Goal: Transaction & Acquisition: Book appointment/travel/reservation

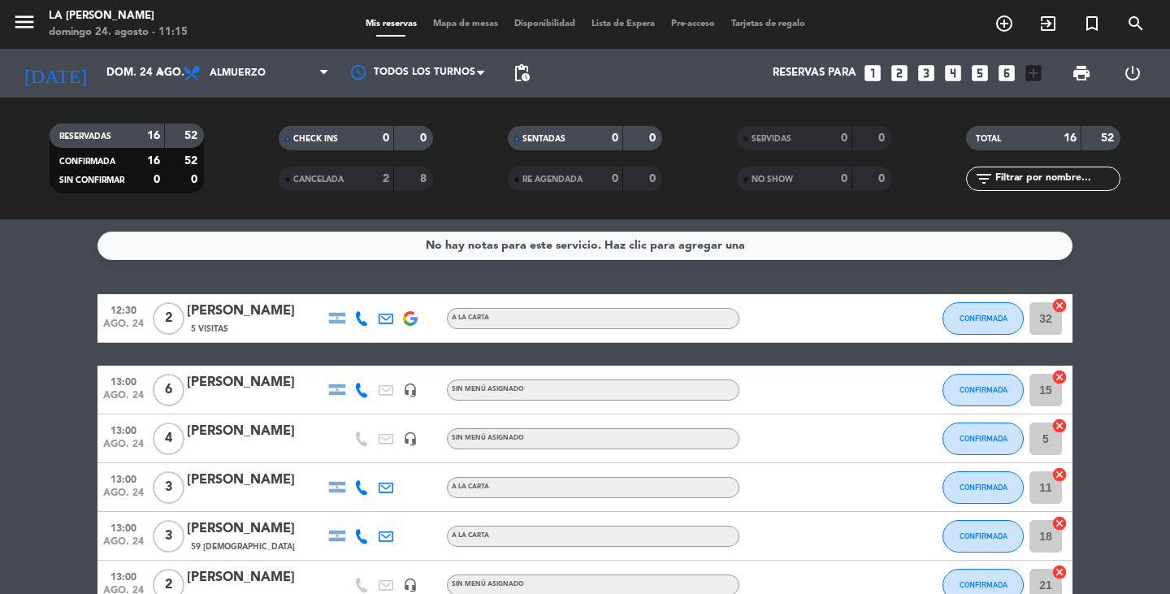
click at [444, 22] on span "Mapa de mesas" at bounding box center [465, 23] width 81 height 9
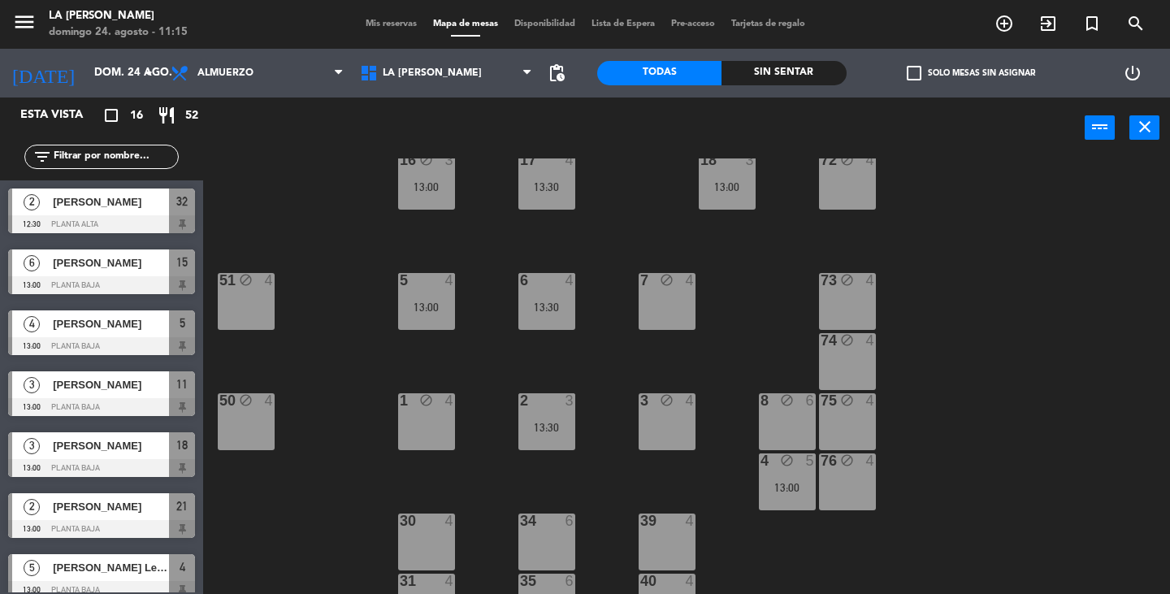
scroll to position [244, 0]
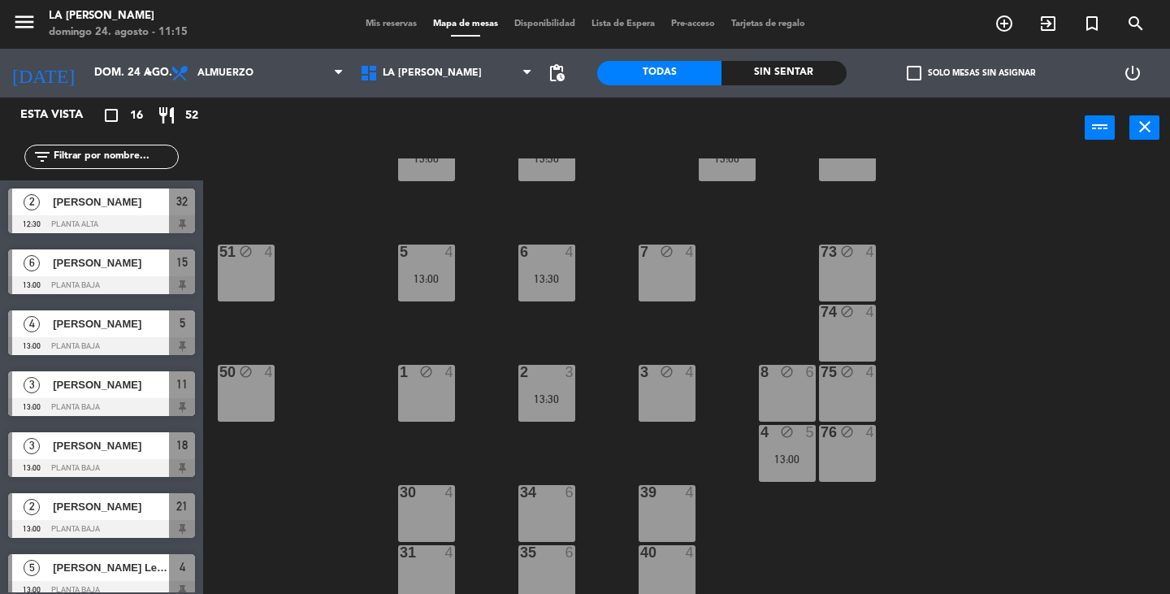
click at [795, 376] on div "block" at bounding box center [786, 372] width 27 height 15
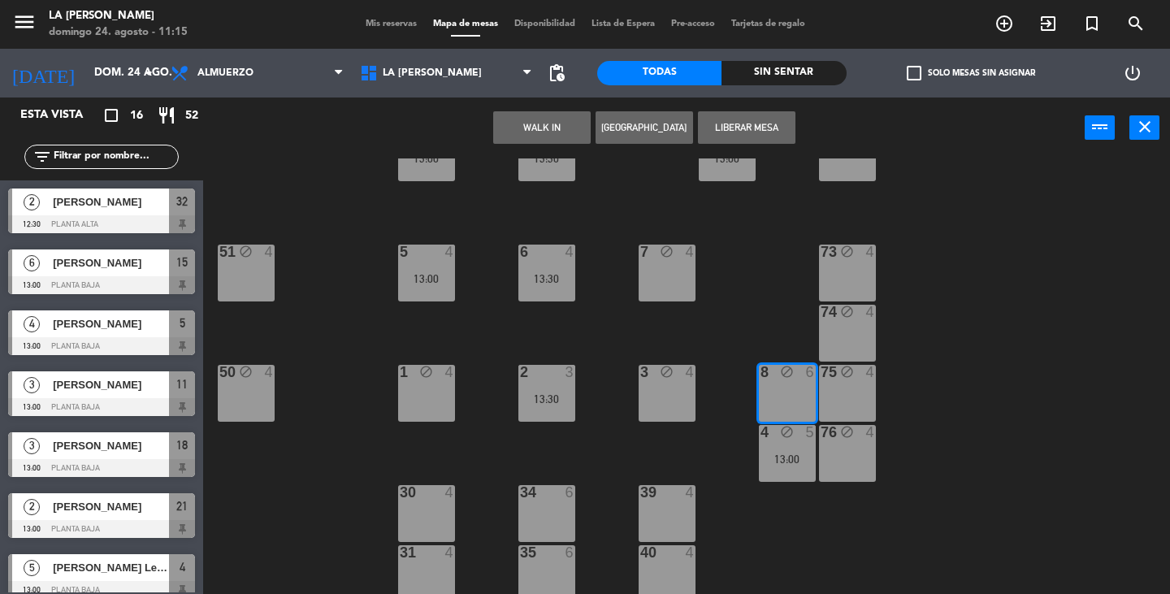
click at [647, 132] on button "[GEOGRAPHIC_DATA]" at bounding box center [643, 127] width 97 height 32
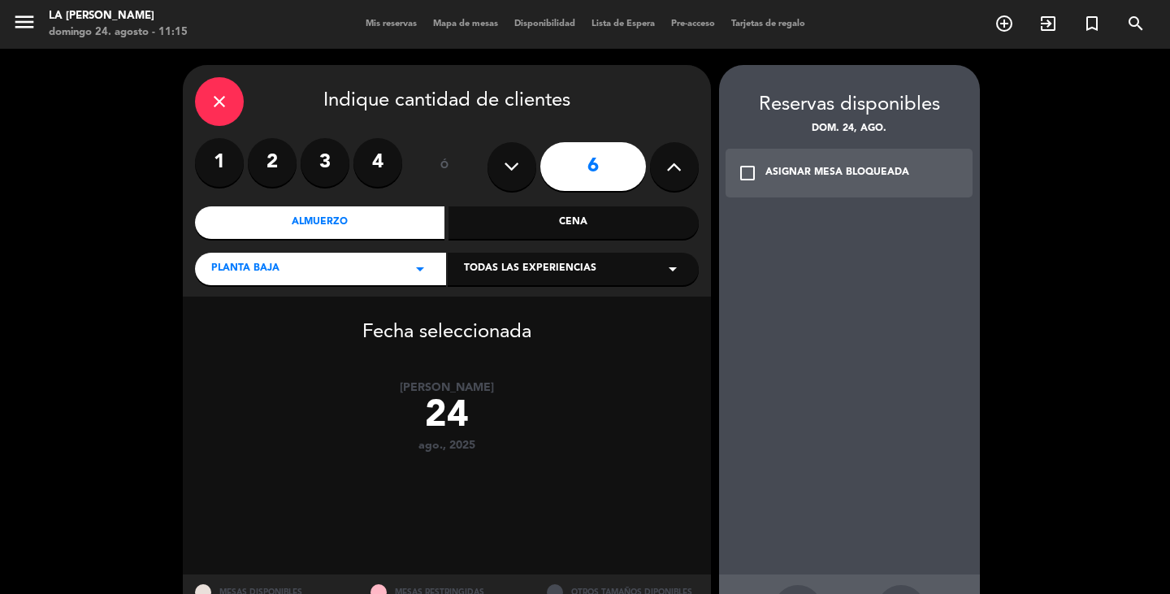
click at [779, 184] on div "check_box_outline_blank ASIGNAR MESA BLOQUEADA" at bounding box center [849, 173] width 248 height 49
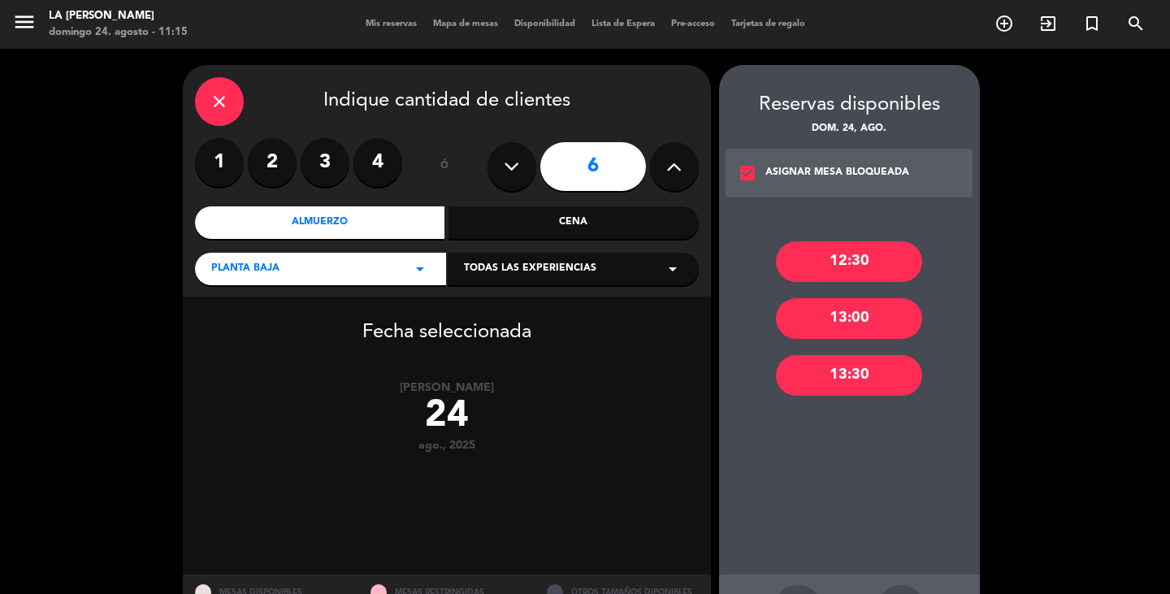
click at [528, 161] on button at bounding box center [511, 166] width 49 height 49
type input "5"
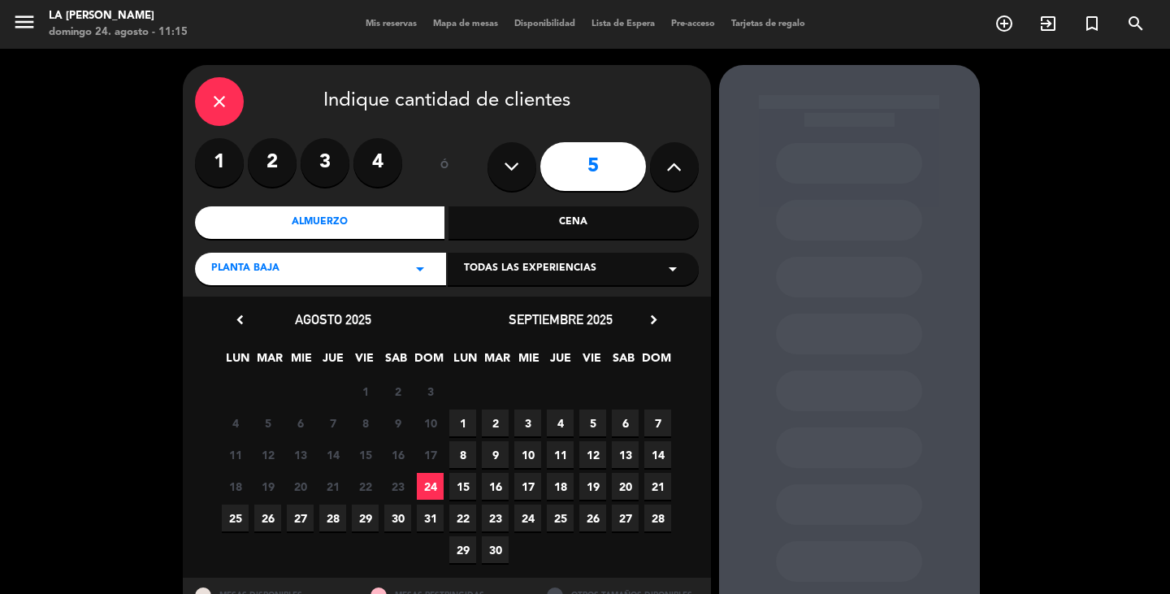
click at [437, 487] on span "24" at bounding box center [430, 486] width 27 height 27
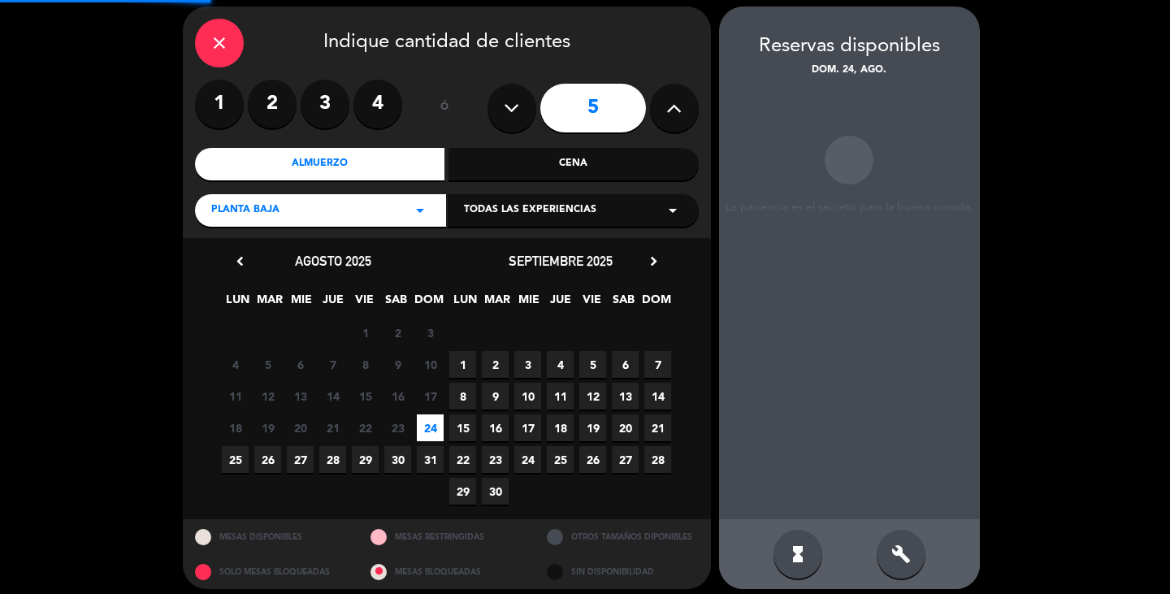
scroll to position [65, 0]
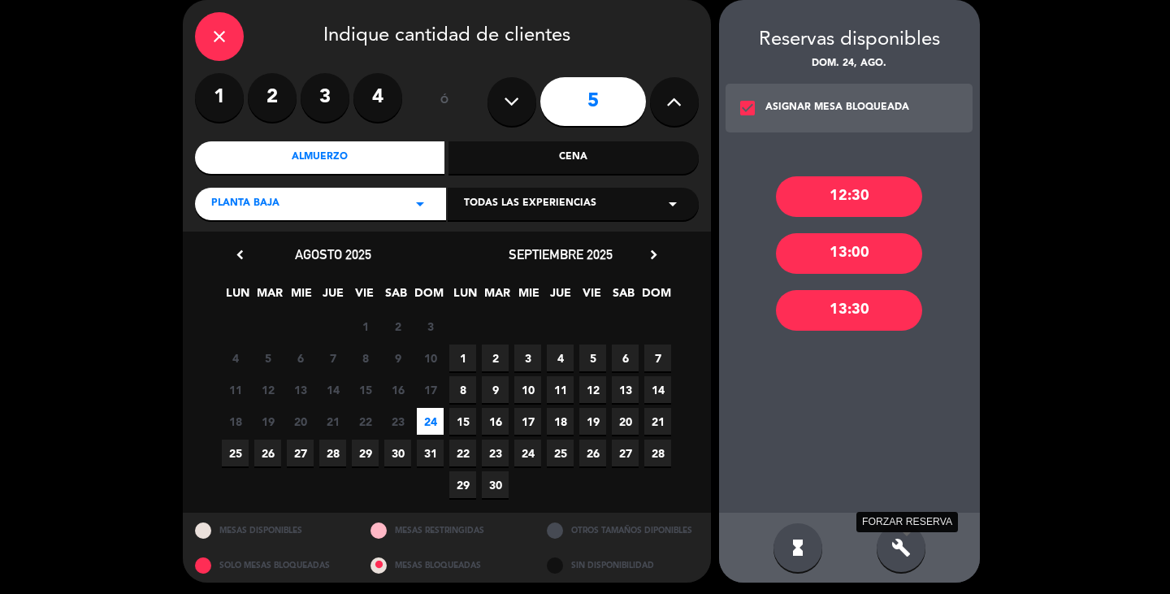
click at [898, 552] on icon "build" at bounding box center [900, 547] width 19 height 19
click at [867, 192] on div "12:30" at bounding box center [849, 196] width 146 height 41
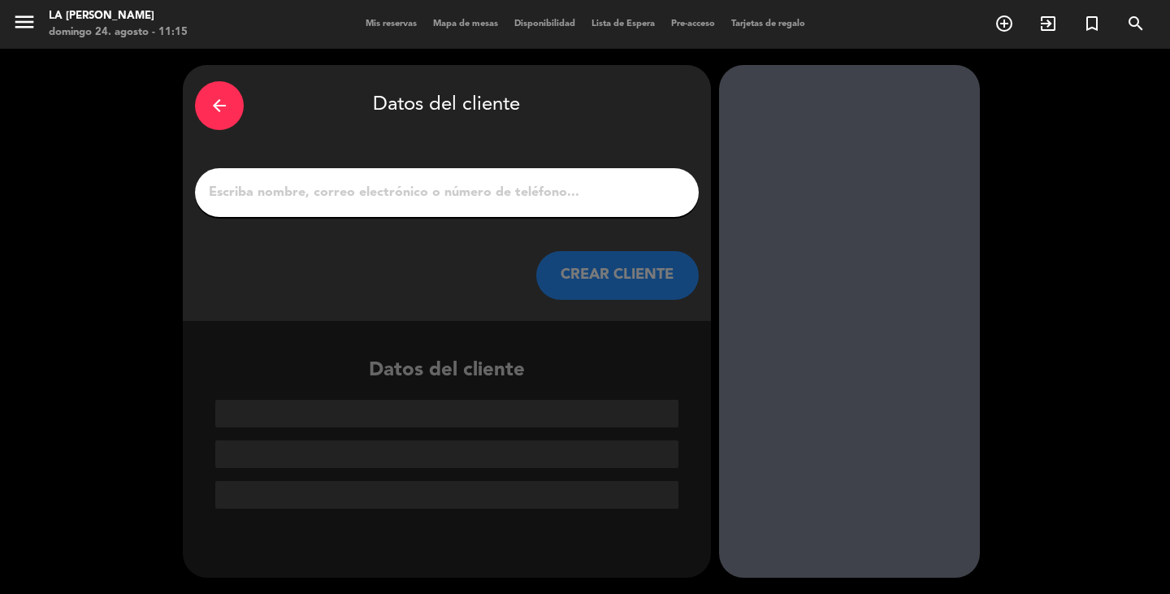
click at [289, 196] on input "1" at bounding box center [446, 192] width 479 height 23
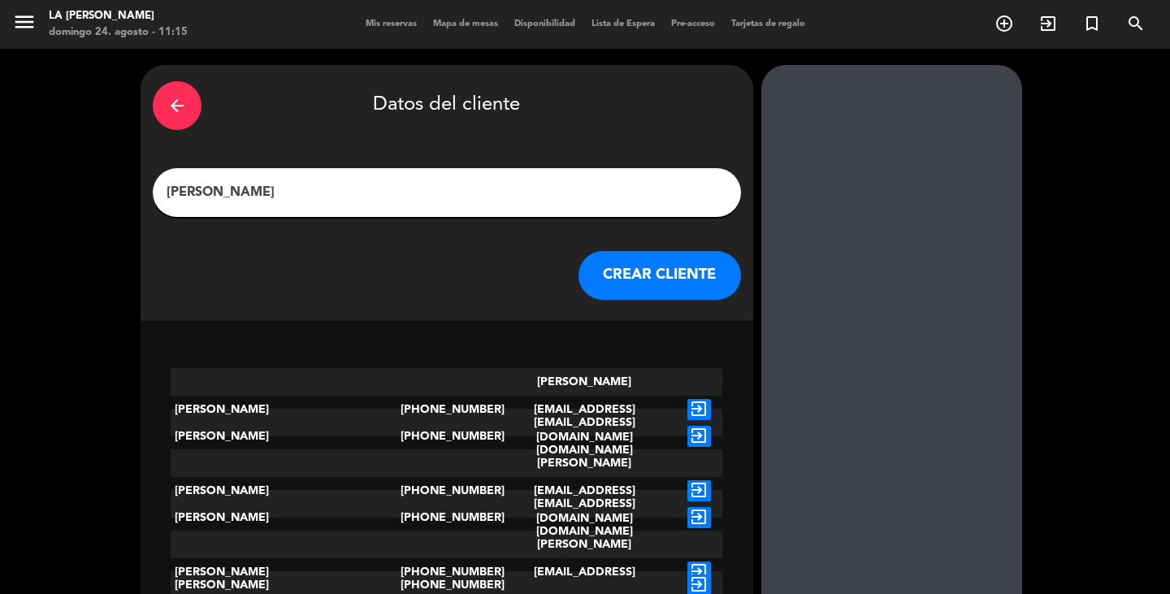
drag, startPoint x: 216, startPoint y: 185, endPoint x: 195, endPoint y: 184, distance: 21.1
click at [195, 184] on meitre-input "[PERSON_NAME]" at bounding box center [447, 192] width 588 height 49
type input "[PERSON_NAME]"
click at [578, 261] on button "CREAR CLIENTE" at bounding box center [659, 275] width 162 height 49
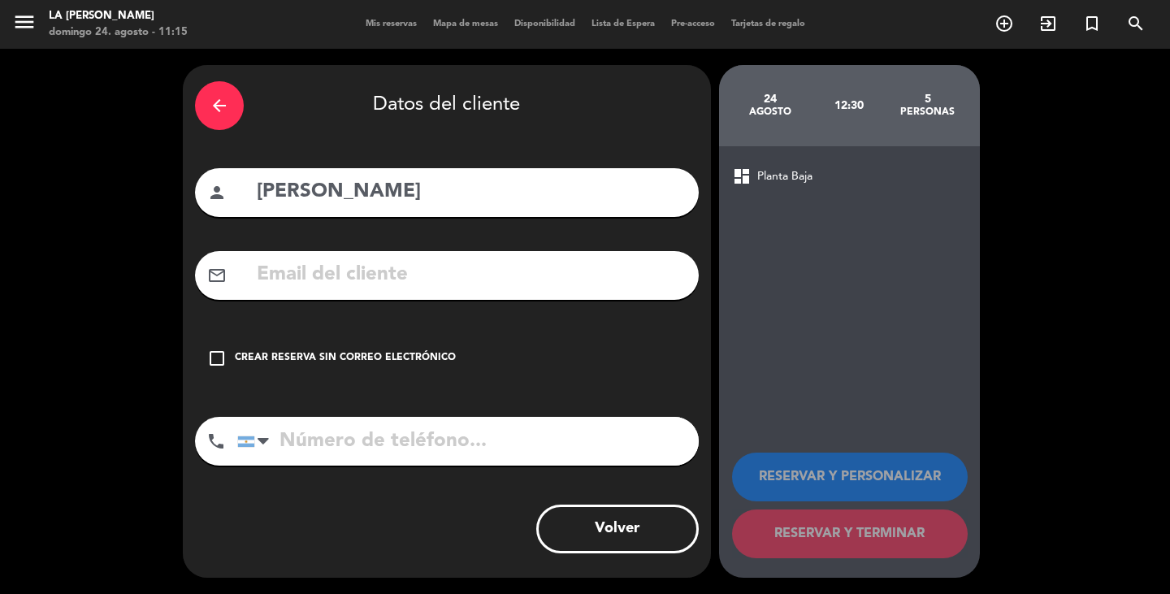
click at [492, 451] on input "tel" at bounding box center [467, 441] width 461 height 49
type input "3513679494"
drag, startPoint x: 393, startPoint y: 357, endPoint x: 705, endPoint y: 492, distance: 339.8
click at [393, 356] on div "Crear reserva sin correo electrónico" at bounding box center [345, 358] width 221 height 16
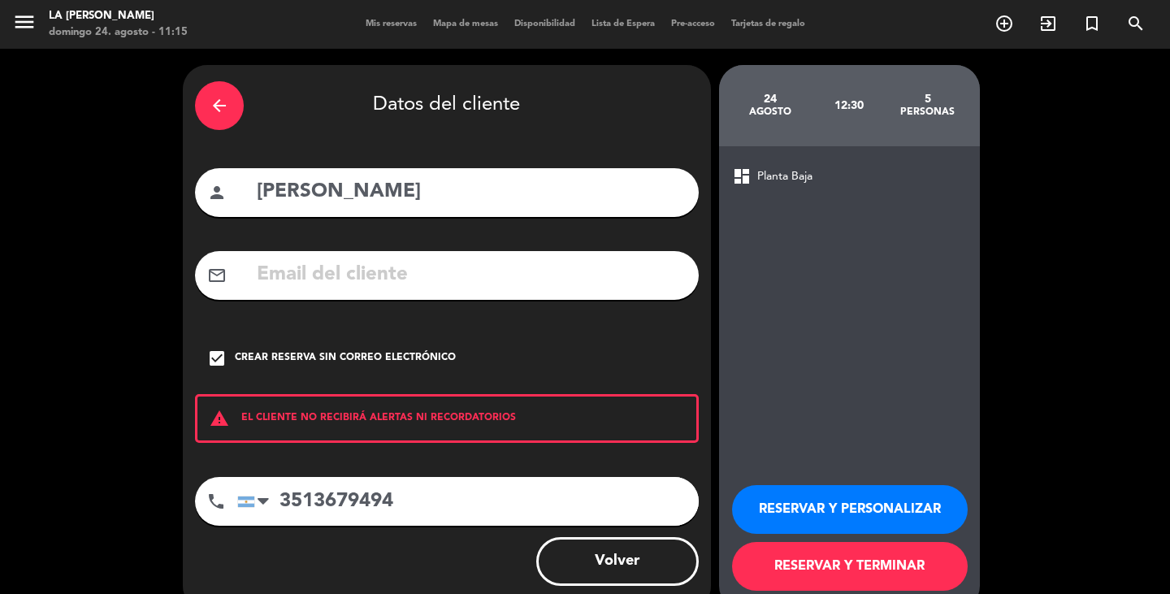
click at [922, 565] on button "RESERVAR Y TERMINAR" at bounding box center [850, 566] width 236 height 49
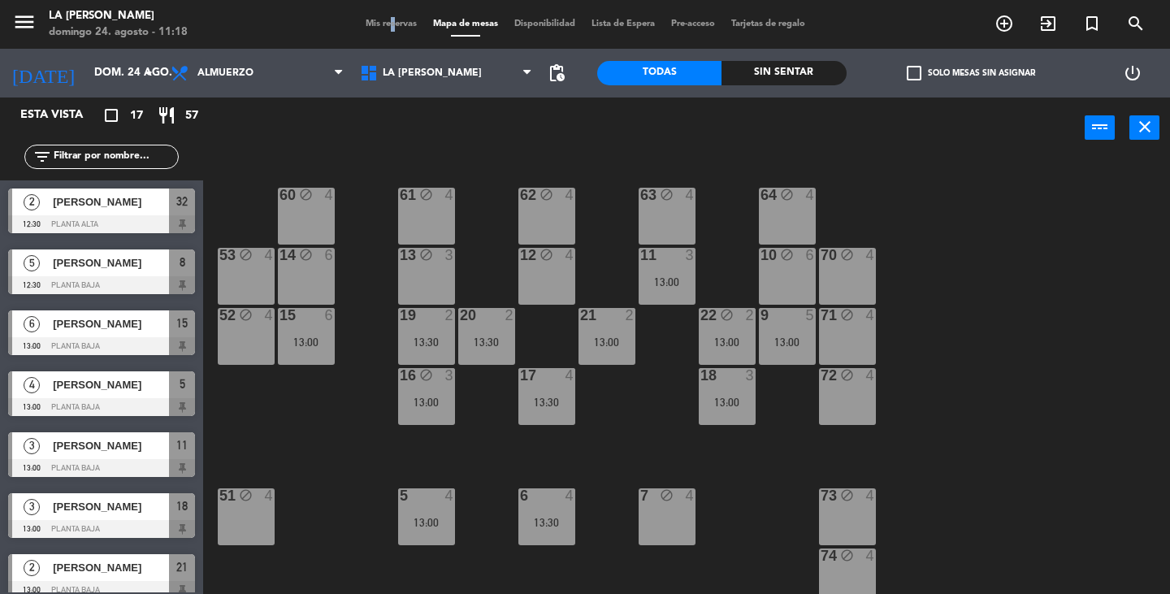
click at [377, 22] on span "Mis reservas" at bounding box center [390, 23] width 67 height 9
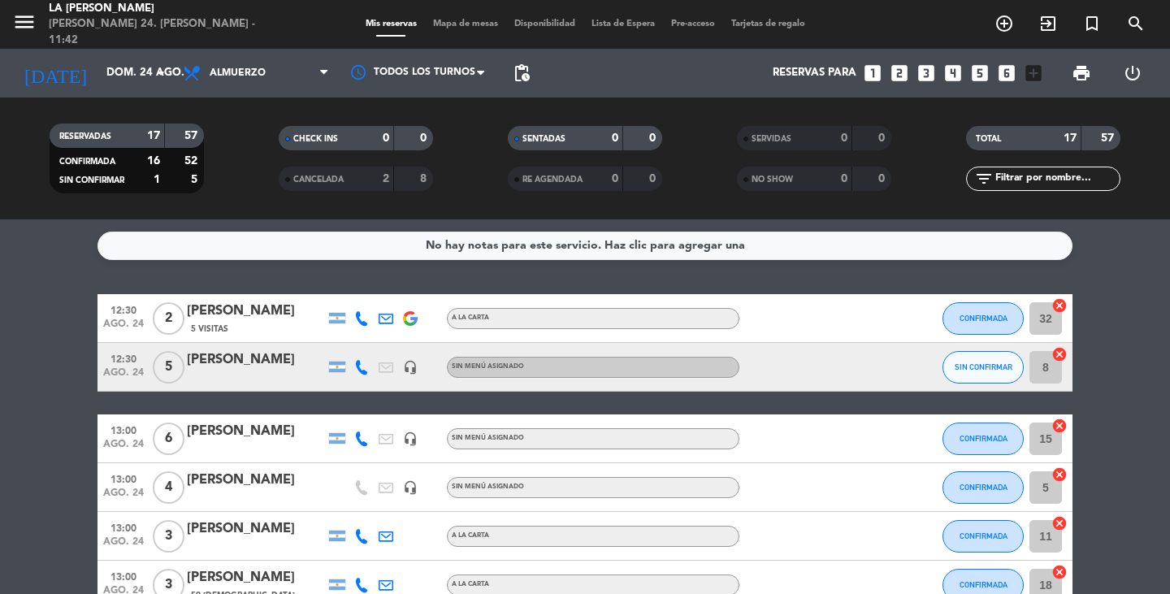
click at [457, 28] on span "Mapa de mesas" at bounding box center [465, 23] width 81 height 9
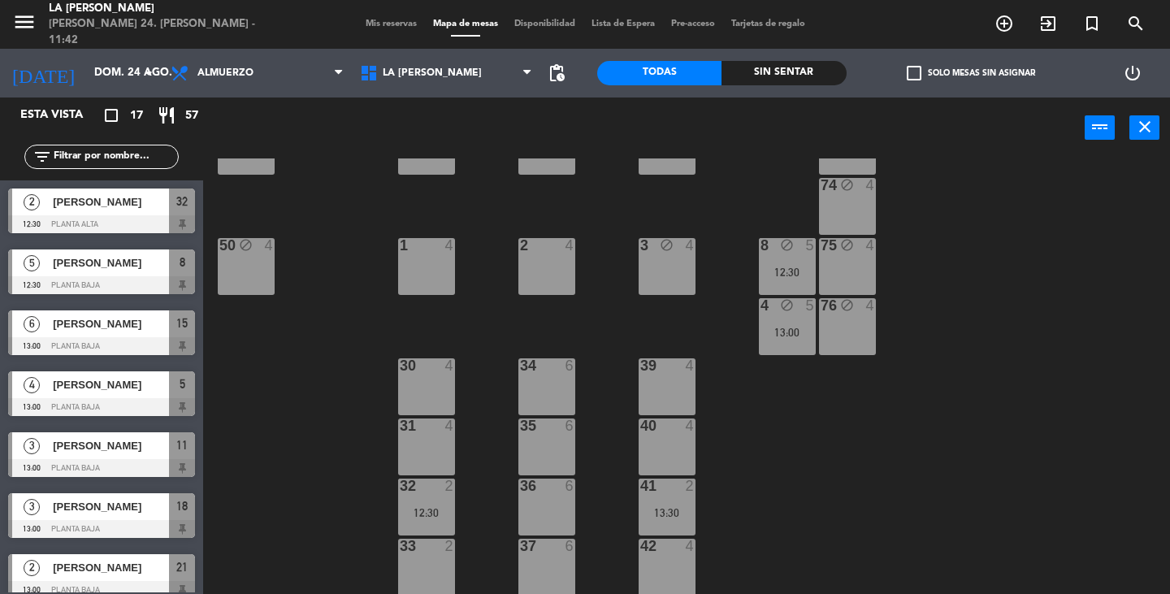
scroll to position [406, 0]
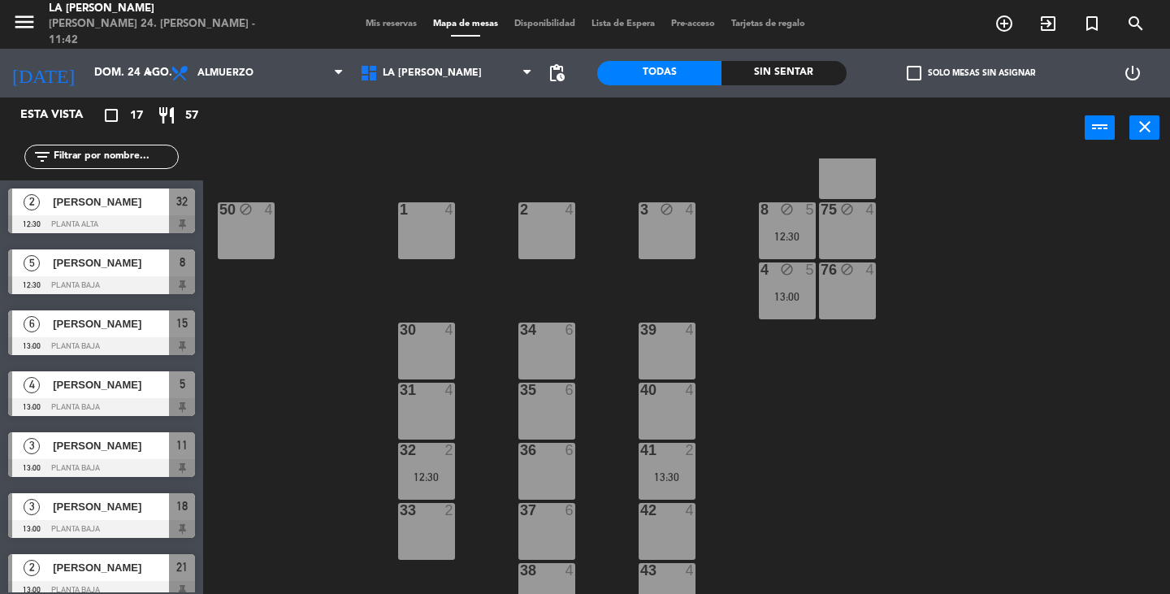
click at [690, 402] on div "40 4" at bounding box center [666, 411] width 57 height 57
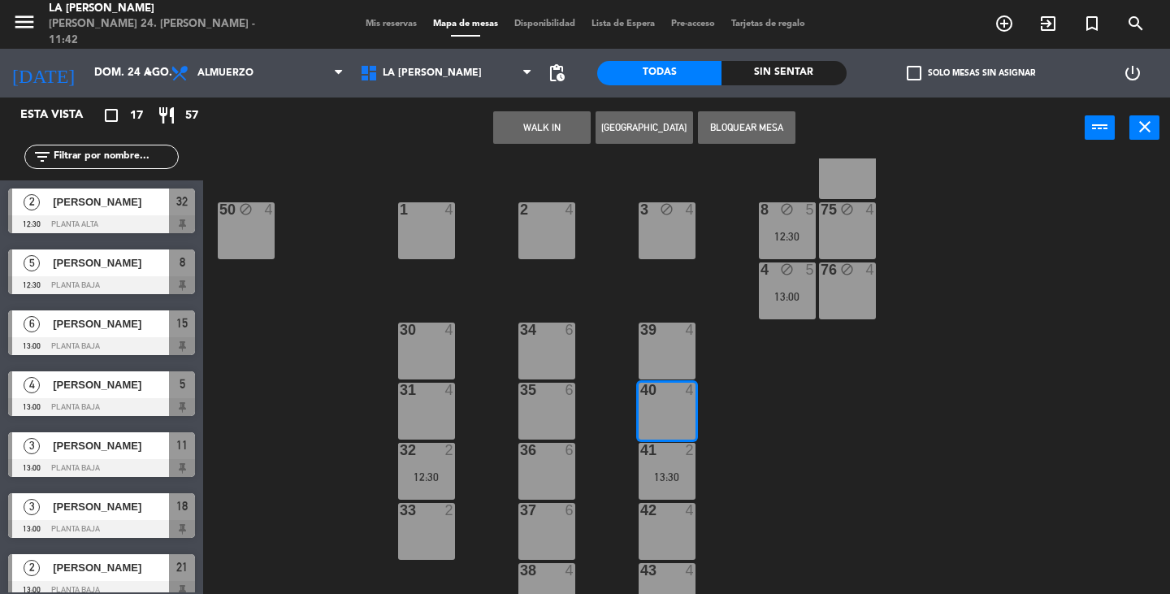
click at [655, 132] on button "[GEOGRAPHIC_DATA]" at bounding box center [643, 127] width 97 height 32
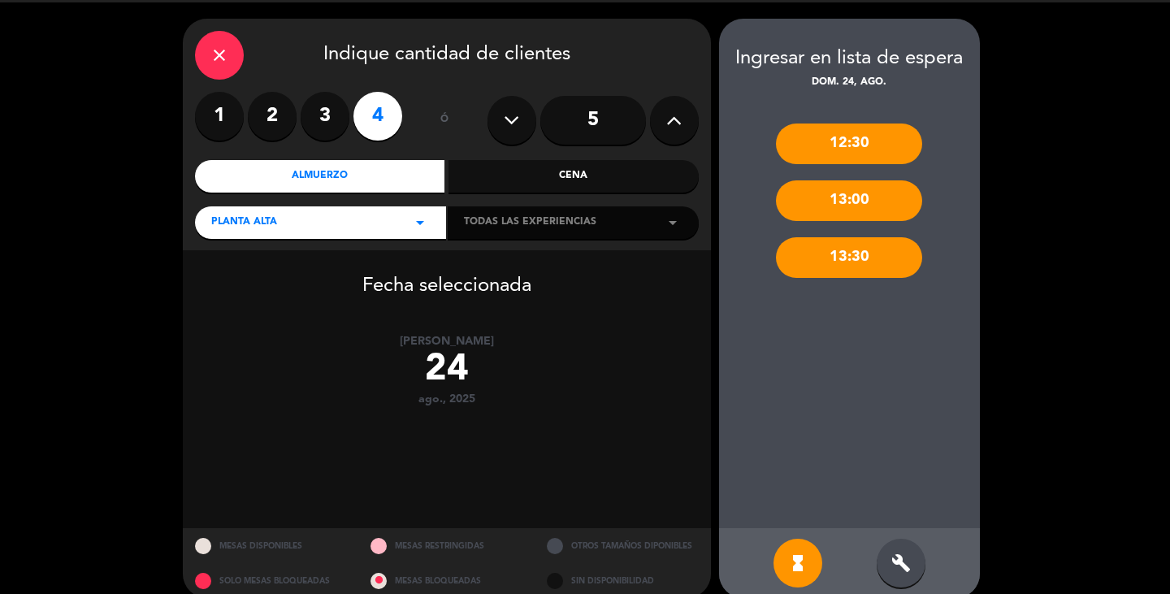
scroll to position [67, 0]
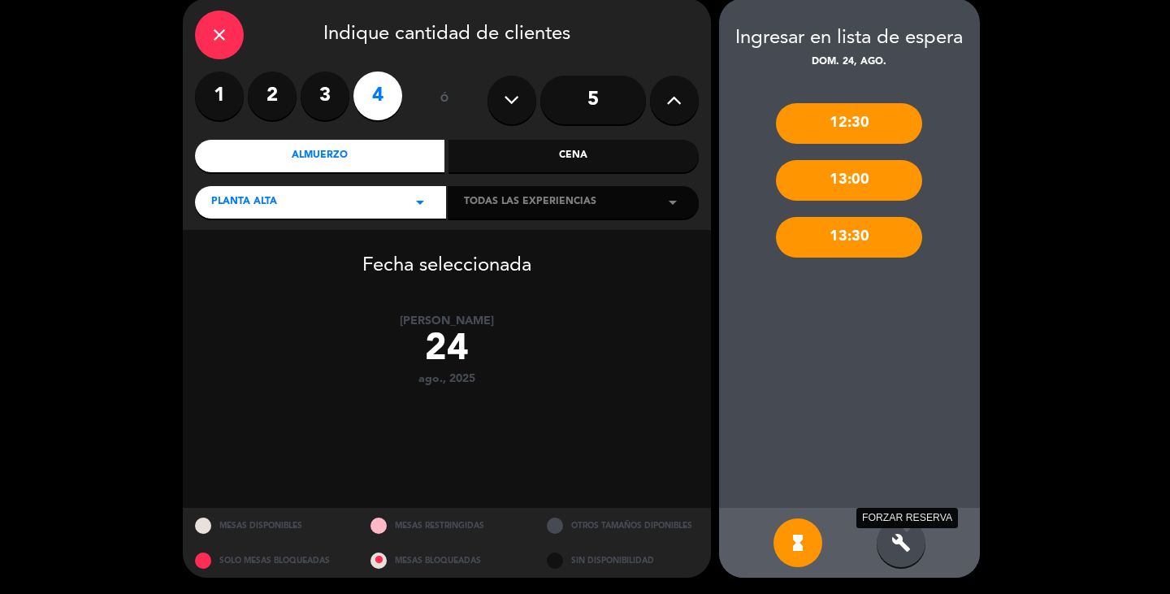
click at [898, 538] on icon "build" at bounding box center [900, 542] width 19 height 19
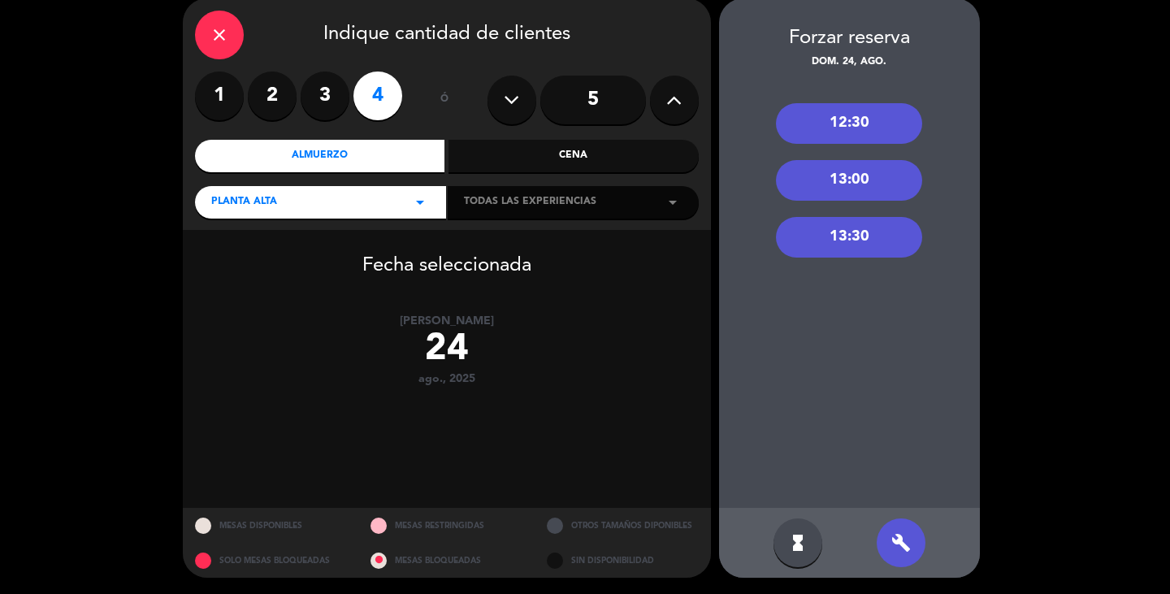
click at [854, 134] on div "12:30" at bounding box center [849, 123] width 146 height 41
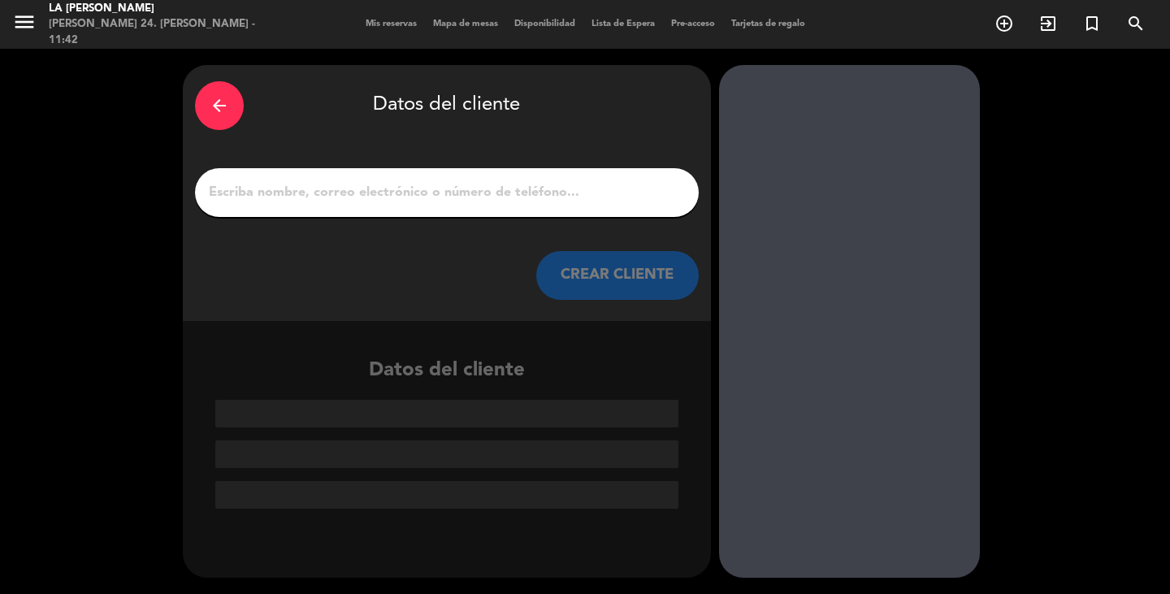
click at [365, 196] on input "1" at bounding box center [446, 192] width 479 height 23
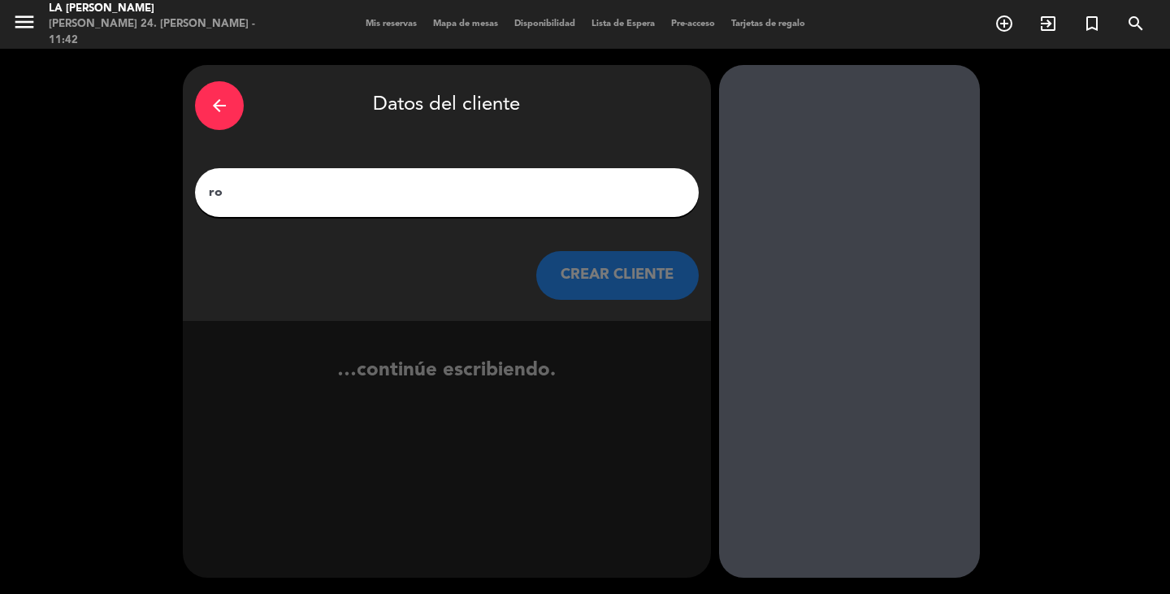
click at [231, 92] on div "arrow_back" at bounding box center [219, 105] width 49 height 49
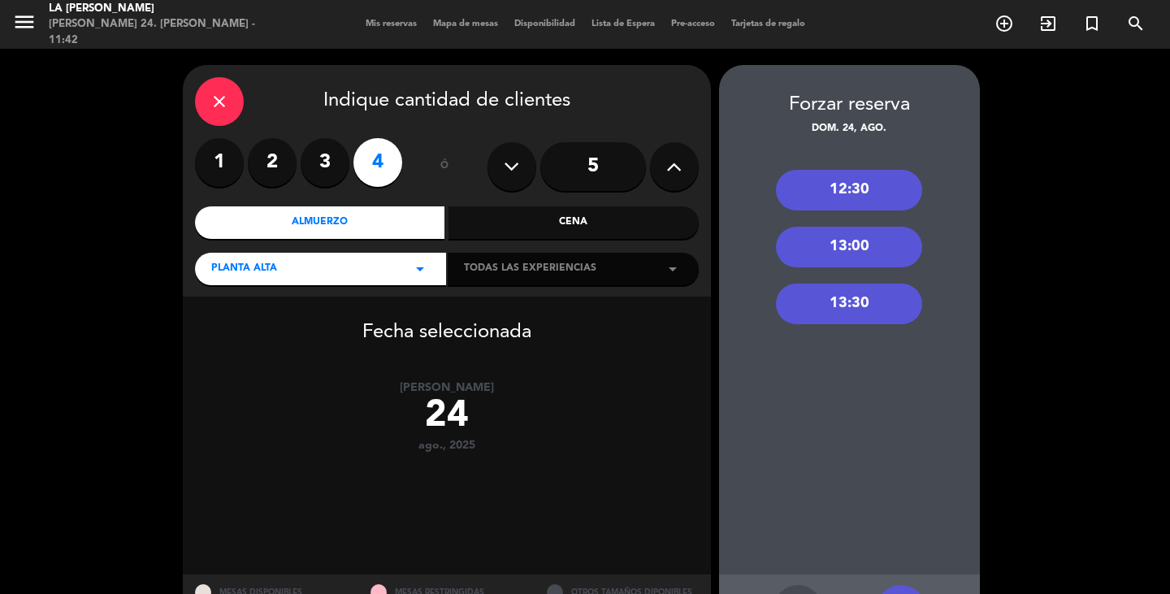
drag, startPoint x: 861, startPoint y: 187, endPoint x: 240, endPoint y: 231, distance: 622.1
click at [858, 187] on div "12:30" at bounding box center [849, 190] width 146 height 41
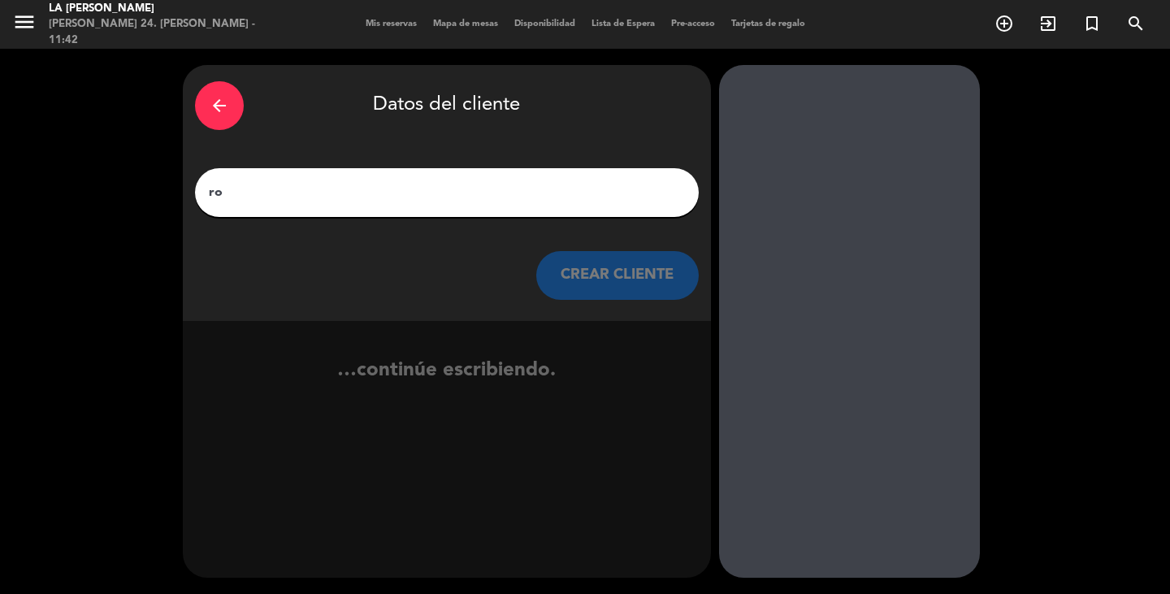
drag, startPoint x: 309, startPoint y: 188, endPoint x: 97, endPoint y: 219, distance: 214.2
click at [163, 196] on div "arrow_back Datos del cliente [PERSON_NAME] CLIENTE …continúe escribiendo." at bounding box center [585, 321] width 1170 height 545
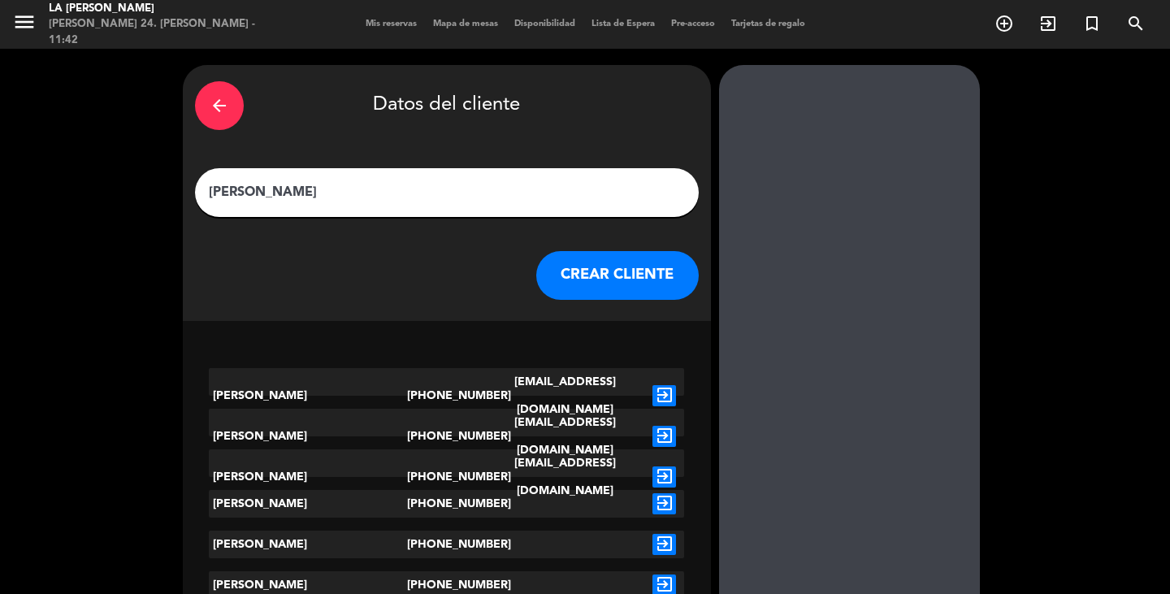
type input "[PERSON_NAME]"
click at [651, 261] on button "CREAR CLIENTE" at bounding box center [617, 275] width 162 height 49
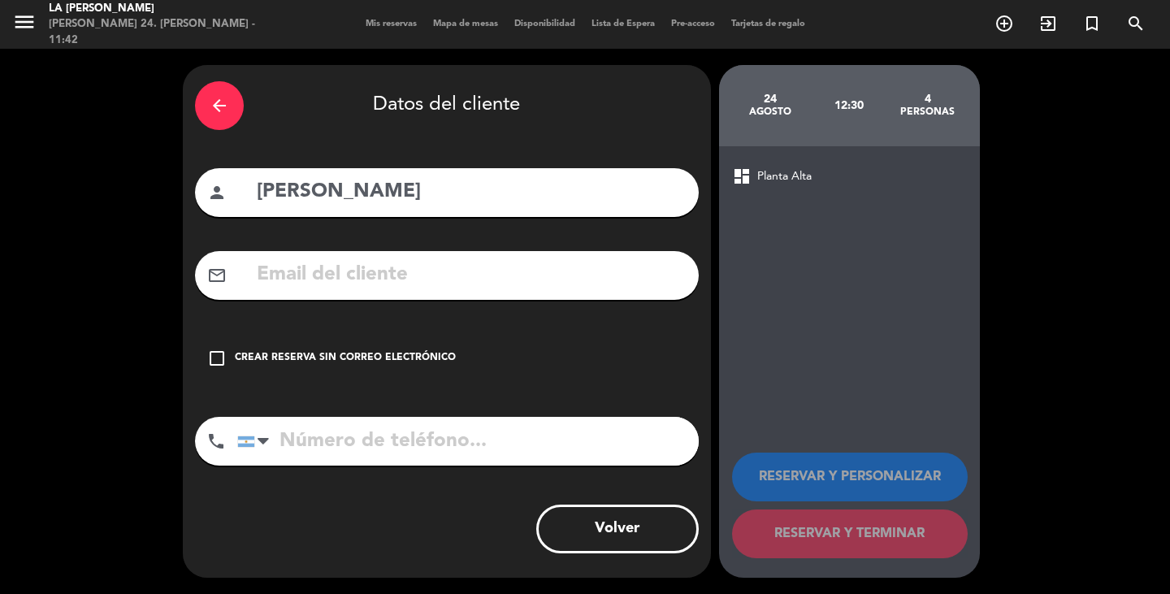
click at [353, 435] on input "tel" at bounding box center [467, 441] width 461 height 49
type input "3804558142"
drag, startPoint x: 374, startPoint y: 348, endPoint x: 474, endPoint y: 337, distance: 99.6
click at [375, 349] on div "check_box_outline_blank Crear reserva sin correo electrónico" at bounding box center [447, 358] width 504 height 49
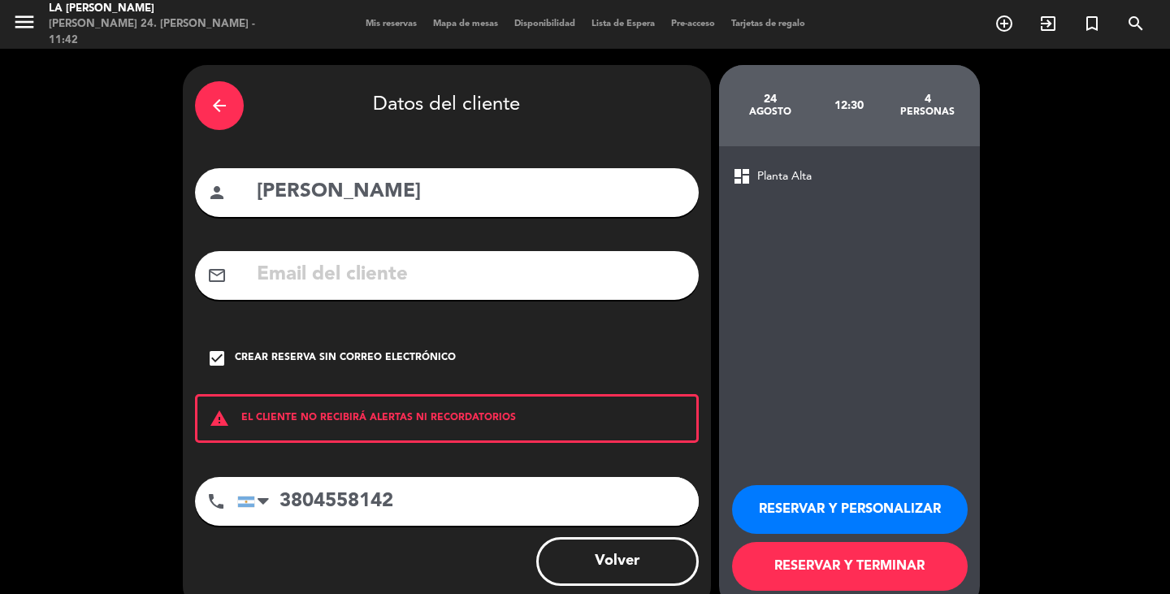
drag, startPoint x: 932, startPoint y: 564, endPoint x: 927, endPoint y: 592, distance: 28.8
click at [927, 588] on button "RESERVAR Y TERMINAR" at bounding box center [850, 566] width 236 height 49
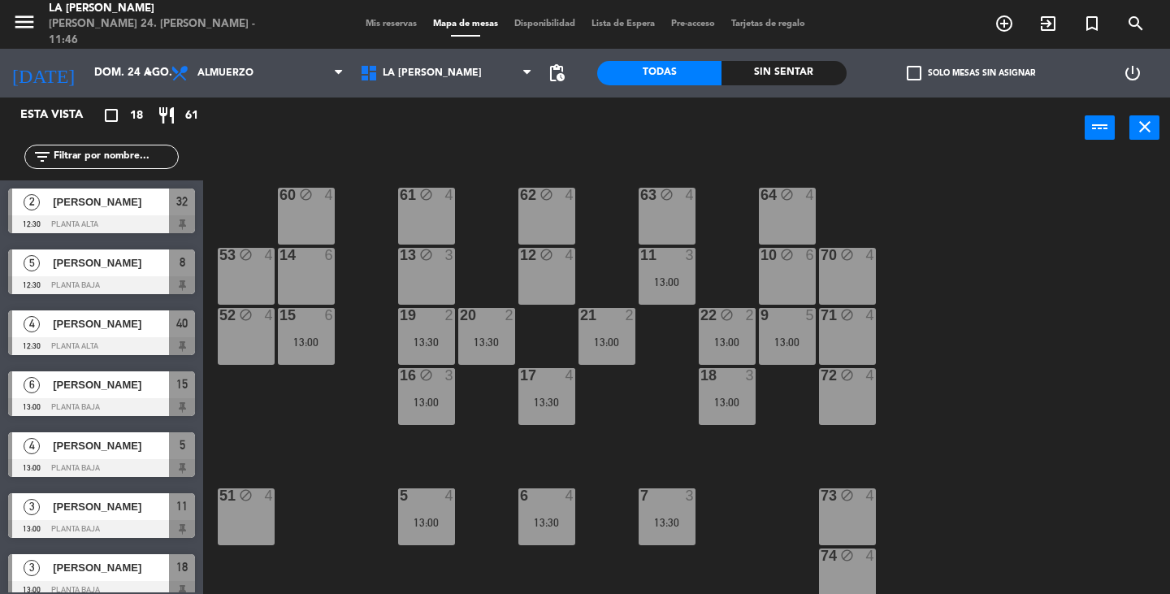
click at [979, 421] on div "60 block 4 61 block 4 62 block 4 63 block 4 64 block 4 14 6 13 block 3 12 block…" at bounding box center [691, 375] width 955 height 435
click at [400, 24] on span "Mis reservas" at bounding box center [390, 23] width 67 height 9
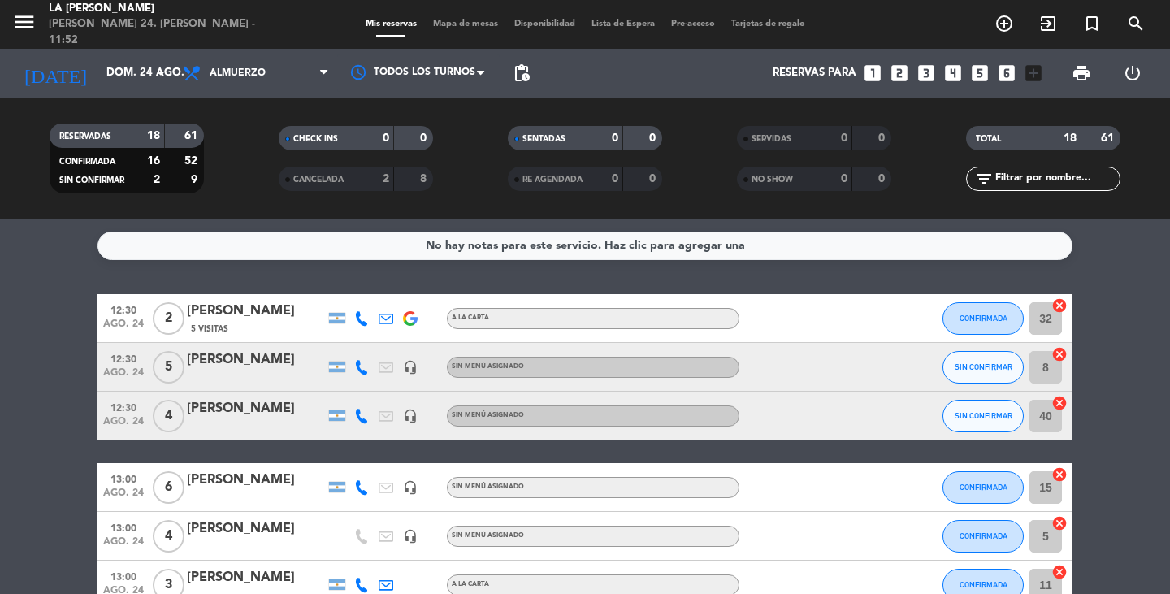
click at [239, 412] on div "[PERSON_NAME]" at bounding box center [256, 408] width 138 height 21
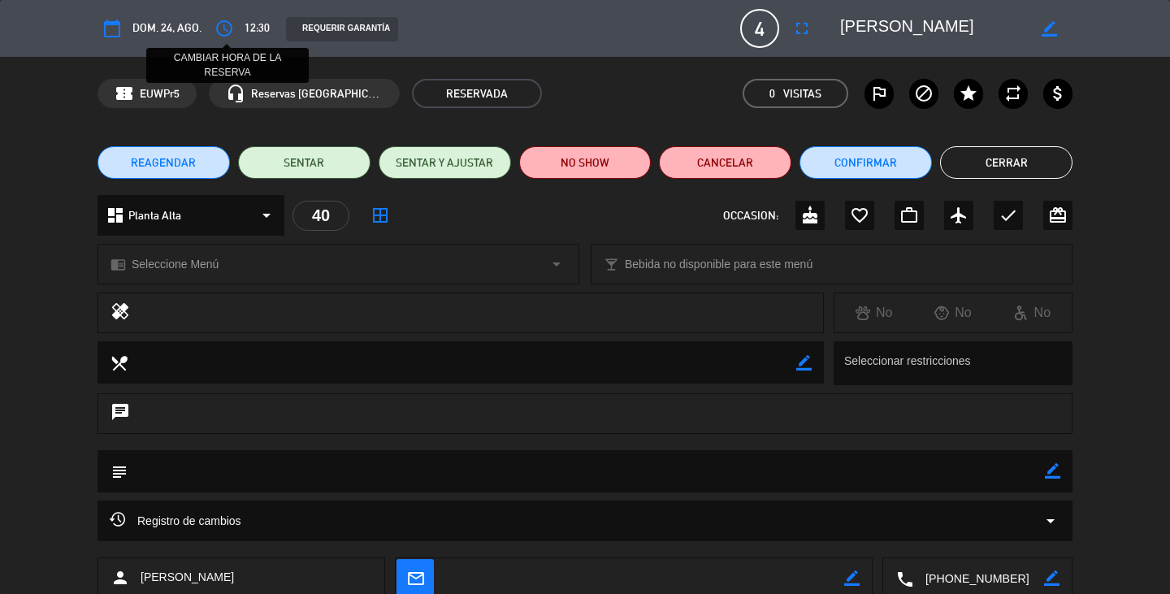
click at [216, 22] on icon "access_time" at bounding box center [223, 28] width 19 height 19
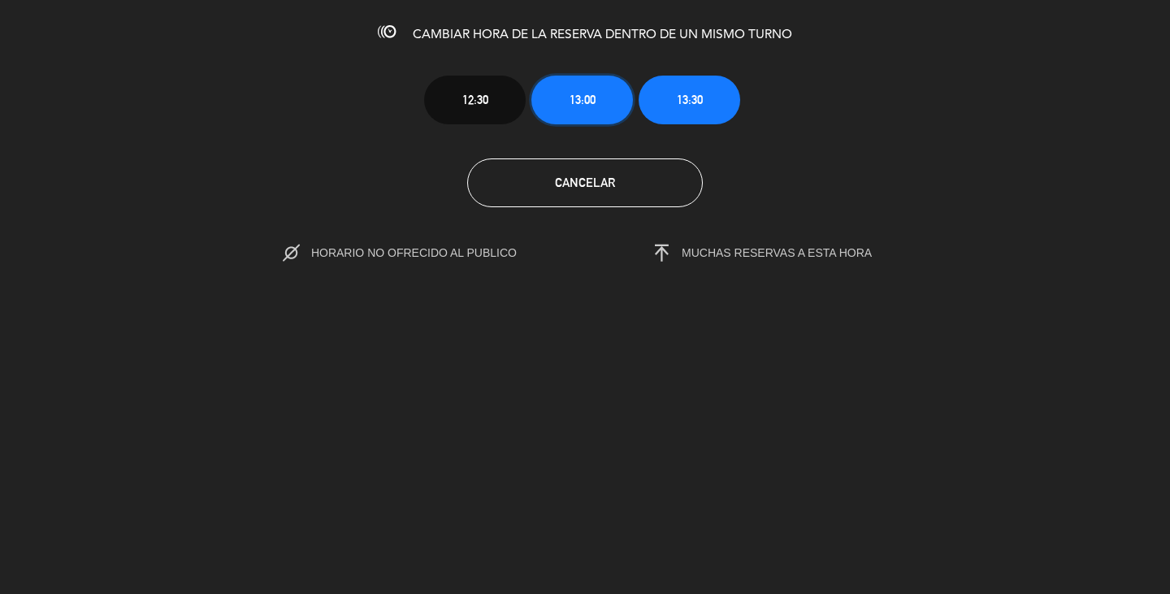
click at [591, 97] on span "13:00" at bounding box center [582, 99] width 26 height 19
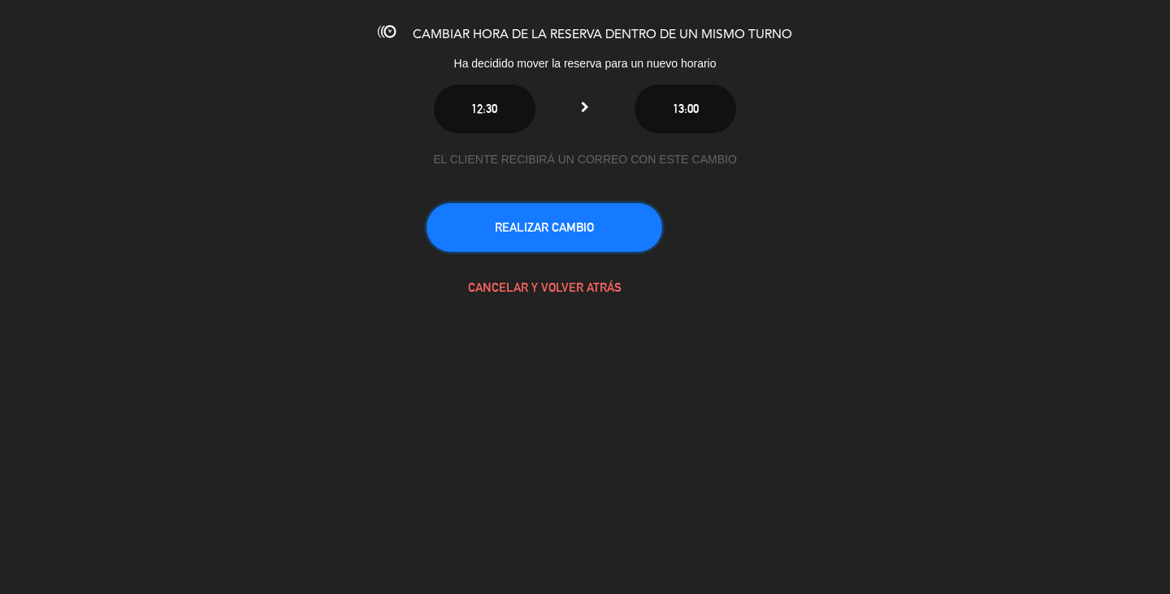
click at [603, 222] on button "REALIZAR CAMBIO" at bounding box center [544, 227] width 236 height 49
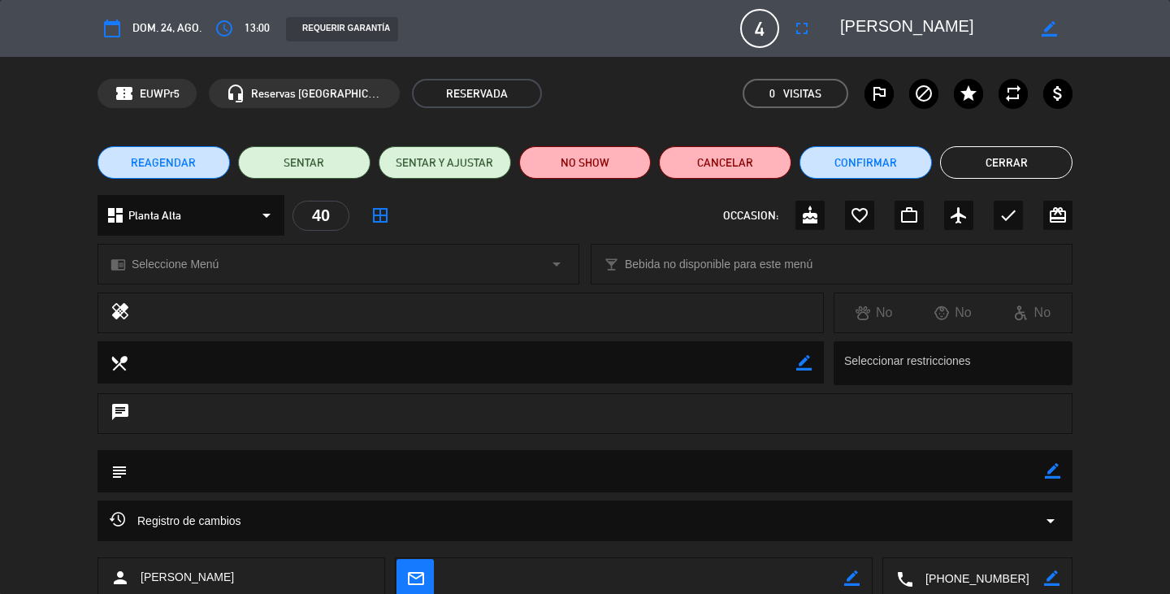
click at [1018, 157] on button "Cerrar" at bounding box center [1006, 162] width 132 height 32
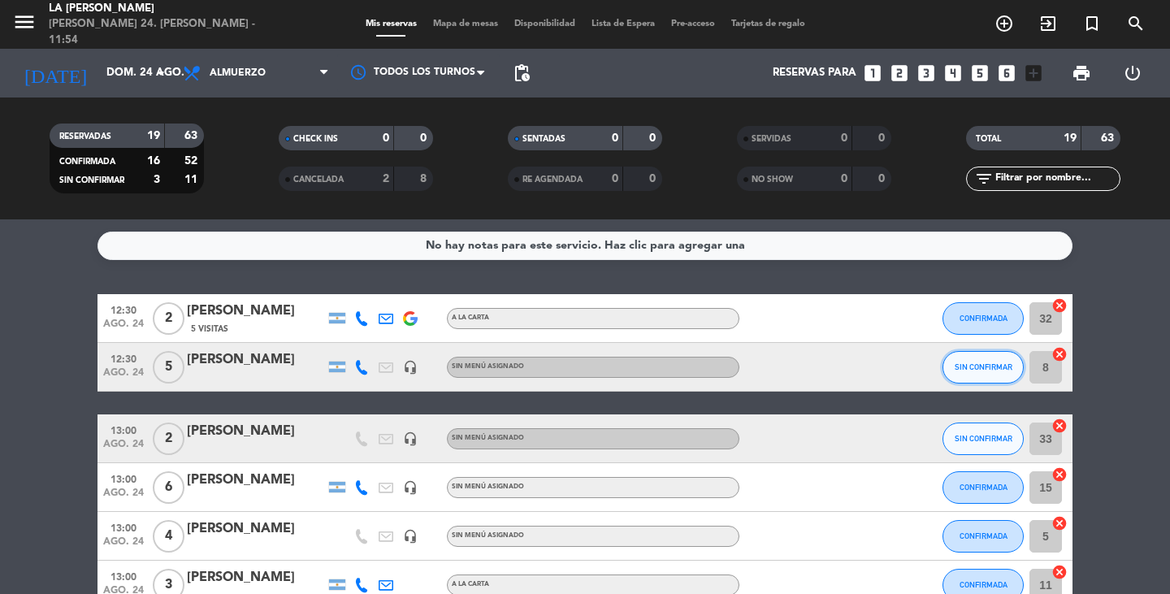
click at [975, 365] on span "SIN CONFIRMAR" at bounding box center [983, 366] width 58 height 9
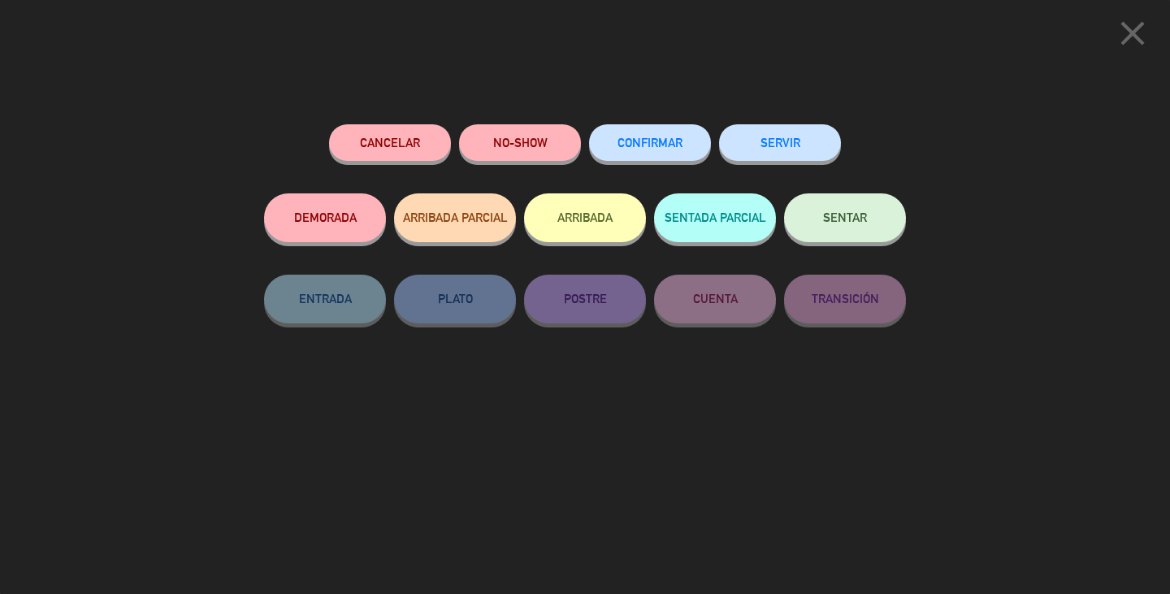
click at [630, 155] on button "CONFIRMAR" at bounding box center [650, 142] width 122 height 37
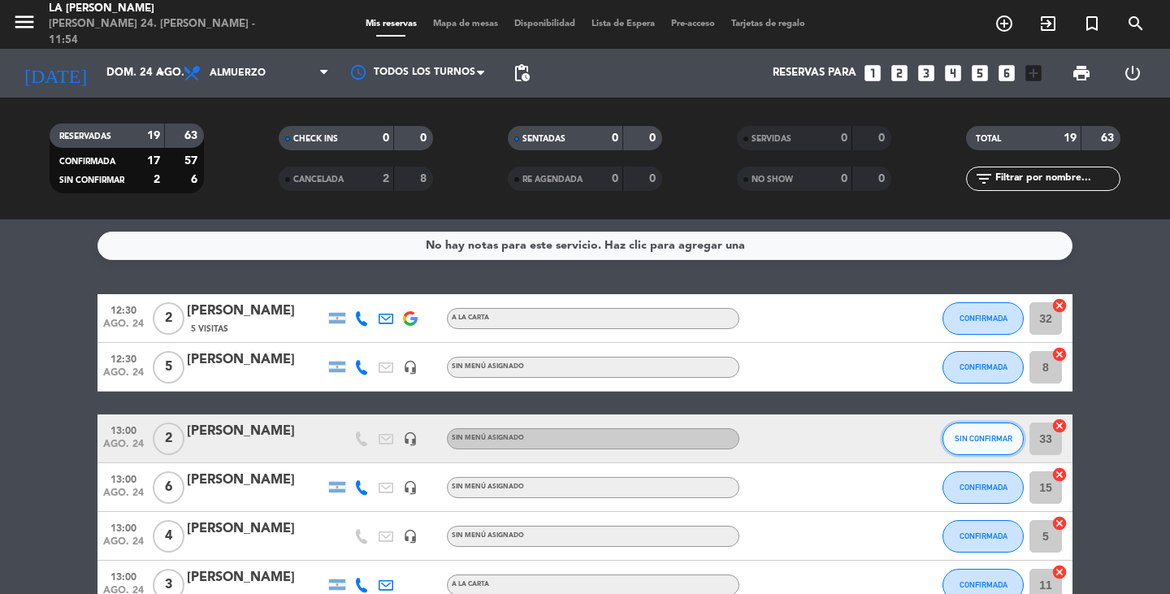
click at [967, 452] on button "SIN CONFIRMAR" at bounding box center [982, 438] width 81 height 32
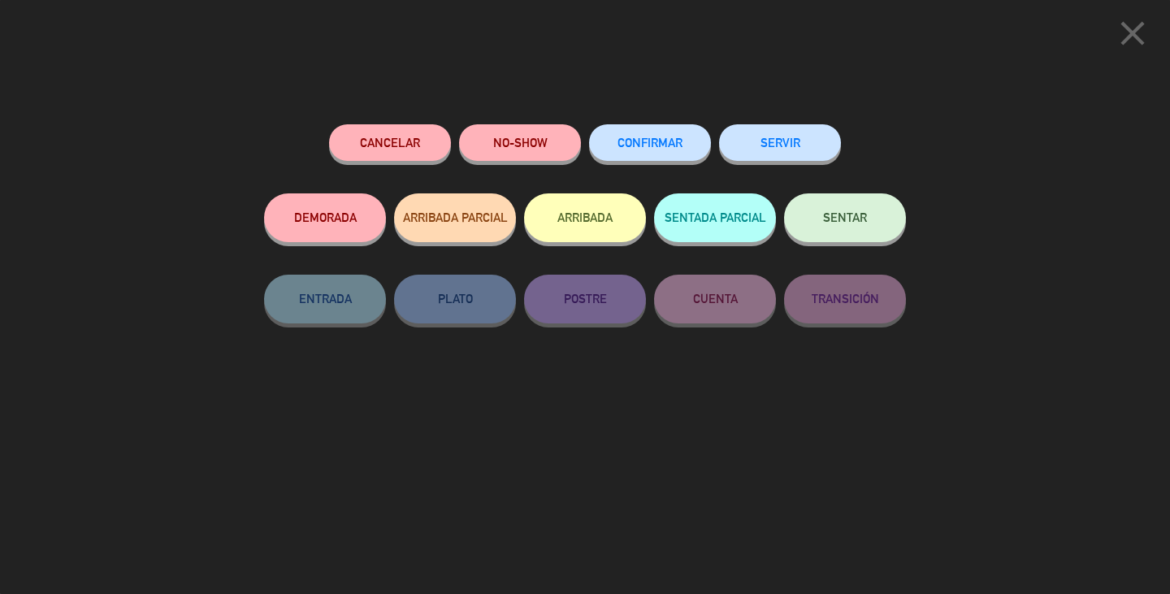
click at [679, 149] on button "CONFIRMAR" at bounding box center [650, 142] width 122 height 37
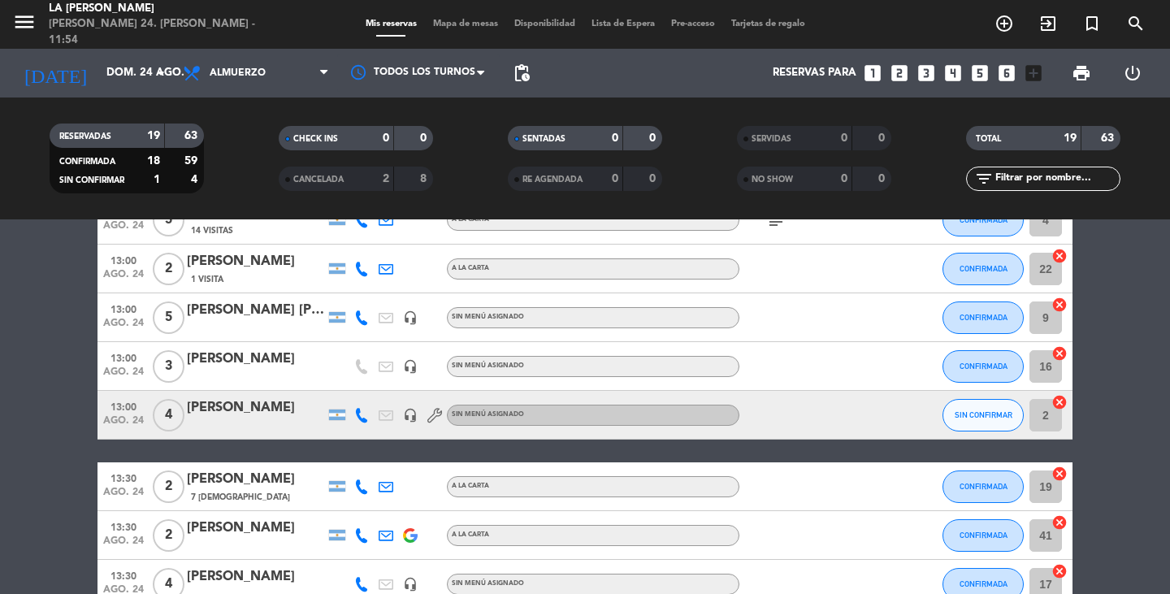
scroll to position [509, 0]
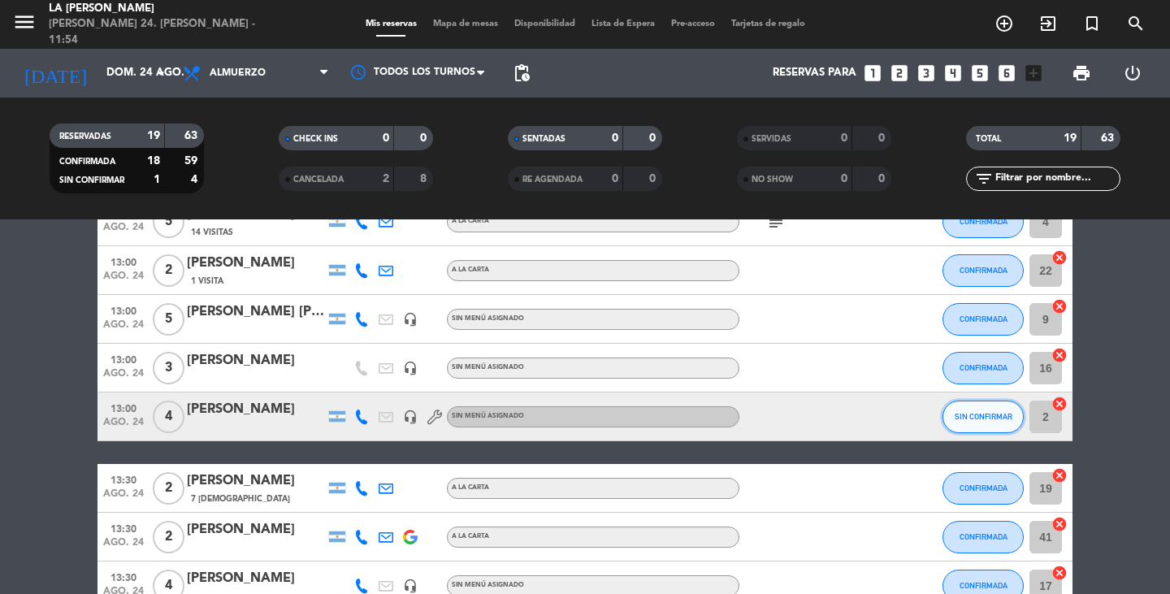
click at [975, 417] on span "SIN CONFIRMAR" at bounding box center [983, 416] width 58 height 9
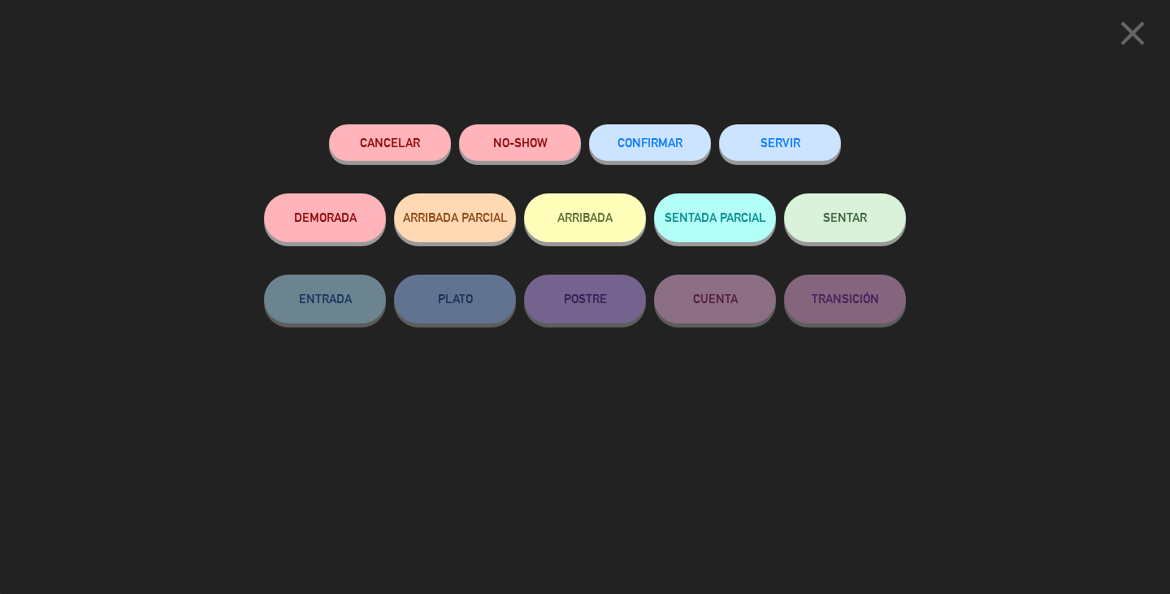
click at [630, 140] on span "CONFIRMAR" at bounding box center [649, 143] width 65 height 14
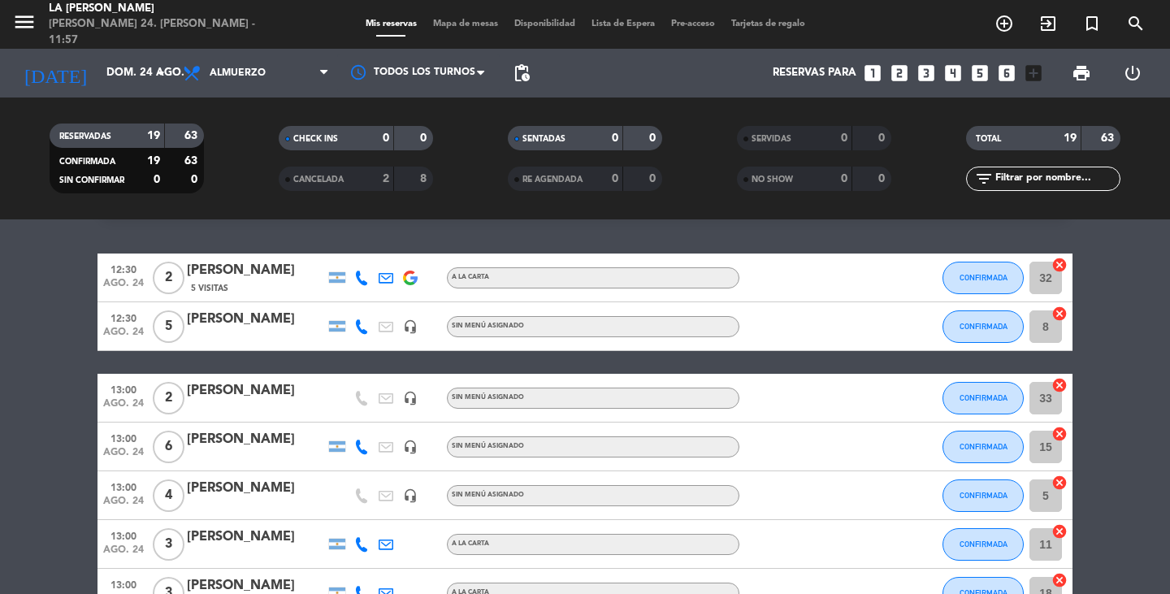
scroll to position [22, 0]
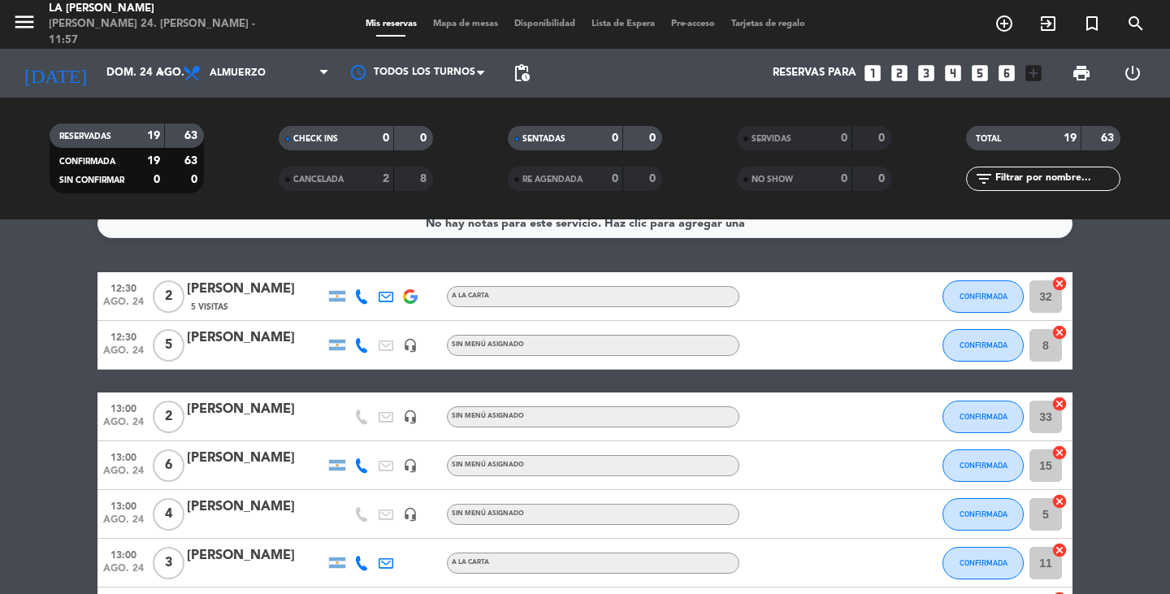
click at [351, 182] on div "CANCELADA" at bounding box center [320, 179] width 75 height 19
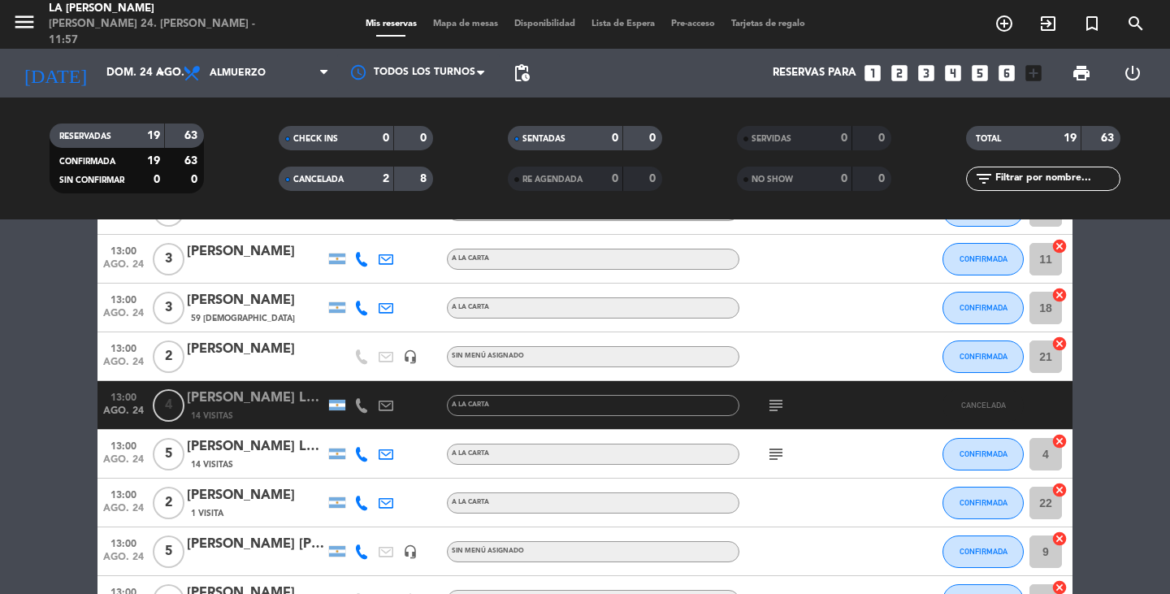
scroll to position [282, 0]
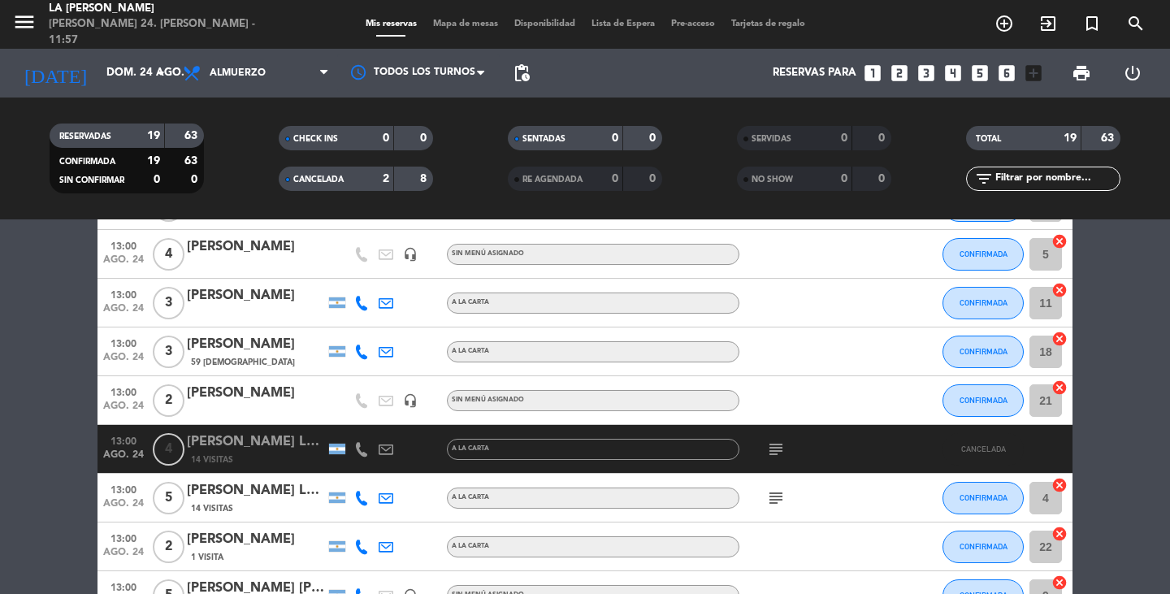
click at [776, 456] on icon "subject" at bounding box center [775, 448] width 19 height 19
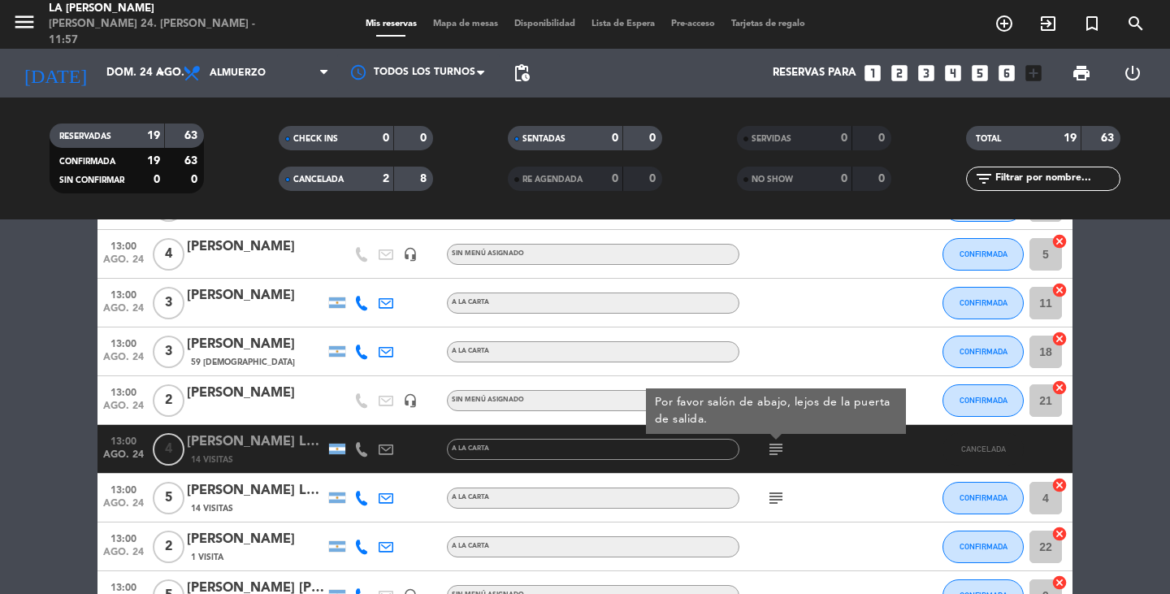
click at [2, 410] on bookings-row "12:30 ago. 24 2 [PERSON_NAME] 5 Visitas a la carta CONFIRMADA 32 cancel 12:30 a…" at bounding box center [585, 546] width 1170 height 1069
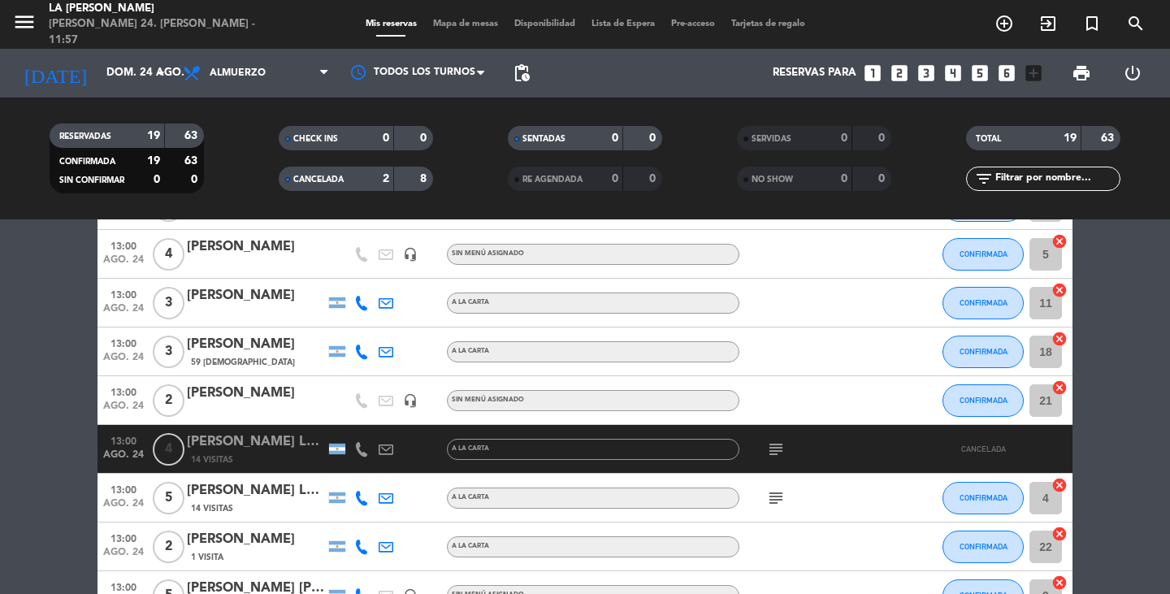
click at [339, 173] on div "CANCELADA" at bounding box center [320, 179] width 75 height 19
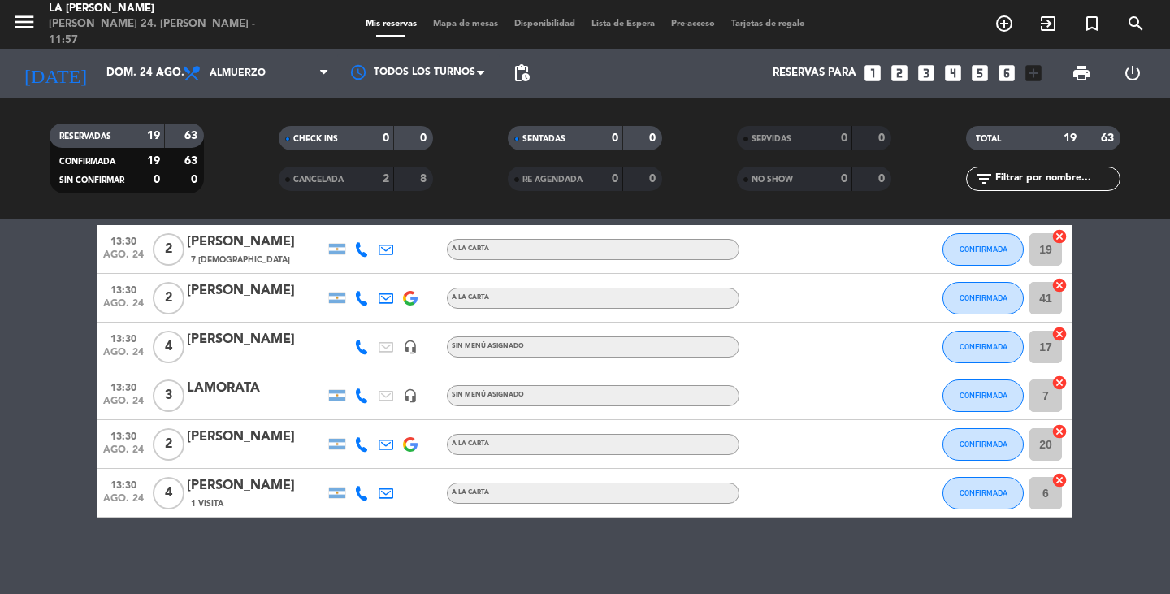
scroll to position [753, 0]
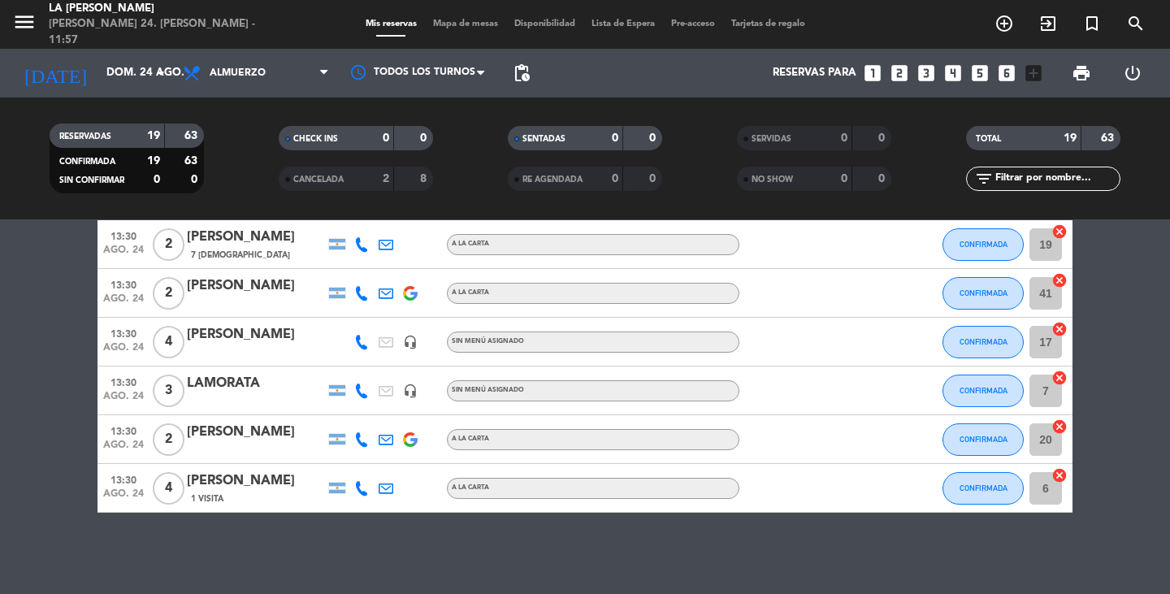
click at [629, 15] on div "menu LA [PERSON_NAME] RICCHIERI [PERSON_NAME] 24. [PERSON_NAME] - 11:57 Mis res…" at bounding box center [585, 24] width 1170 height 49
click at [634, 20] on span "Lista de Espera" at bounding box center [623, 23] width 80 height 9
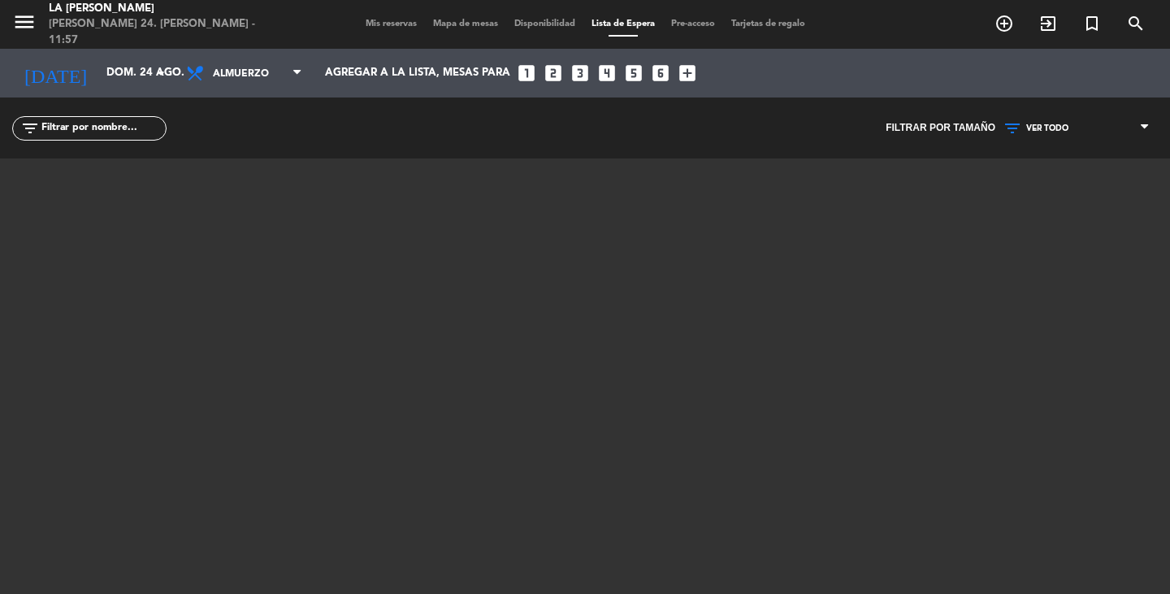
click at [381, 20] on span "Mis reservas" at bounding box center [390, 23] width 67 height 9
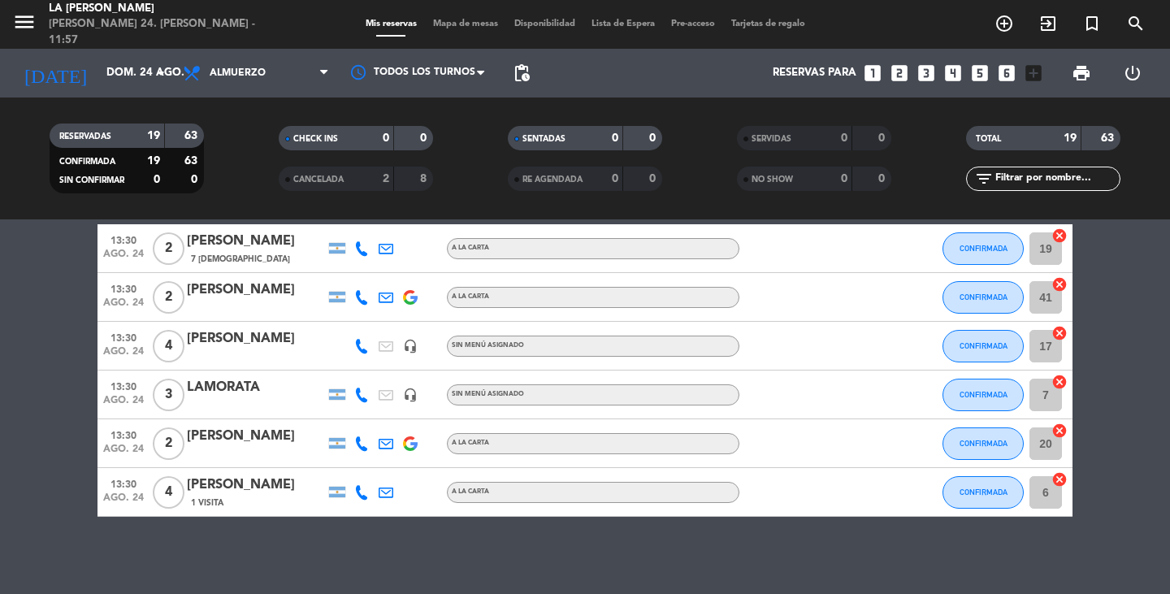
scroll to position [753, 0]
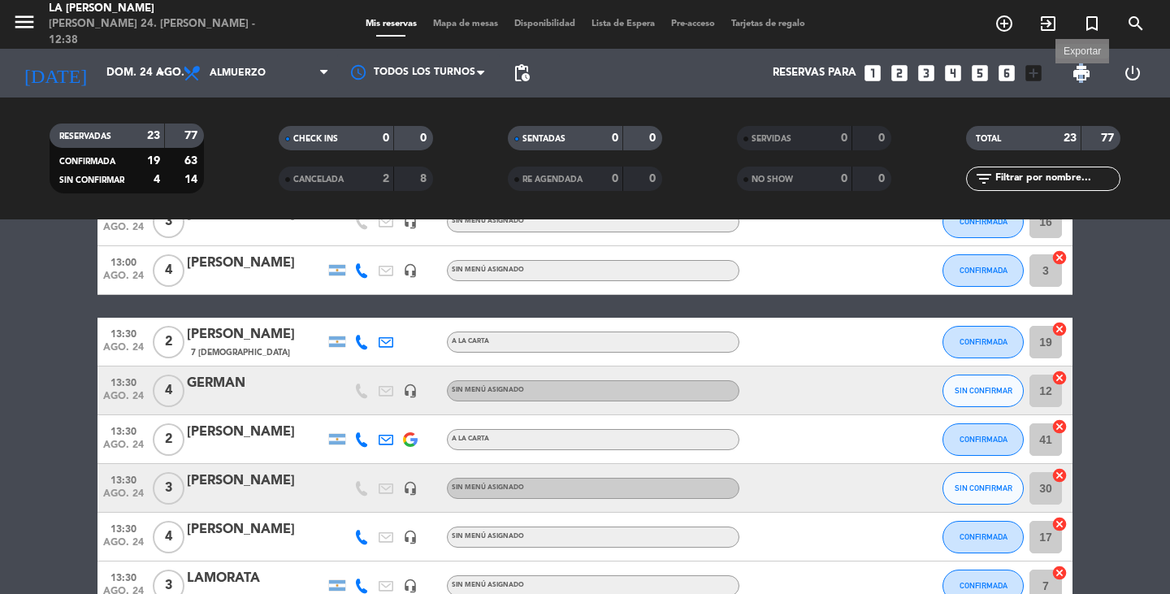
click at [1083, 74] on span "print" at bounding box center [1080, 72] width 19 height 19
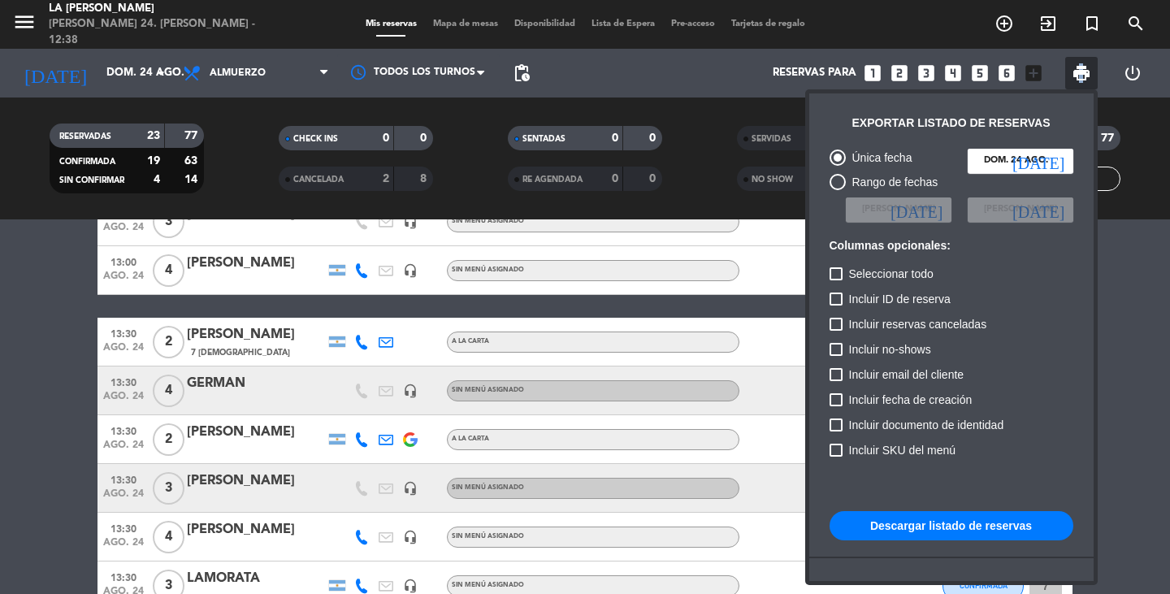
click at [934, 527] on button "Descargar listado de reservas" at bounding box center [951, 525] width 244 height 29
click at [1162, 165] on div at bounding box center [585, 297] width 1170 height 594
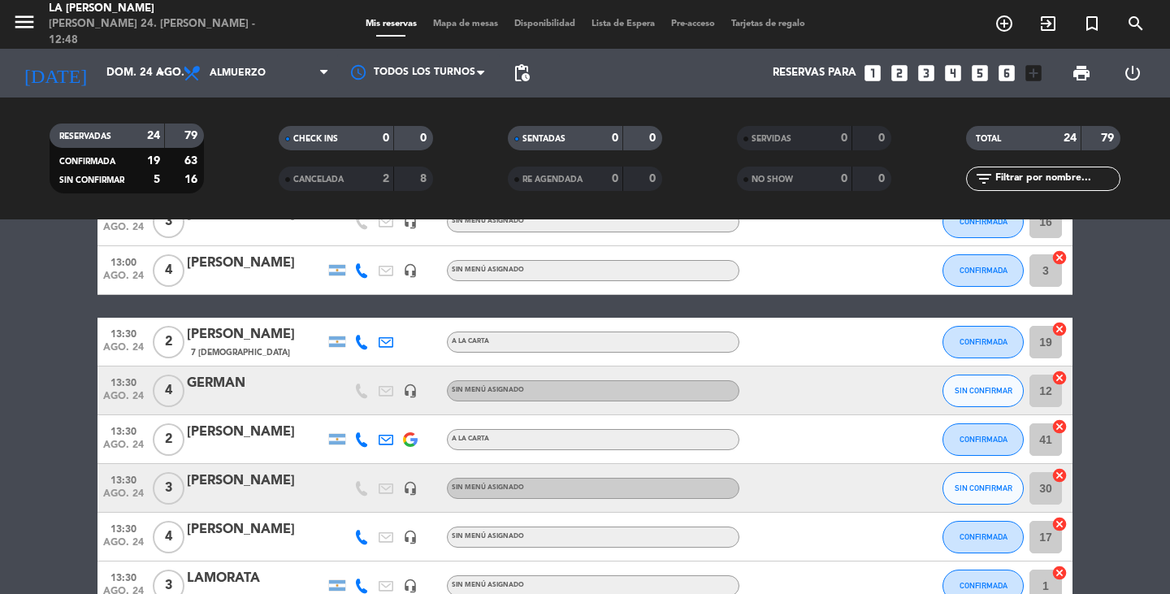
click at [949, 76] on icon "looks_4" at bounding box center [952, 73] width 21 height 21
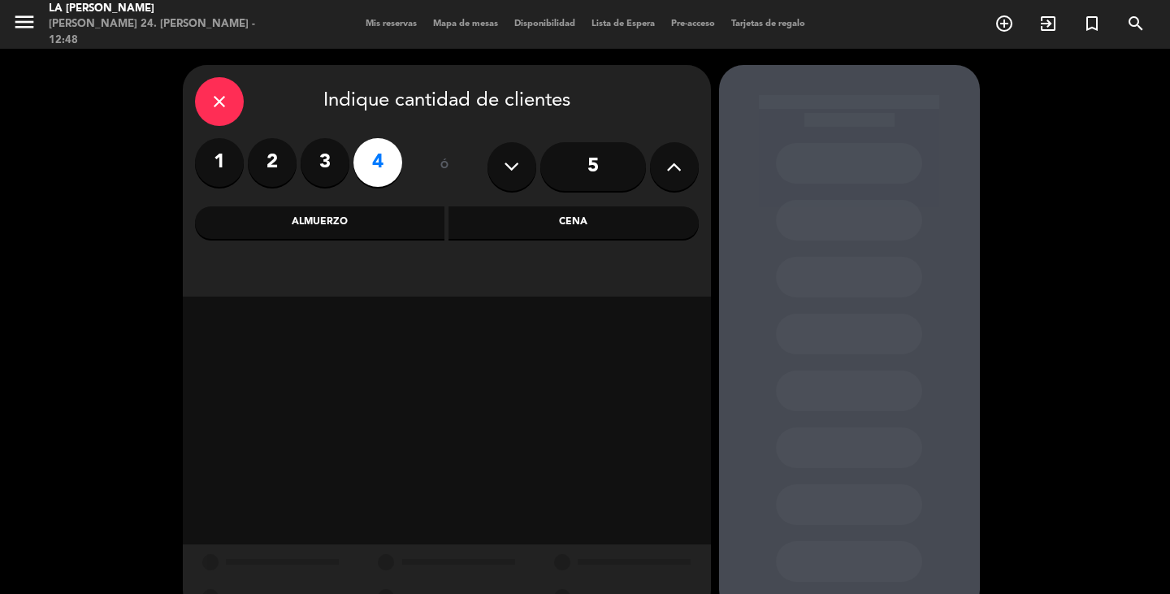
click at [669, 165] on icon at bounding box center [673, 166] width 15 height 24
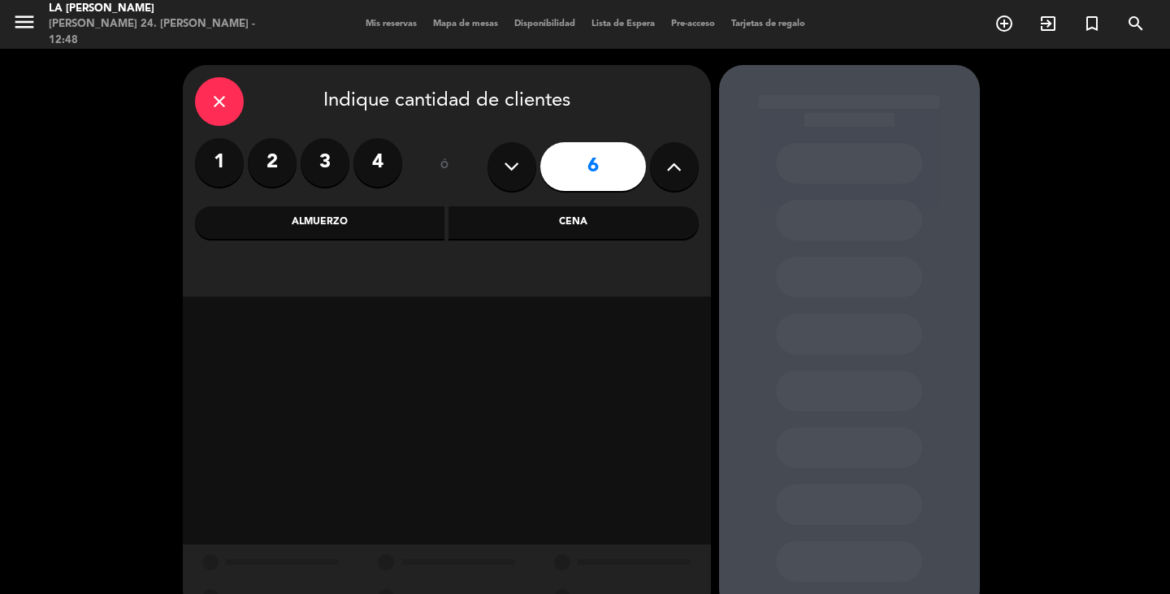
drag, startPoint x: 624, startPoint y: 165, endPoint x: 604, endPoint y: 185, distance: 28.1
click at [622, 166] on input "6" at bounding box center [593, 166] width 106 height 49
click at [339, 215] on div "Almuerzo" at bounding box center [320, 222] width 250 height 32
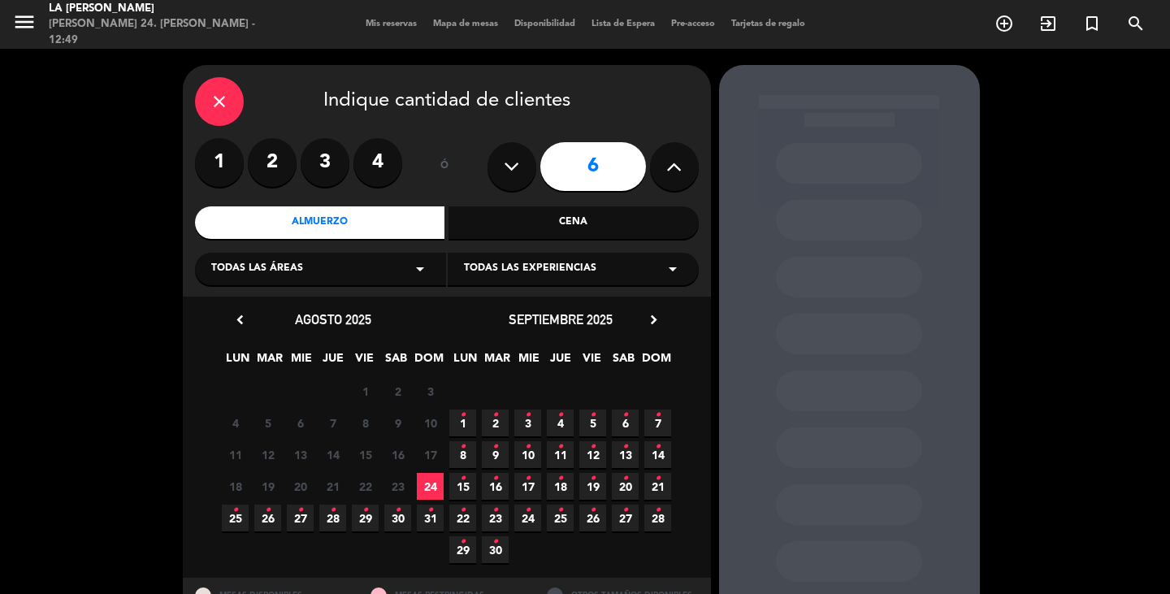
click at [426, 486] on span "24" at bounding box center [430, 486] width 27 height 27
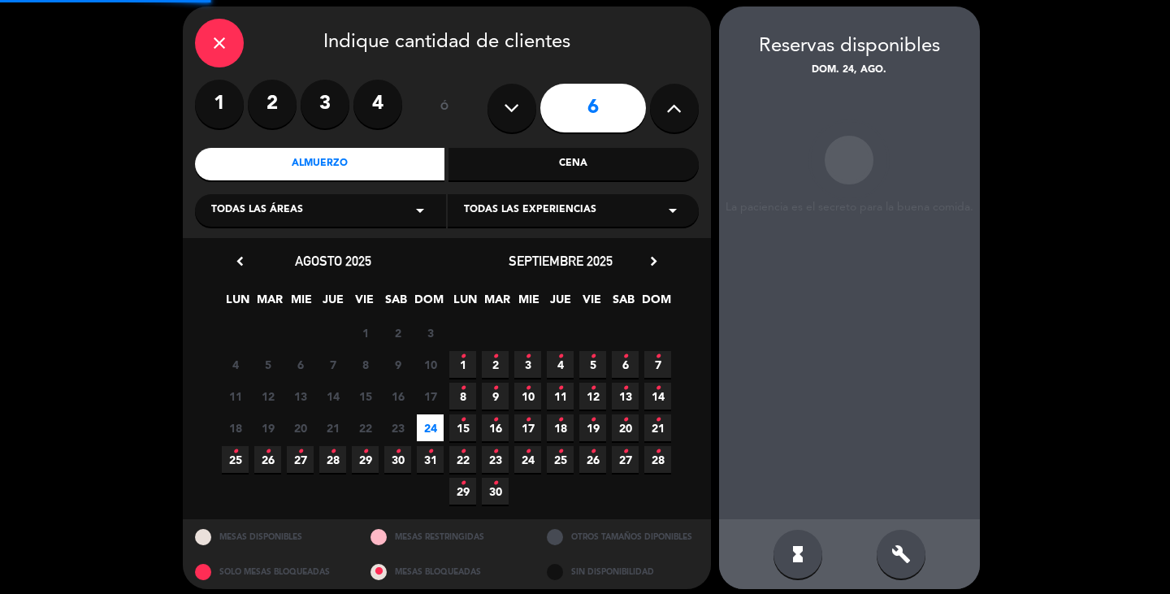
scroll to position [65, 0]
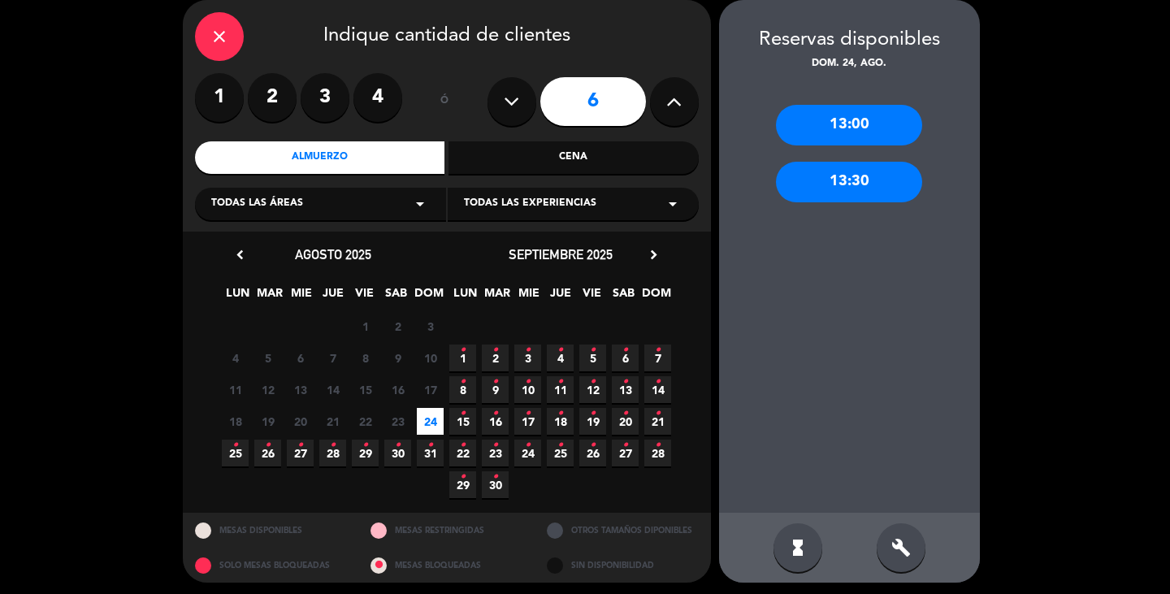
click at [851, 183] on div "13:30" at bounding box center [849, 182] width 146 height 41
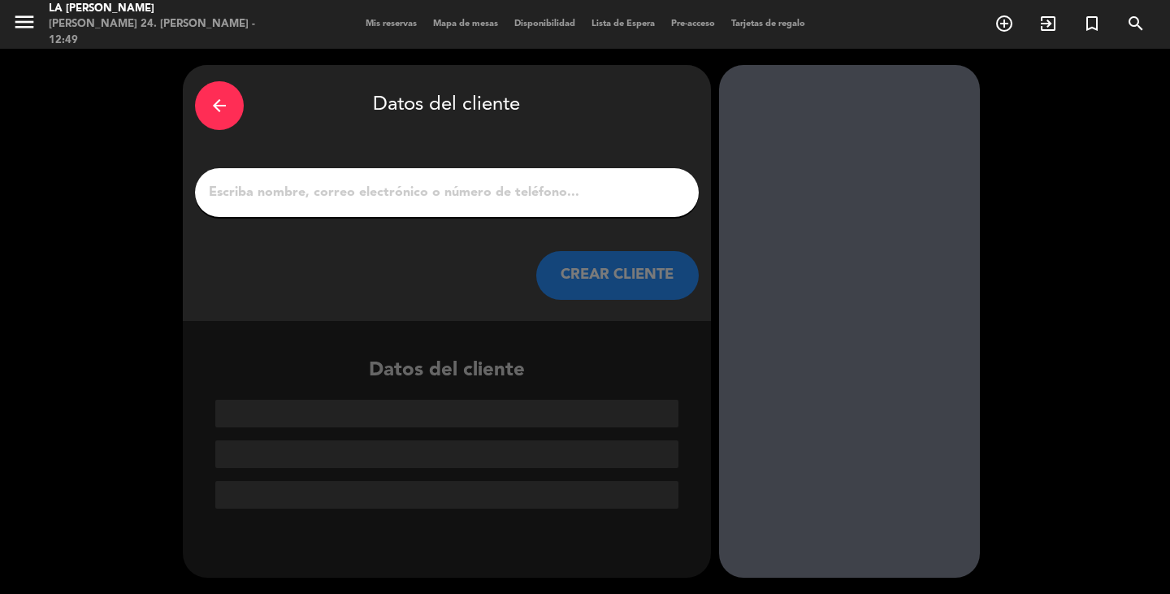
scroll to position [0, 0]
click at [242, 188] on input "1" at bounding box center [446, 192] width 479 height 23
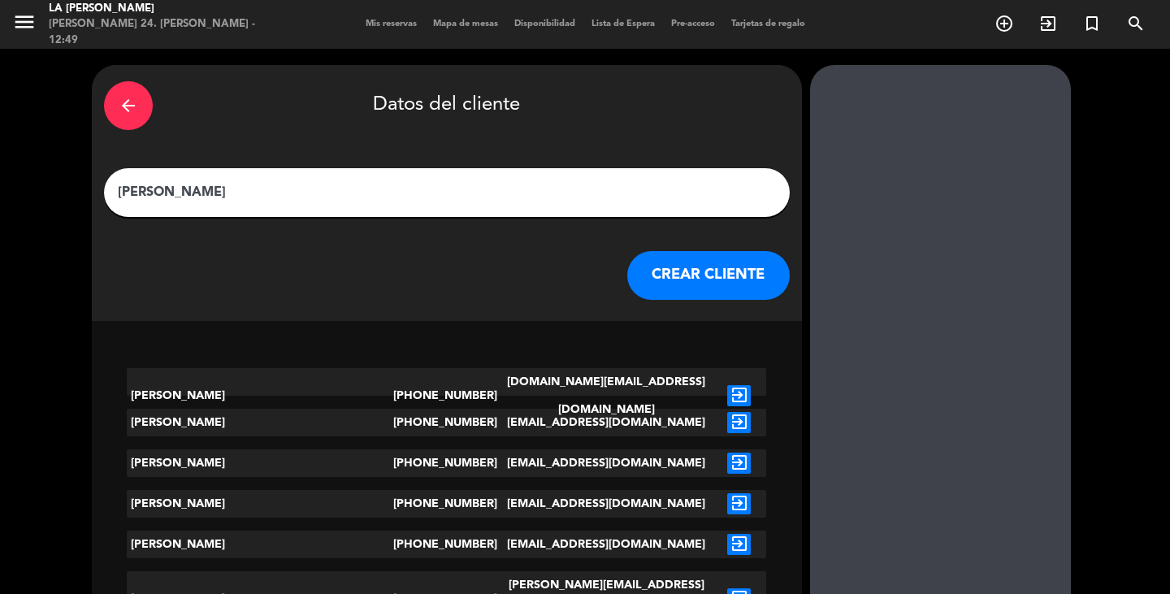
type input "[PERSON_NAME]"
click at [632, 283] on button "CREAR CLIENTE" at bounding box center [708, 275] width 162 height 49
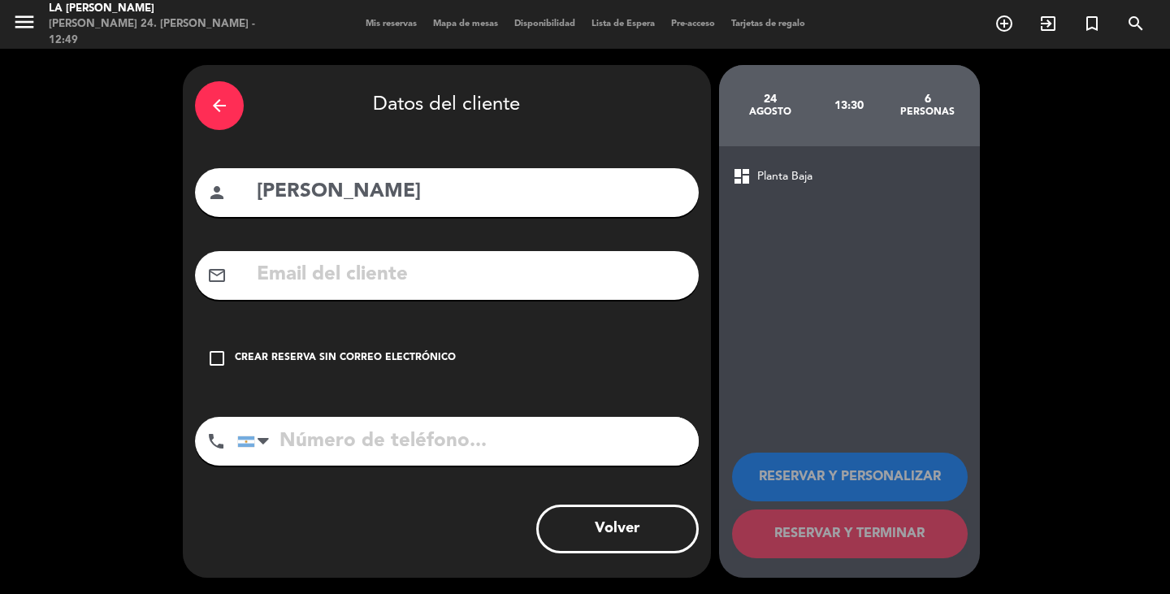
click at [214, 358] on icon "check_box_outline_blank" at bounding box center [216, 357] width 19 height 19
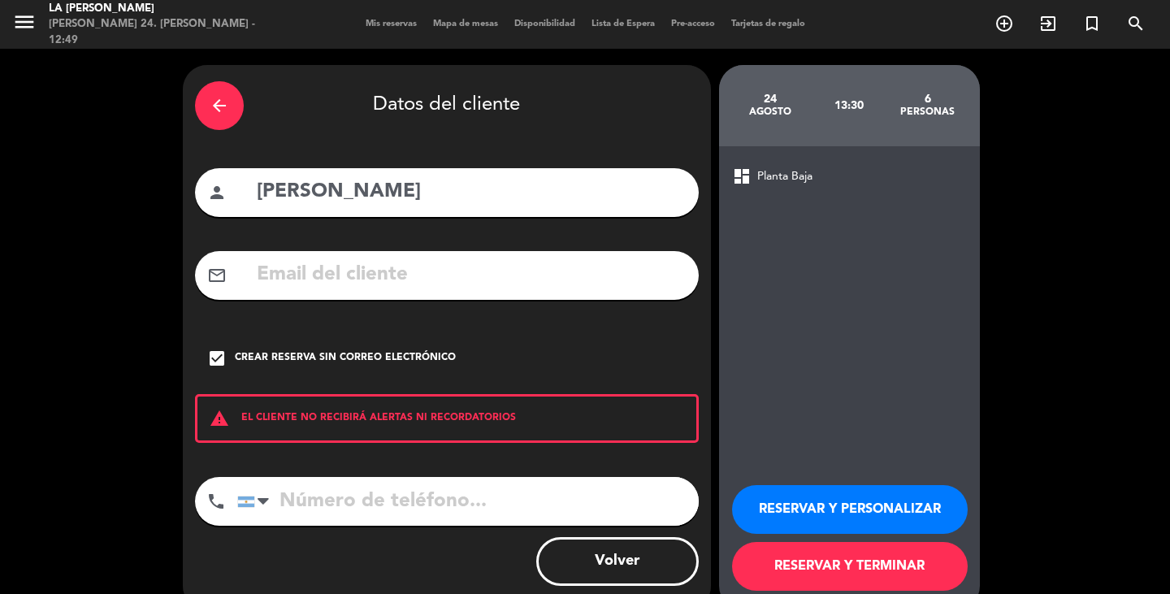
click at [323, 196] on input "[PERSON_NAME]" at bounding box center [470, 191] width 431 height 33
type input "[PERSON_NAME]"
click at [309, 508] on input "tel" at bounding box center [467, 501] width 461 height 49
type input "3834249076"
click at [784, 559] on button "RESERVAR Y TERMINAR" at bounding box center [850, 566] width 236 height 49
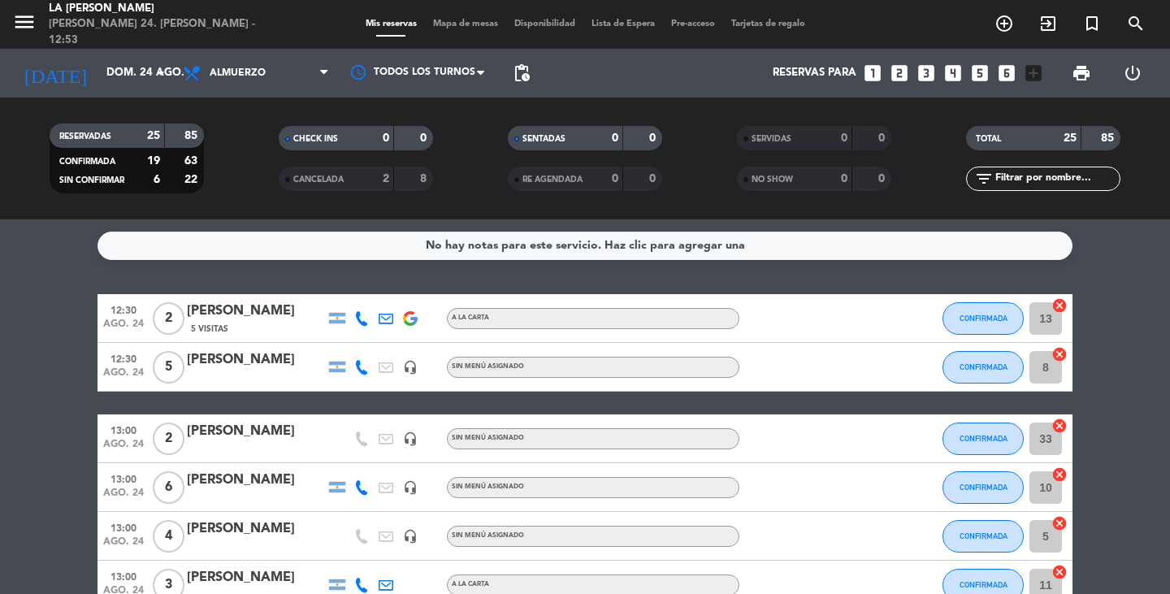
click at [449, 16] on div "menu LA [PERSON_NAME] RICCHIERI [PERSON_NAME] 24. [PERSON_NAME] - 12:57 Mis res…" at bounding box center [585, 24] width 1170 height 49
click at [458, 22] on span "Mapa de mesas" at bounding box center [465, 23] width 81 height 9
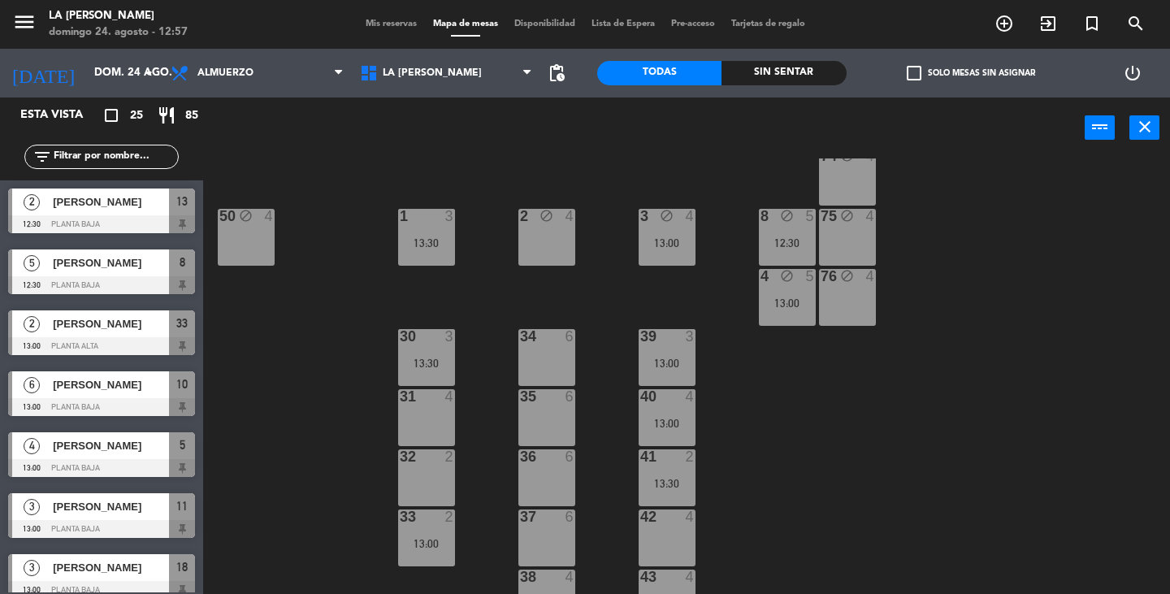
scroll to position [406, 0]
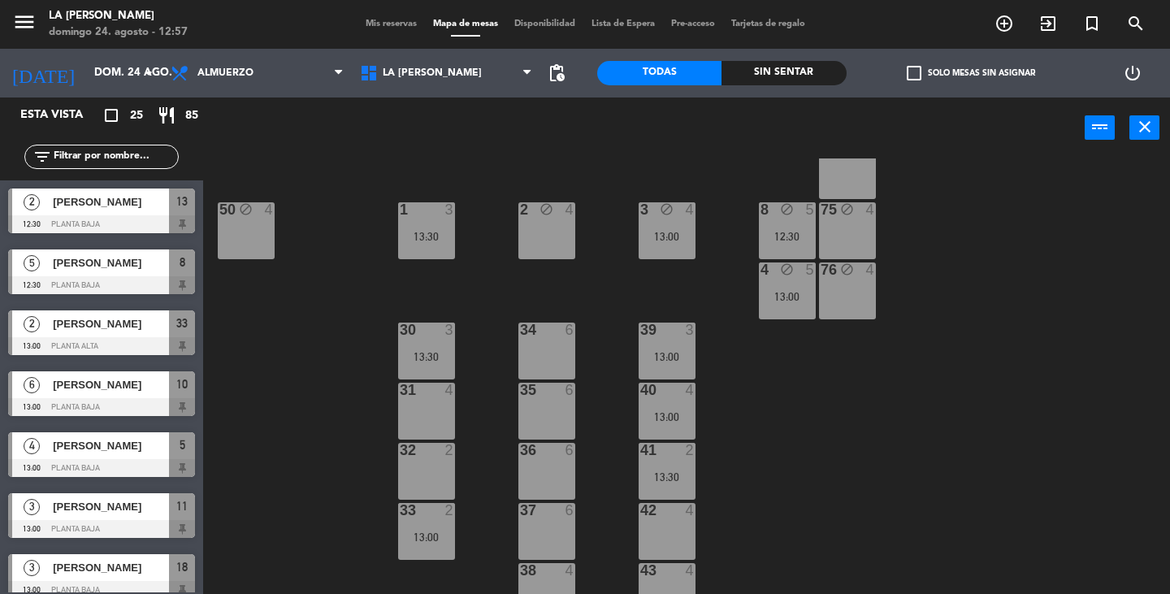
click at [682, 512] on div "4" at bounding box center [694, 510] width 27 height 15
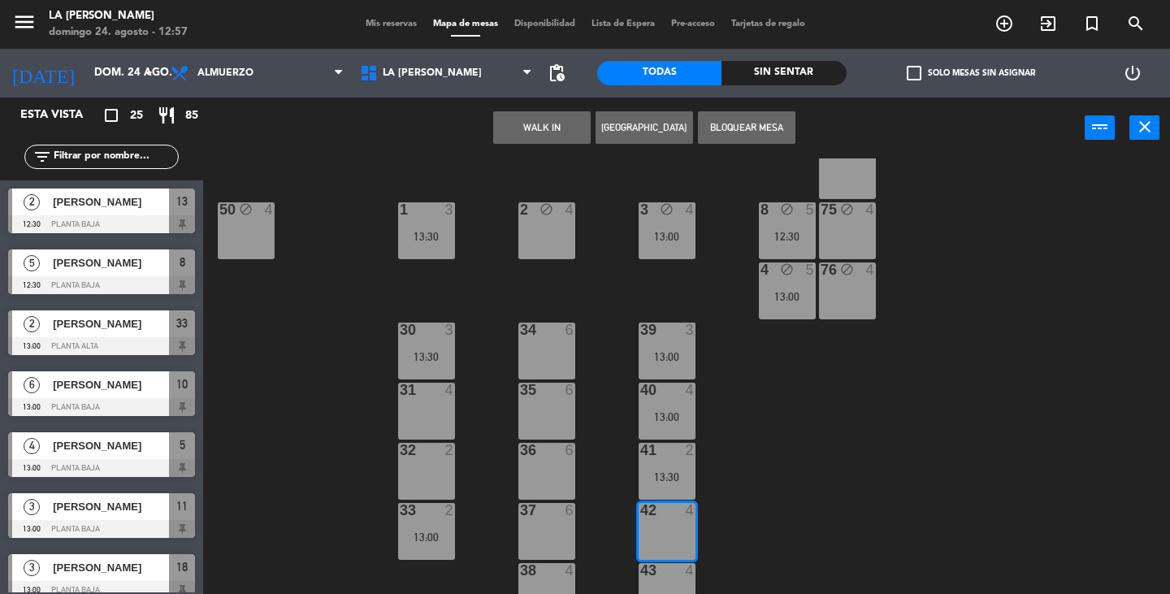
click at [638, 128] on button "[GEOGRAPHIC_DATA]" at bounding box center [643, 127] width 97 height 32
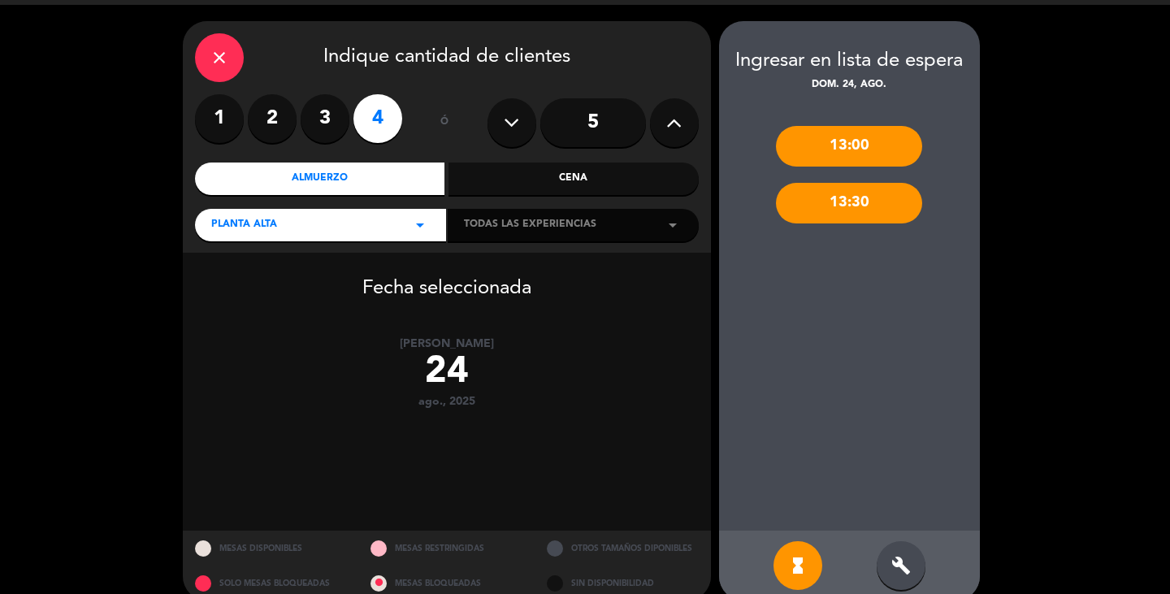
scroll to position [67, 0]
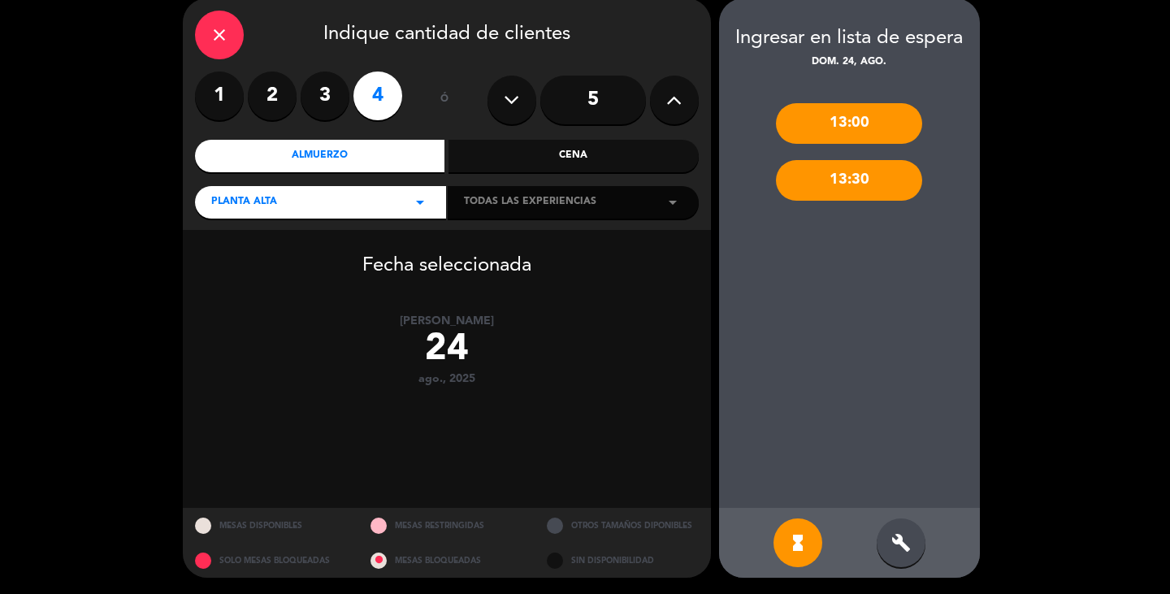
click at [905, 529] on div "build" at bounding box center [900, 542] width 49 height 49
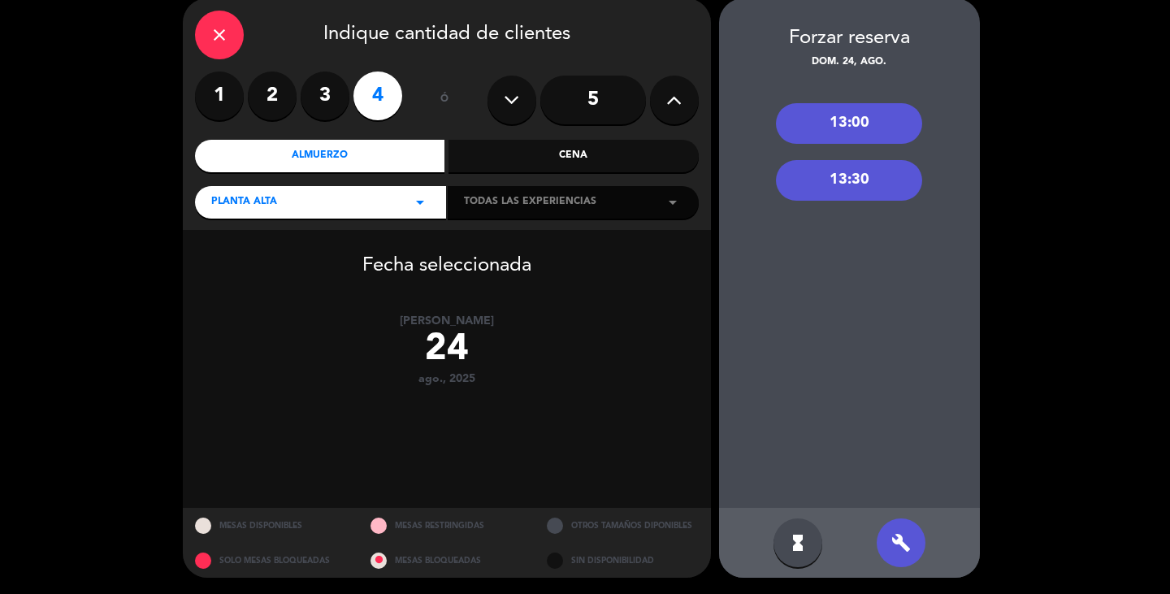
click at [827, 181] on div "13:30" at bounding box center [849, 180] width 146 height 41
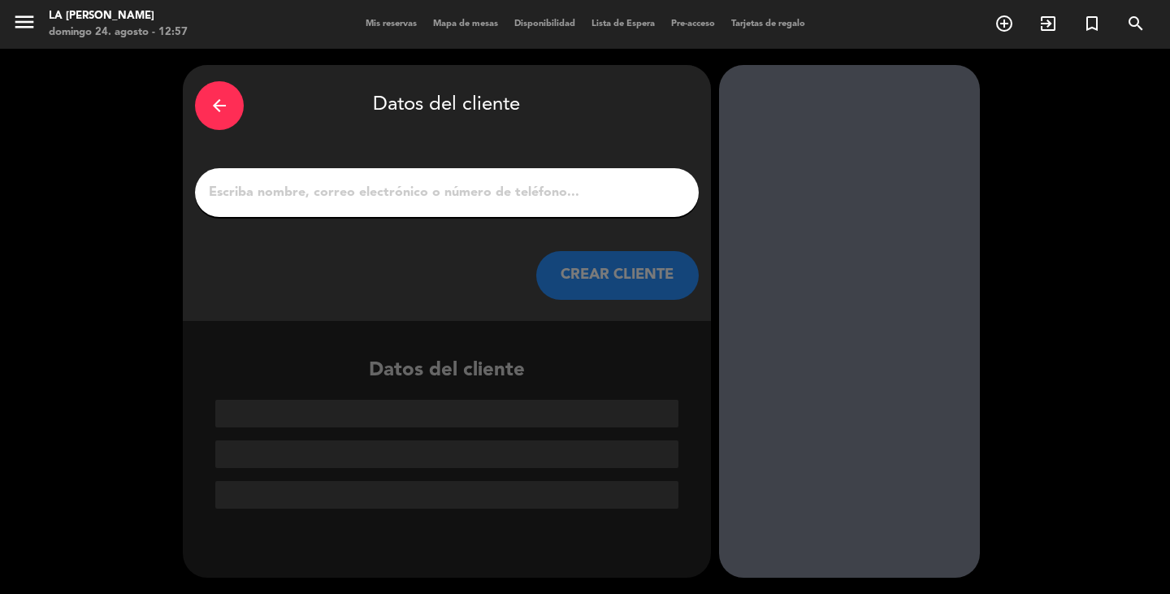
scroll to position [0, 0]
click at [564, 184] on input "1" at bounding box center [446, 192] width 479 height 23
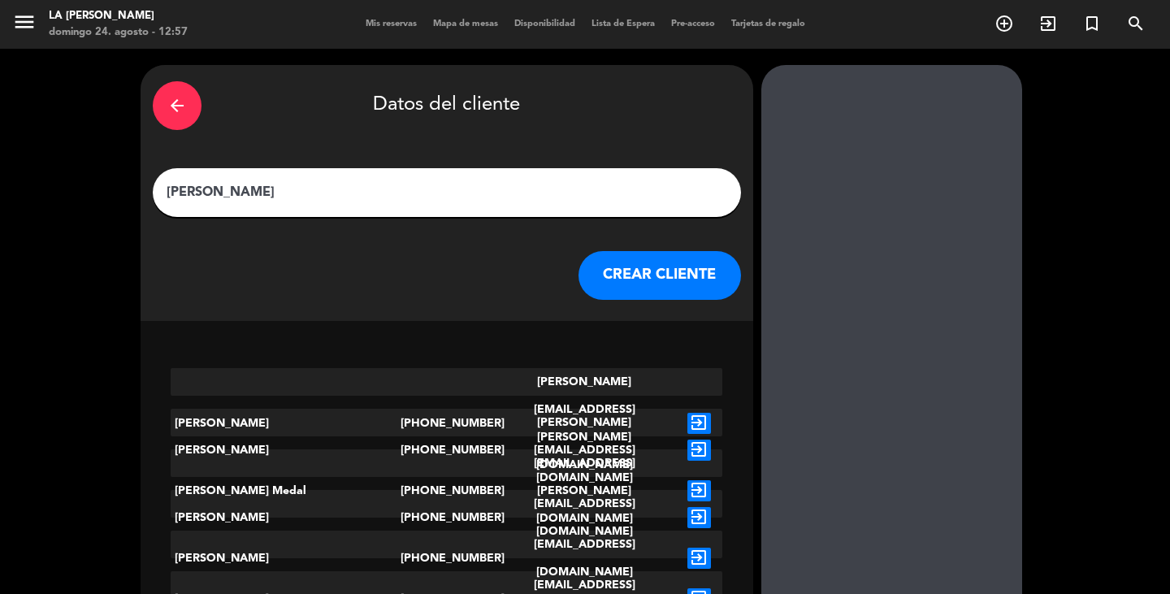
type input "[PERSON_NAME]"
click at [582, 267] on button "CREAR CLIENTE" at bounding box center [659, 275] width 162 height 49
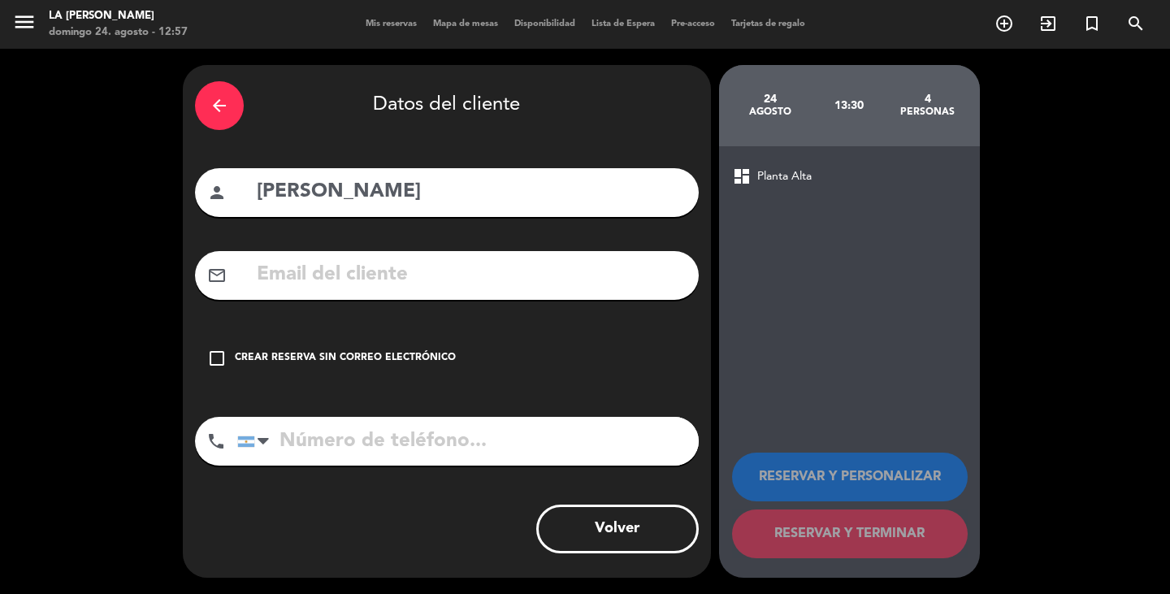
click at [337, 453] on input "tel" at bounding box center [467, 441] width 461 height 49
type input "3517179555"
click at [281, 361] on div "Crear reserva sin correo electrónico" at bounding box center [345, 358] width 221 height 16
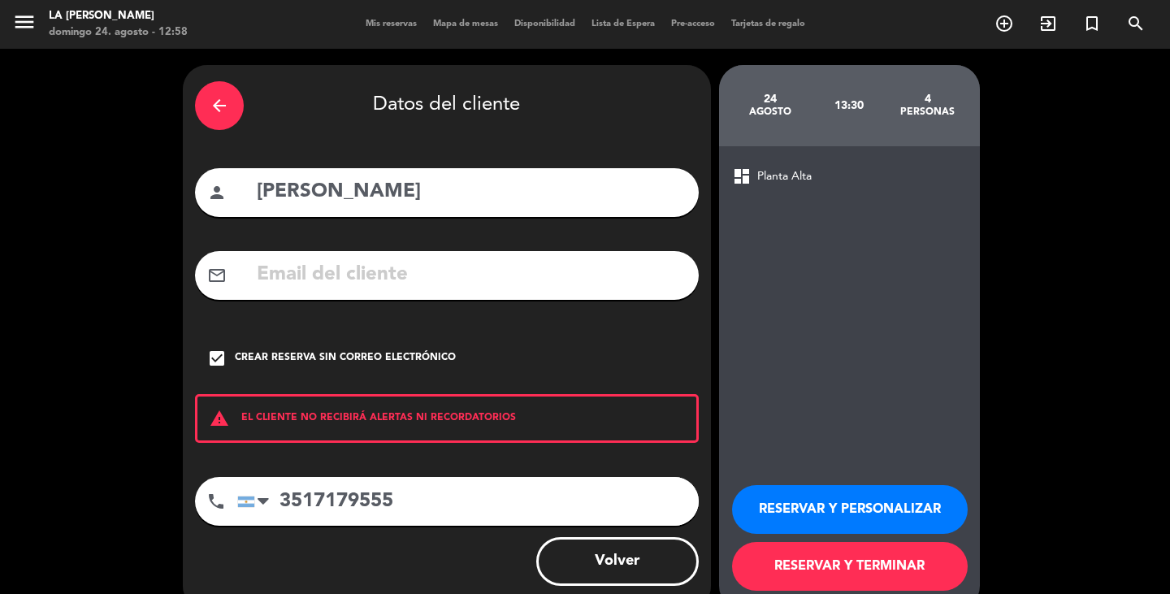
click at [800, 560] on button "RESERVAR Y TERMINAR" at bounding box center [850, 566] width 236 height 49
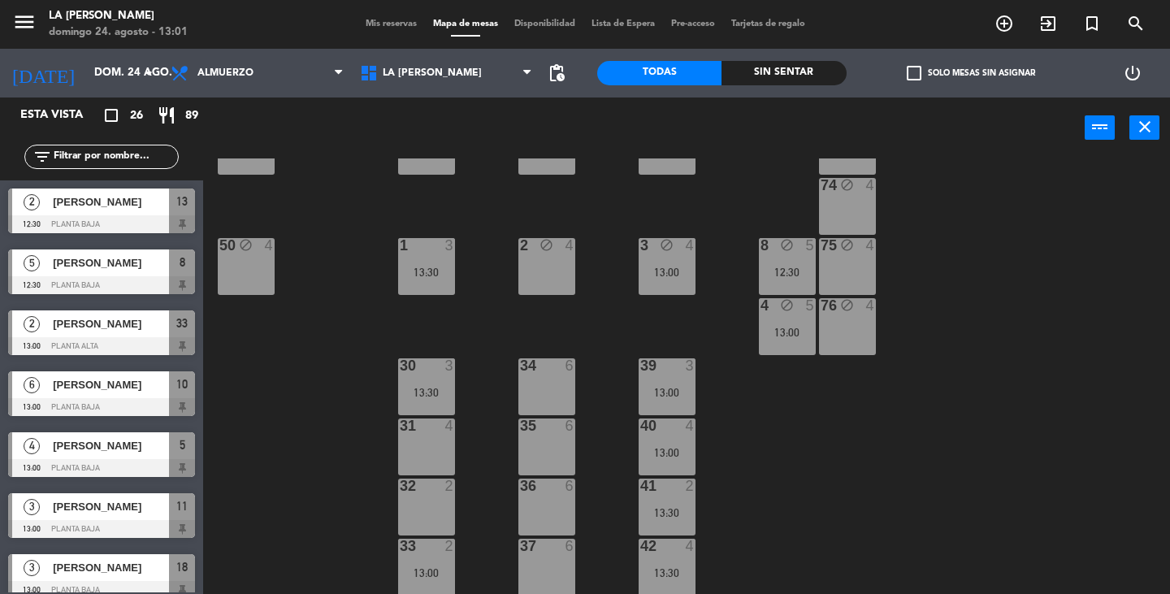
scroll to position [406, 0]
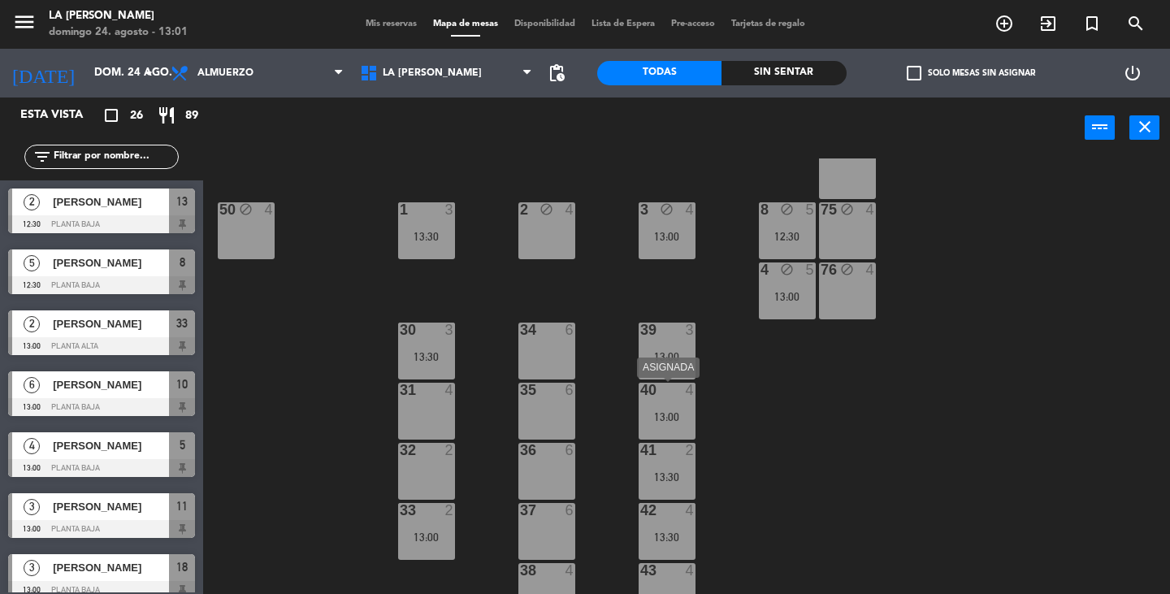
click at [694, 401] on div "40 4 13:00" at bounding box center [666, 411] width 57 height 57
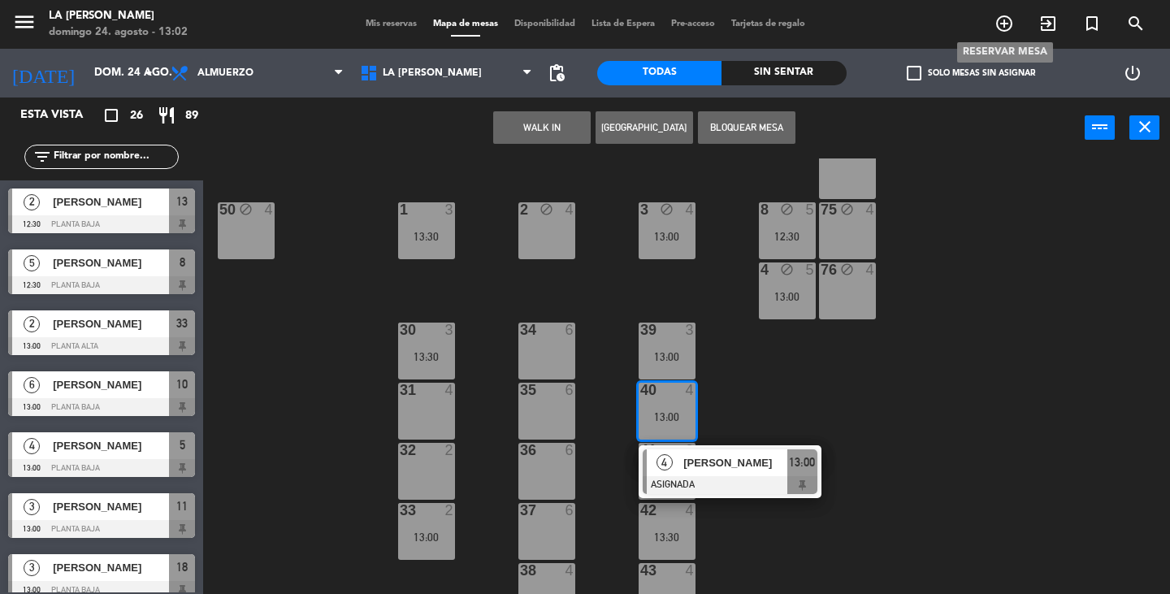
click at [1000, 22] on icon "add_circle_outline" at bounding box center [1003, 23] width 19 height 19
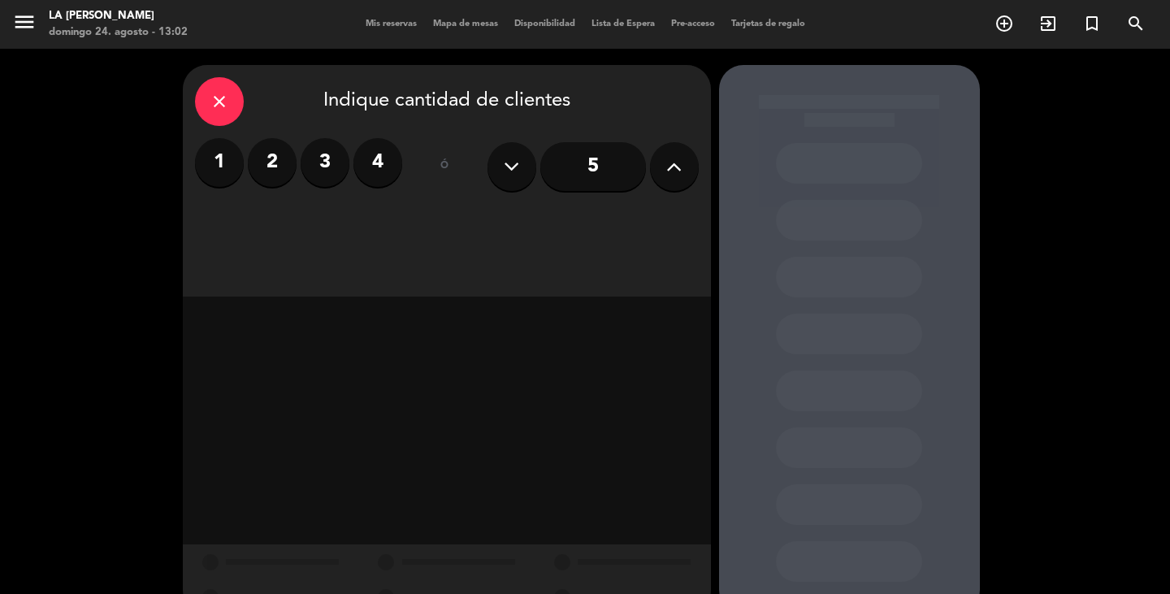
click at [274, 160] on label "2" at bounding box center [272, 162] width 49 height 49
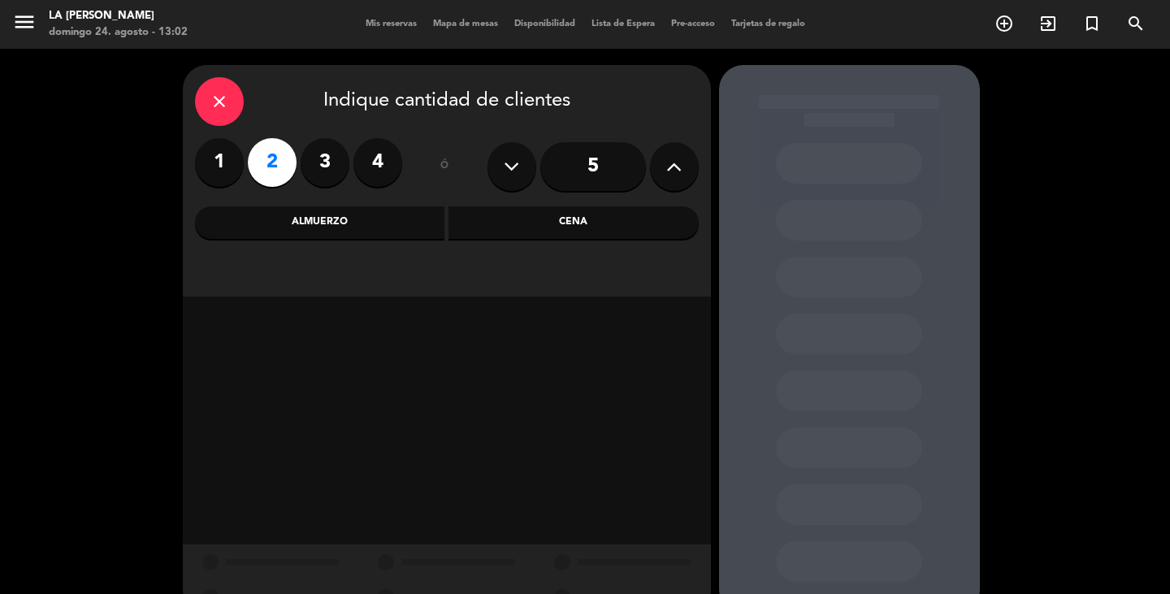
click at [319, 221] on div "Almuerzo" at bounding box center [320, 222] width 250 height 32
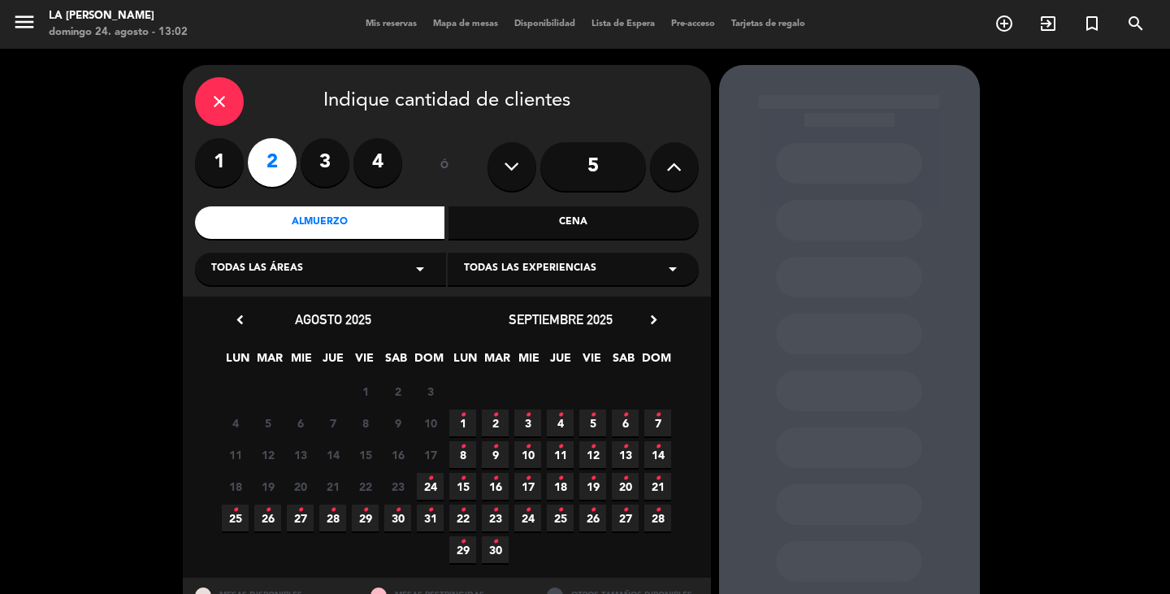
click at [430, 489] on icon "•" at bounding box center [430, 478] width 6 height 26
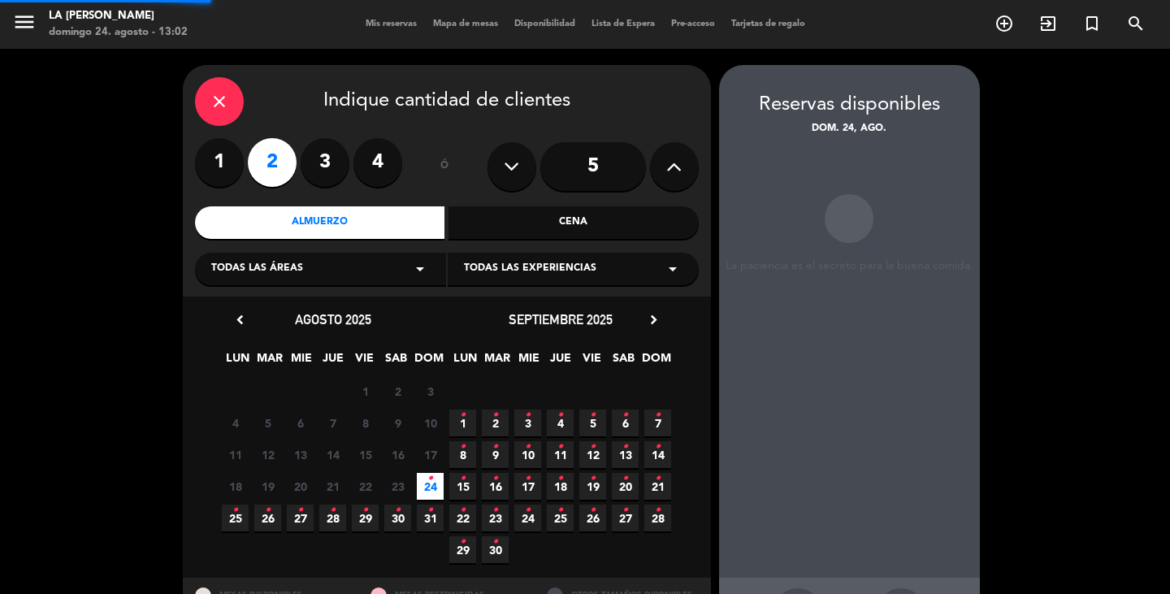
scroll to position [65, 0]
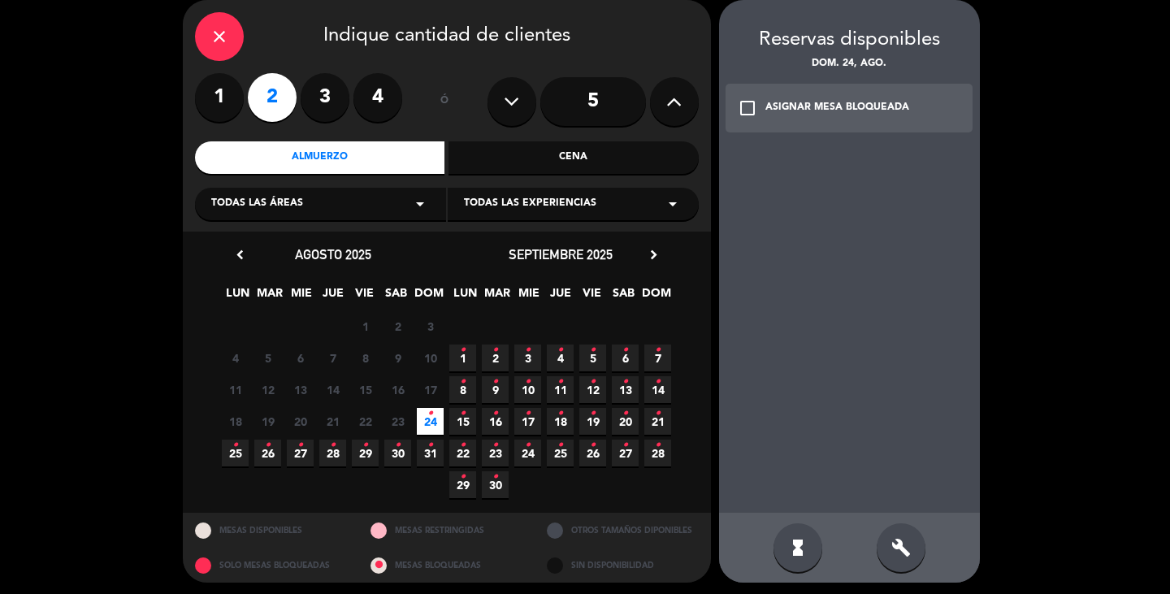
click at [435, 418] on span "24 •" at bounding box center [430, 421] width 27 height 27
click at [428, 415] on icon "•" at bounding box center [430, 413] width 6 height 26
click at [744, 106] on icon "check_box_outline_blank" at bounding box center [746, 107] width 19 height 19
click at [809, 188] on div "13:30" at bounding box center [849, 196] width 146 height 41
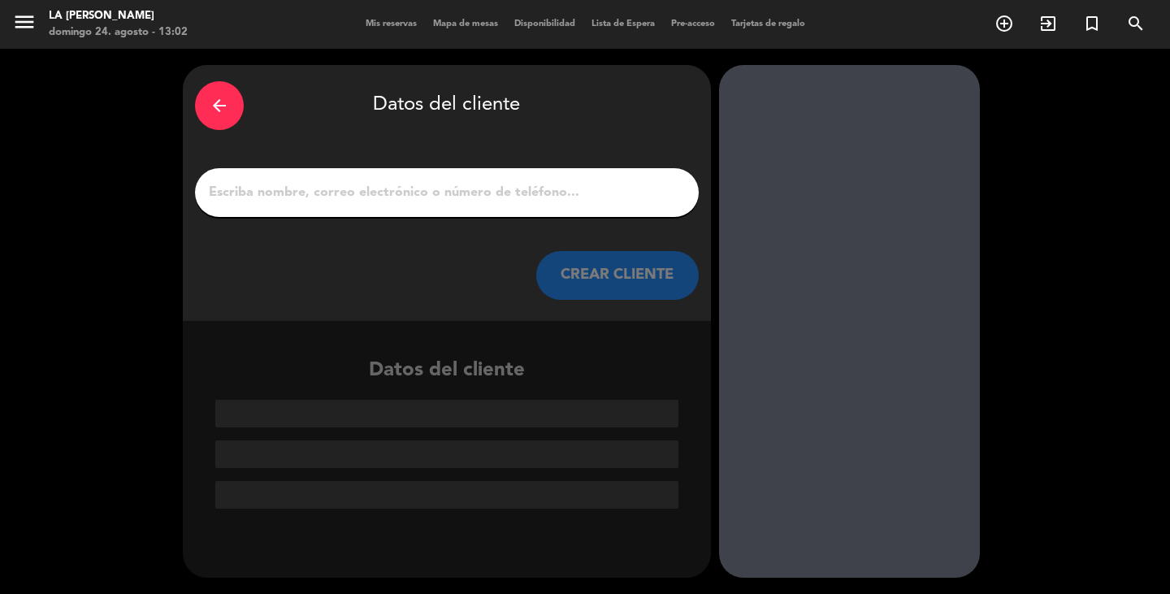
click at [452, 196] on input "1" at bounding box center [446, 192] width 479 height 23
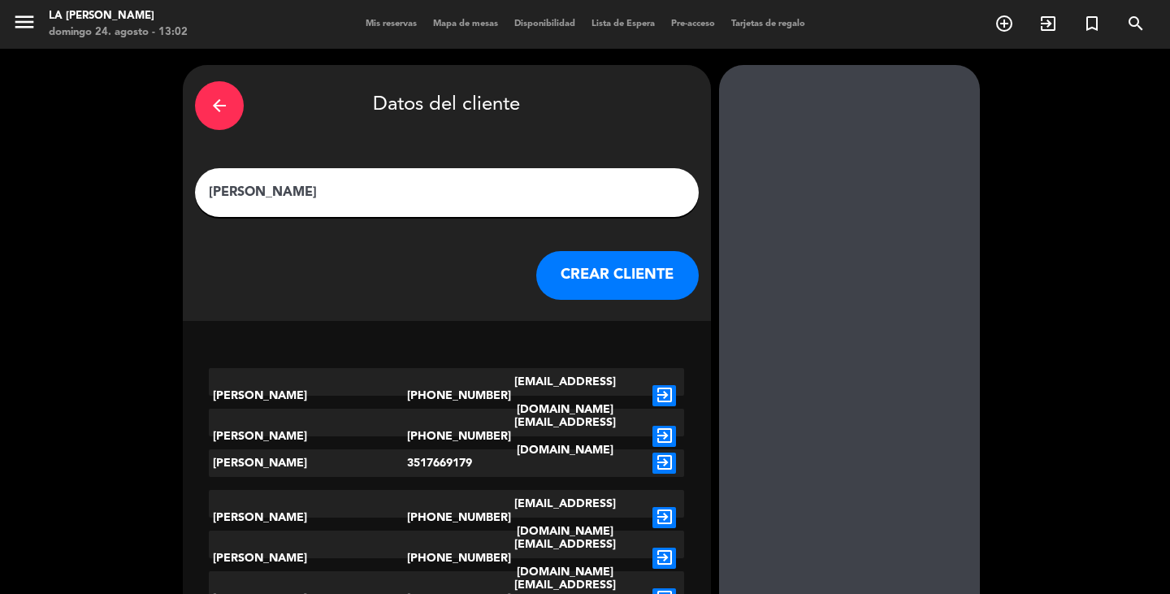
type input "[PERSON_NAME]"
click at [582, 266] on button "CREAR CLIENTE" at bounding box center [617, 275] width 162 height 49
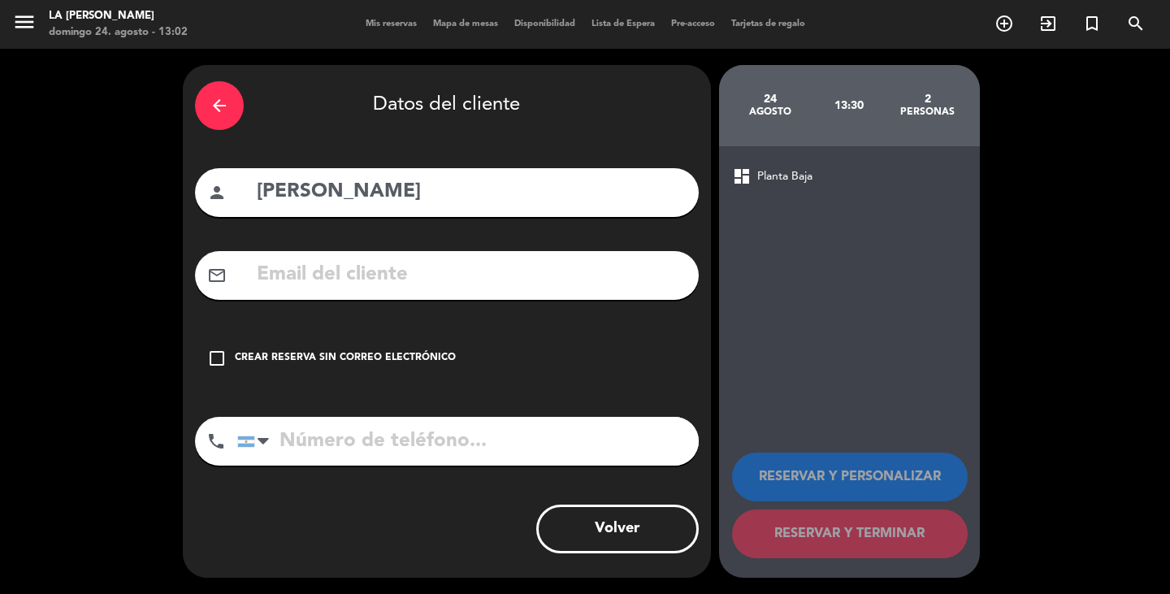
click at [216, 361] on icon "check_box_outline_blank" at bounding box center [216, 357] width 19 height 19
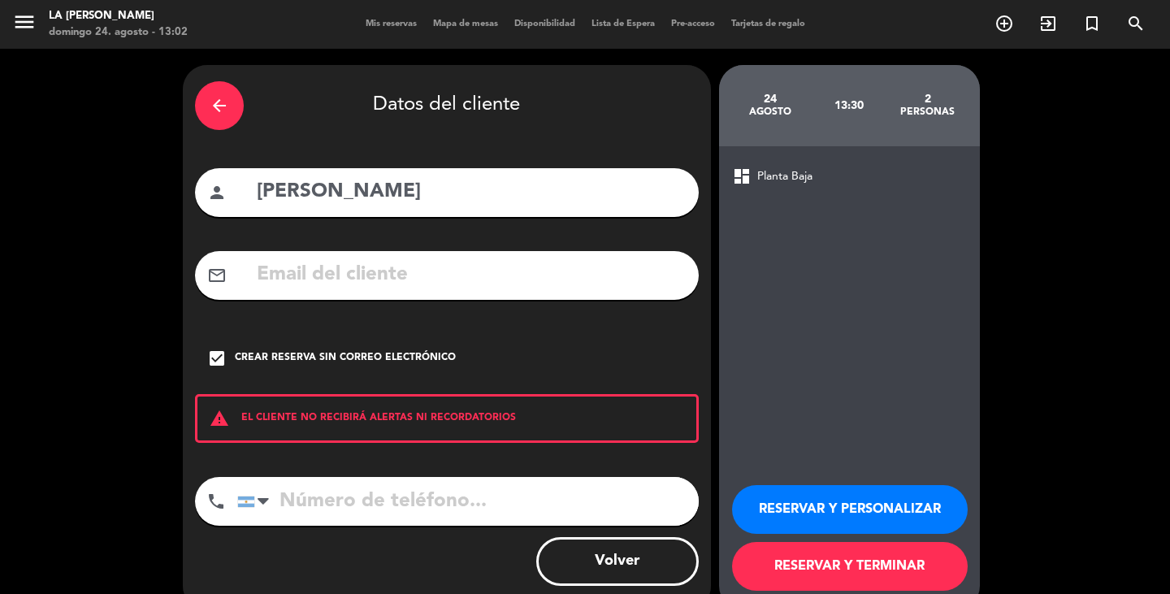
click at [334, 508] on input "tel" at bounding box center [467, 501] width 461 height 49
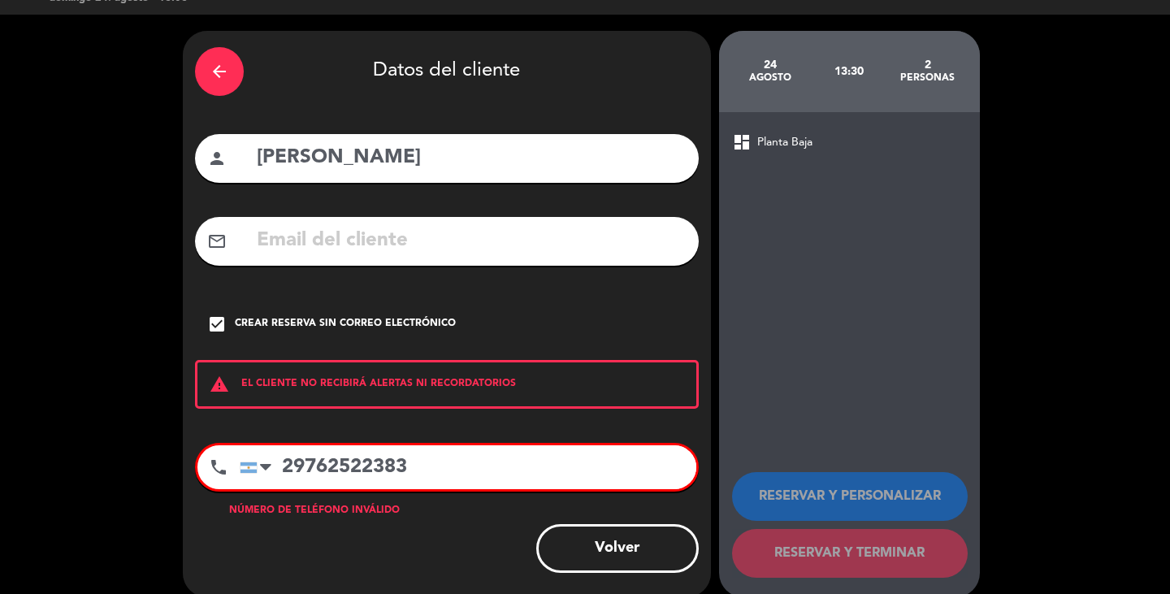
scroll to position [53, 0]
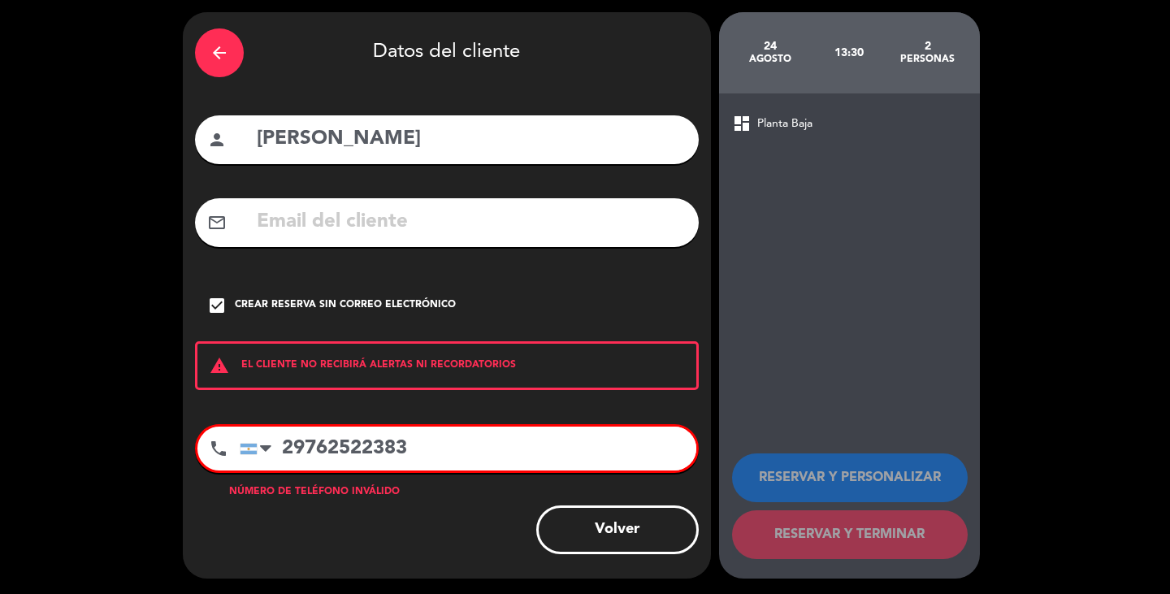
click at [344, 450] on input "29762522383" at bounding box center [468, 448] width 456 height 44
click at [354, 452] on input "29762522383" at bounding box center [468, 448] width 456 height 44
drag, startPoint x: 363, startPoint y: 453, endPoint x: 367, endPoint y: 446, distance: 8.4
click at [363, 453] on input "29762522383" at bounding box center [468, 448] width 456 height 44
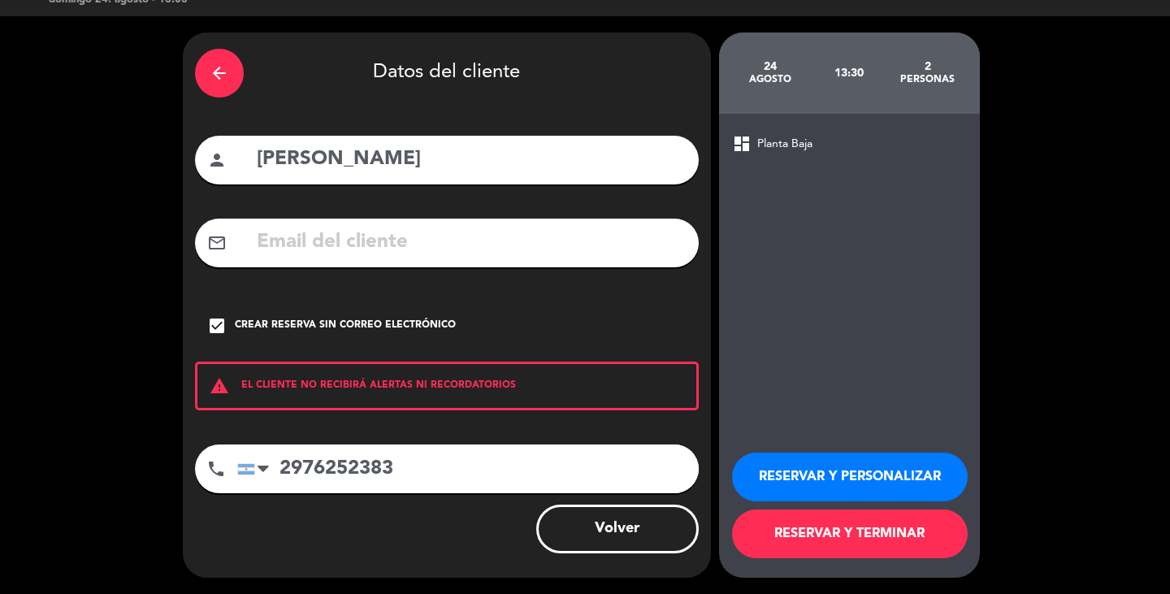
type input "2976252383"
click at [903, 513] on button "RESERVAR Y TERMINAR" at bounding box center [850, 533] width 236 height 49
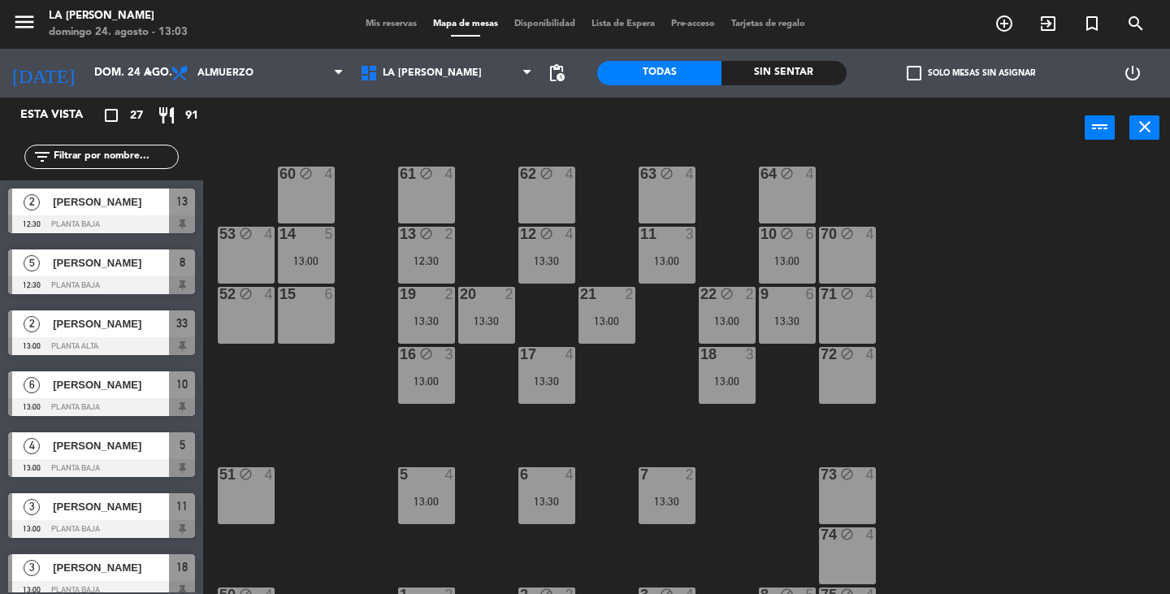
scroll to position [81, 0]
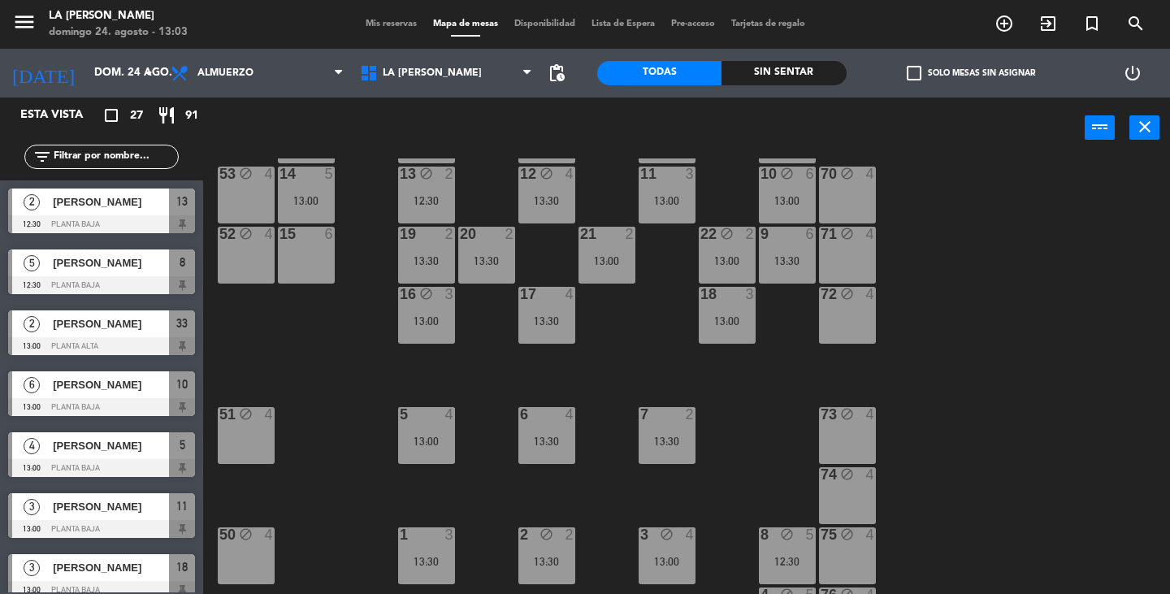
click at [394, 28] on span "Mis reservas" at bounding box center [390, 23] width 67 height 9
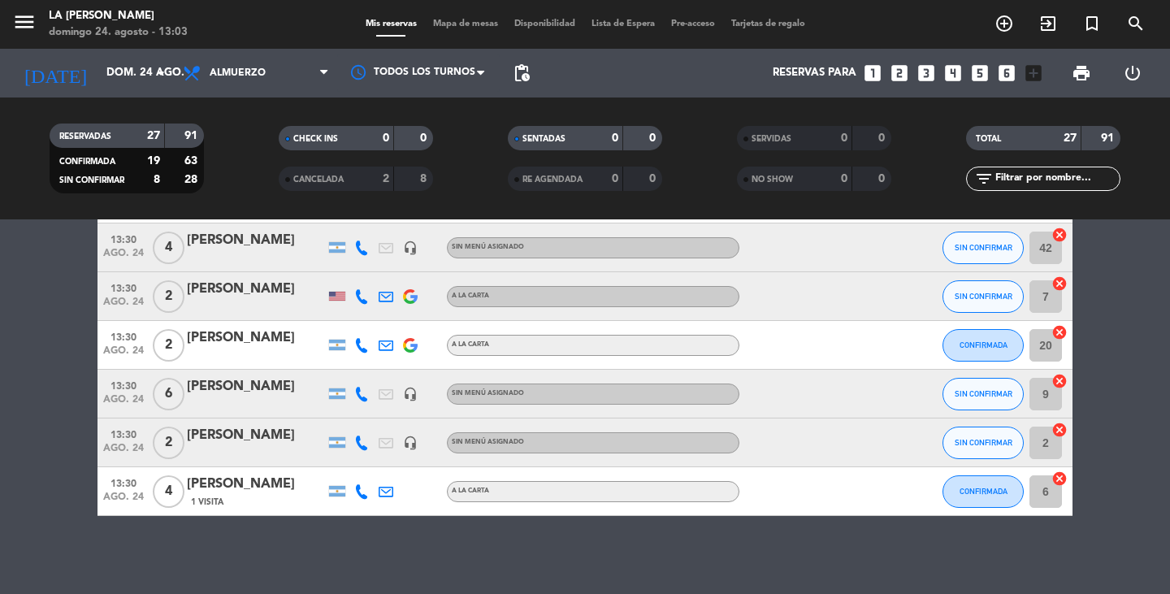
scroll to position [1143, 0]
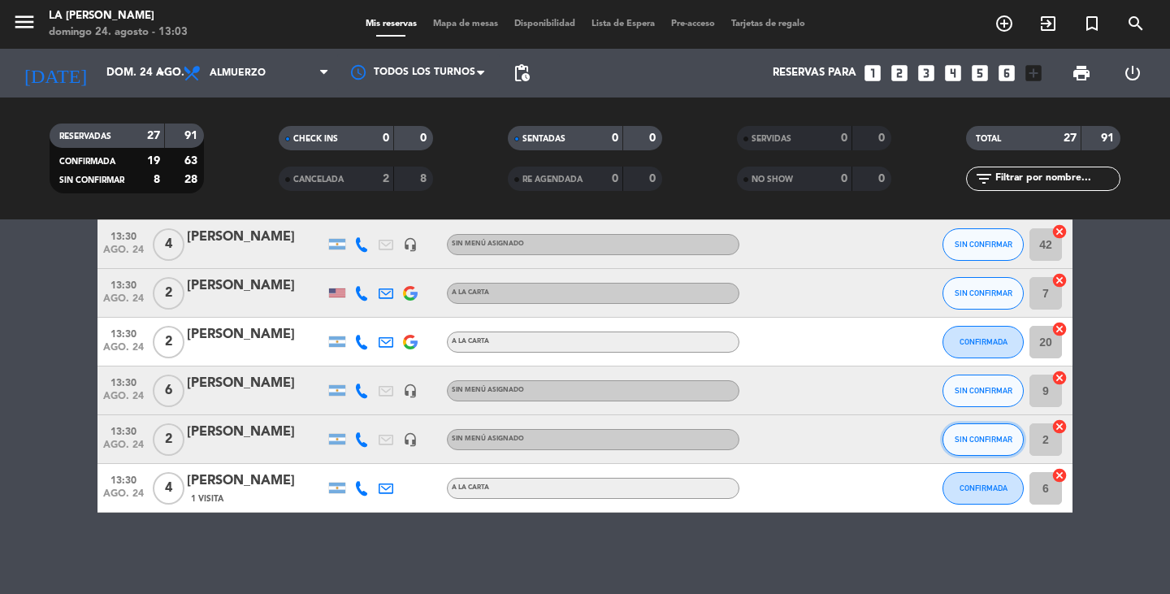
click at [990, 443] on button "SIN CONFIRMAR" at bounding box center [982, 439] width 81 height 32
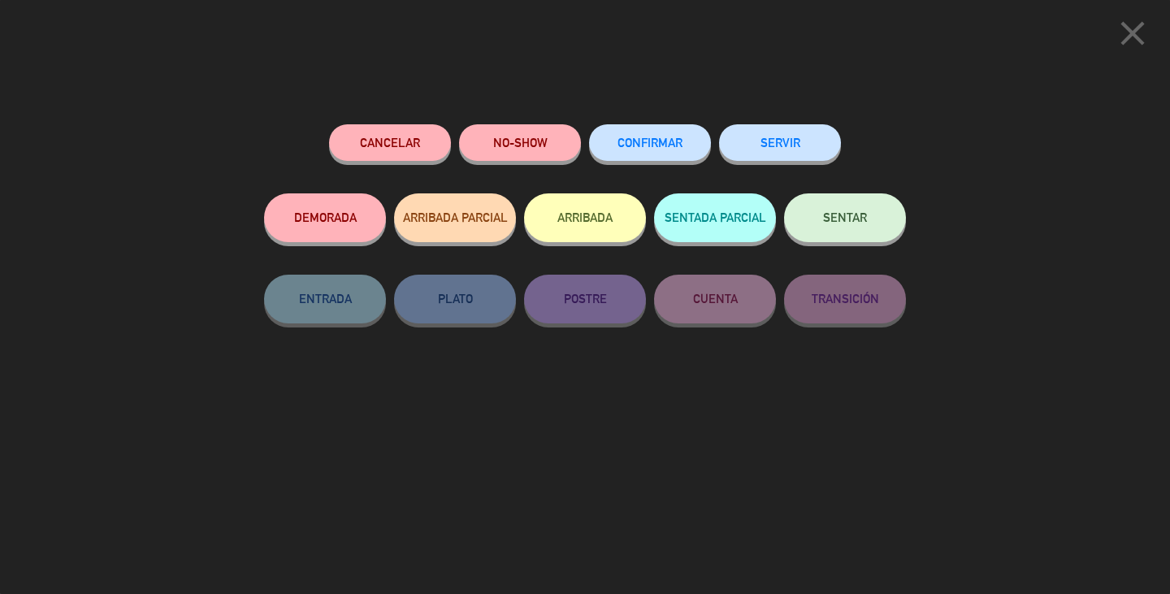
click at [668, 143] on span "CONFIRMAR" at bounding box center [649, 143] width 65 height 14
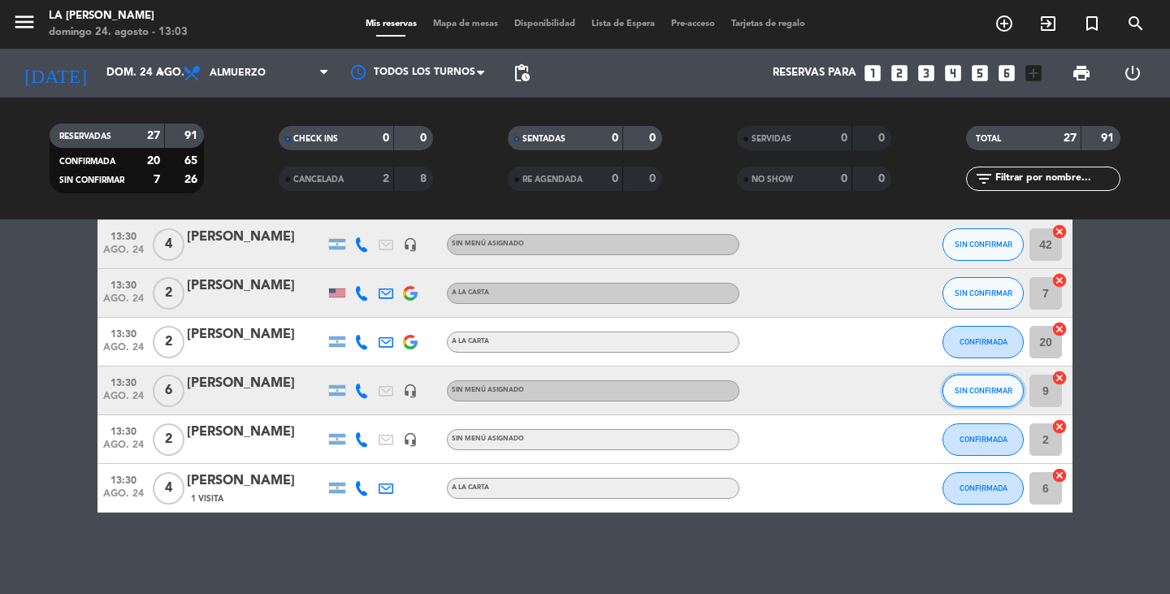
click at [988, 395] on button "SIN CONFIRMAR" at bounding box center [982, 390] width 81 height 32
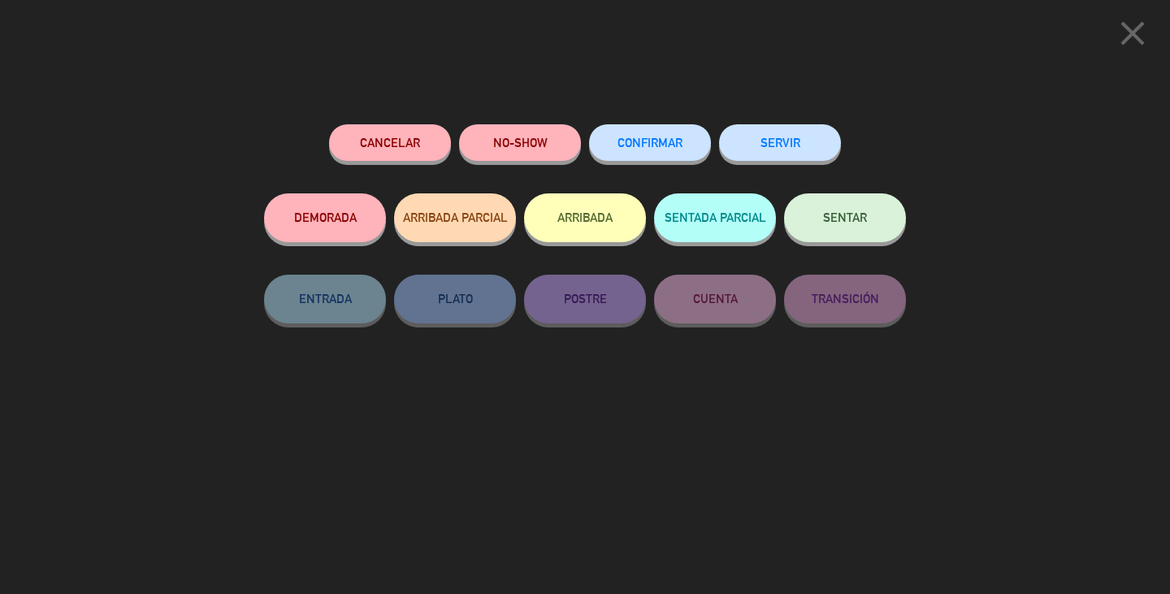
click at [1112, 38] on icon "close" at bounding box center [1132, 33] width 41 height 41
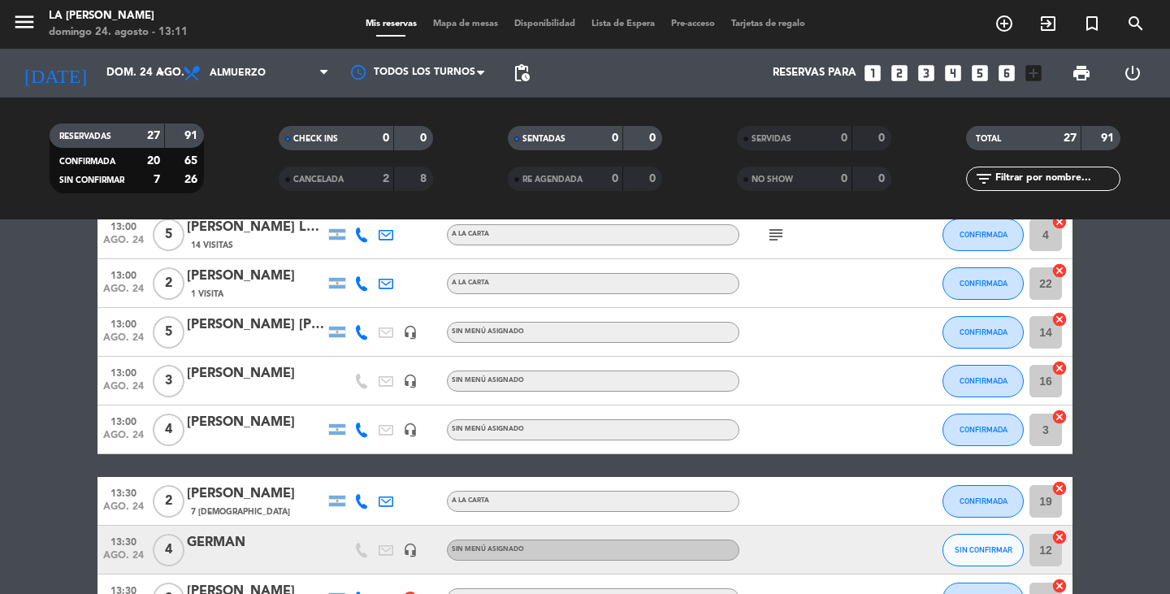
scroll to position [574, 0]
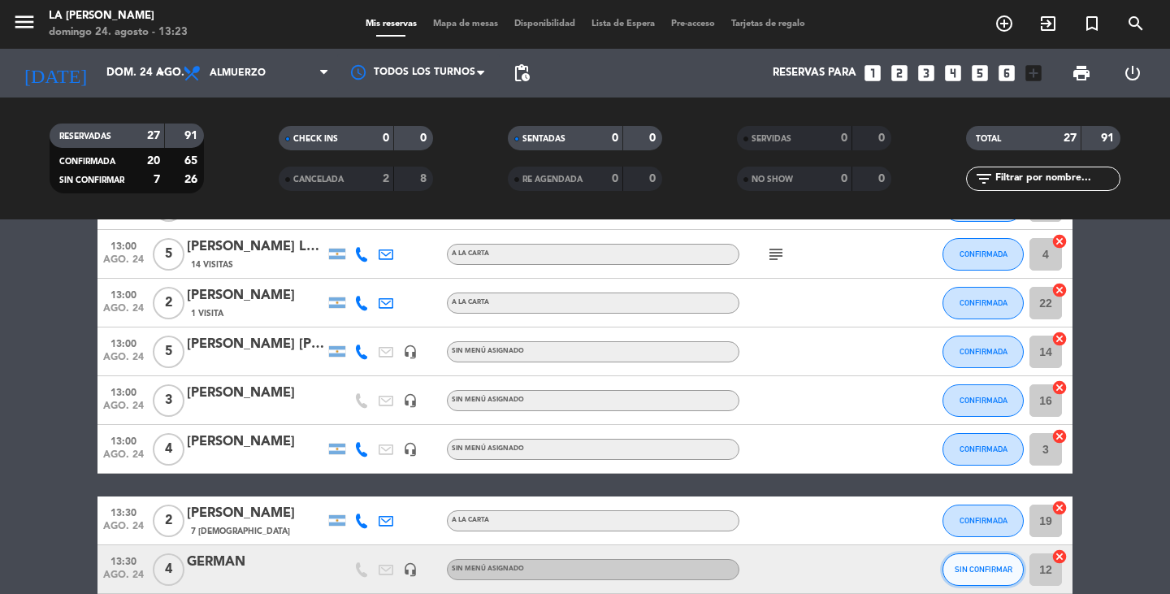
click at [978, 571] on span "SIN CONFIRMAR" at bounding box center [983, 568] width 58 height 9
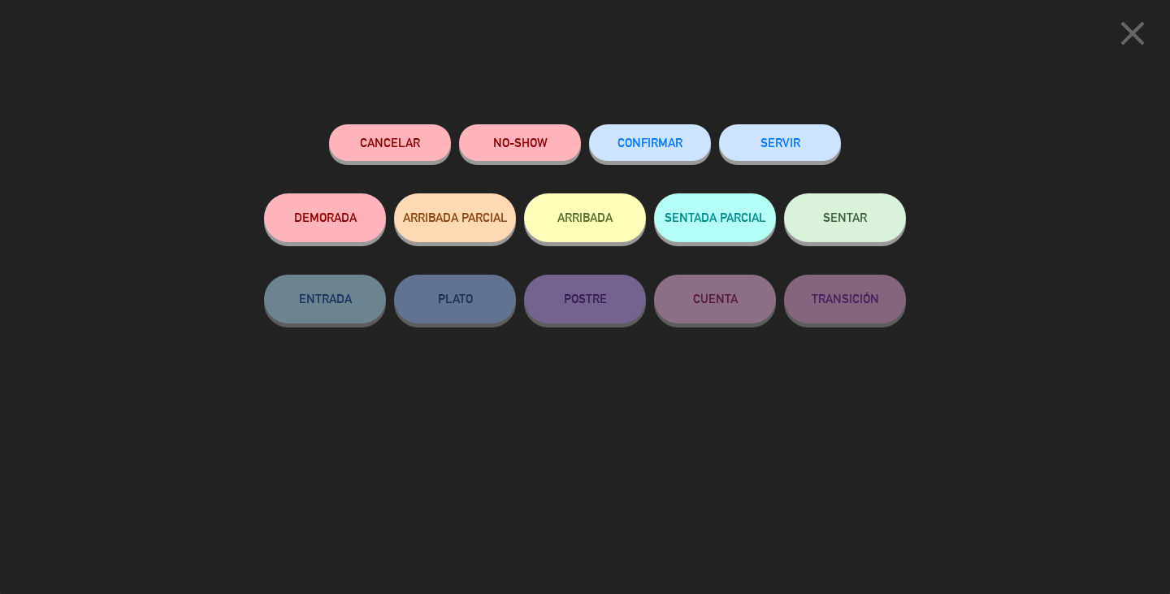
click at [649, 138] on span "CONFIRMAR" at bounding box center [649, 143] width 65 height 14
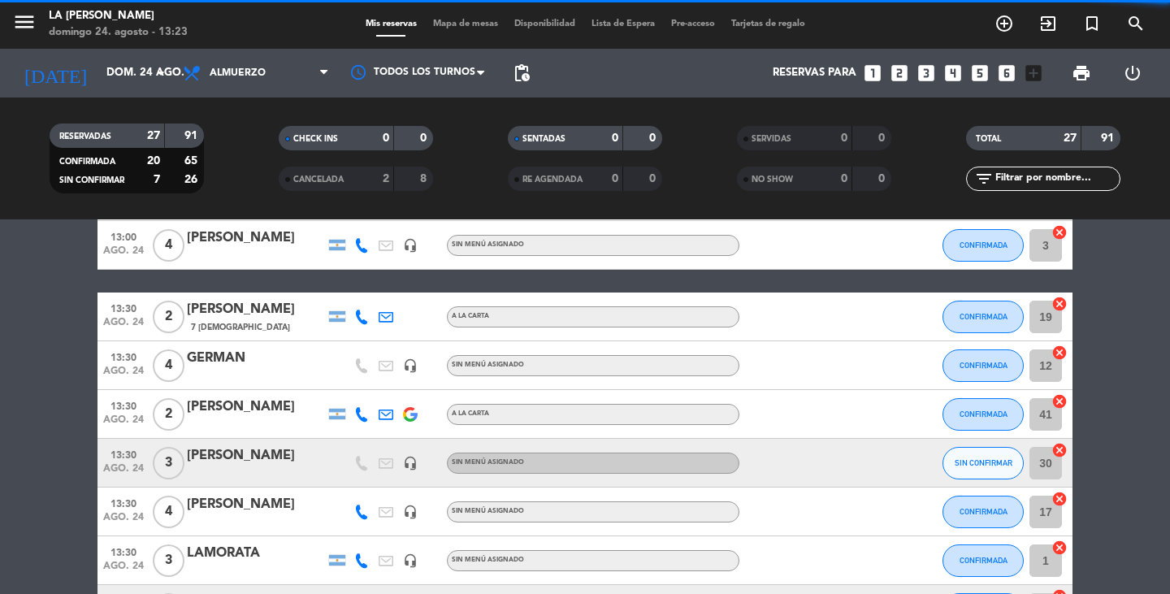
scroll to position [818, 0]
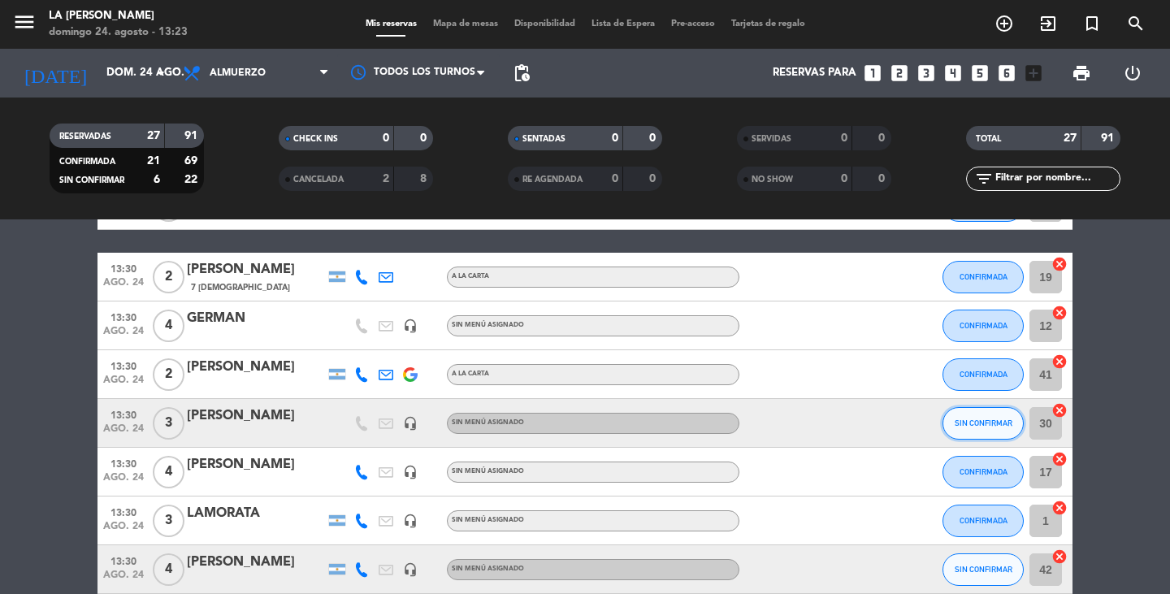
click at [962, 422] on span "SIN CONFIRMAR" at bounding box center [983, 422] width 58 height 9
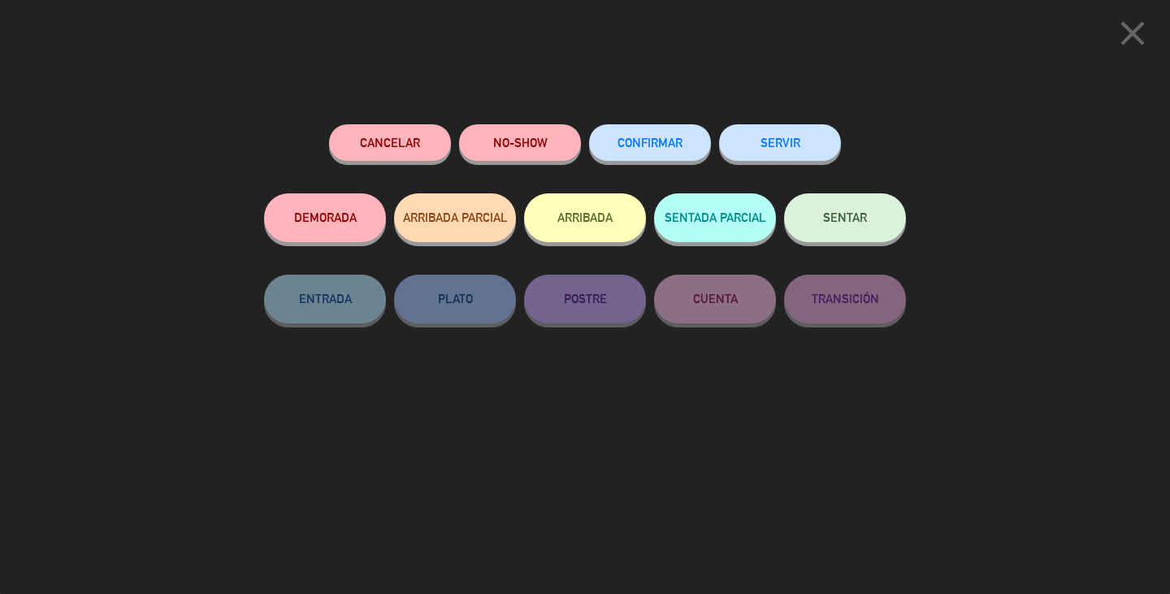
click at [638, 143] on span "CONFIRMAR" at bounding box center [649, 143] width 65 height 14
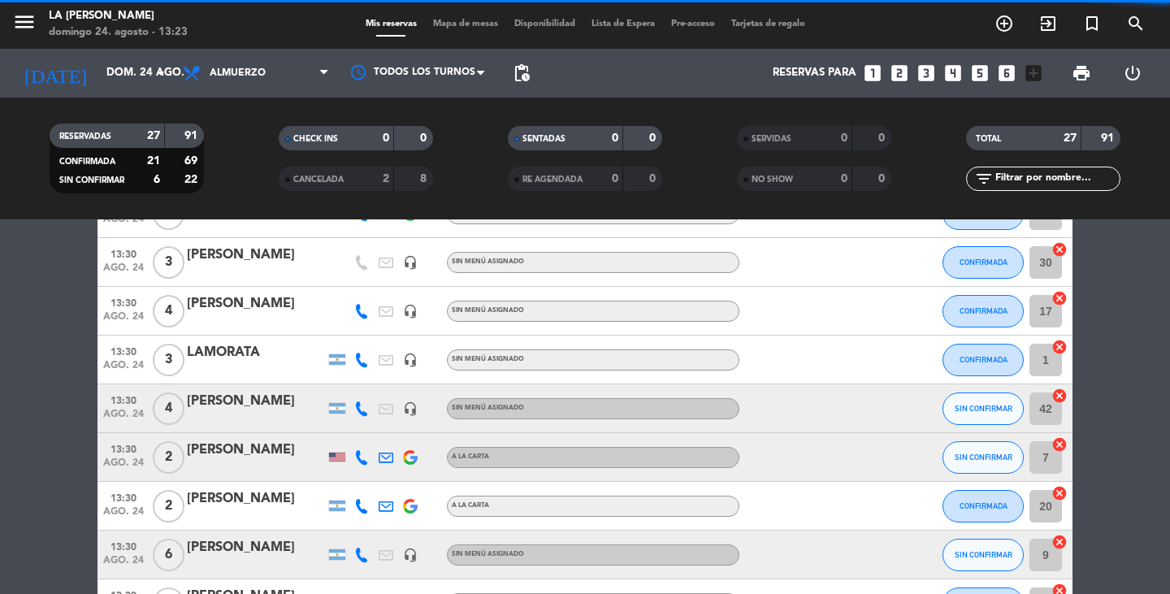
scroll to position [980, 0]
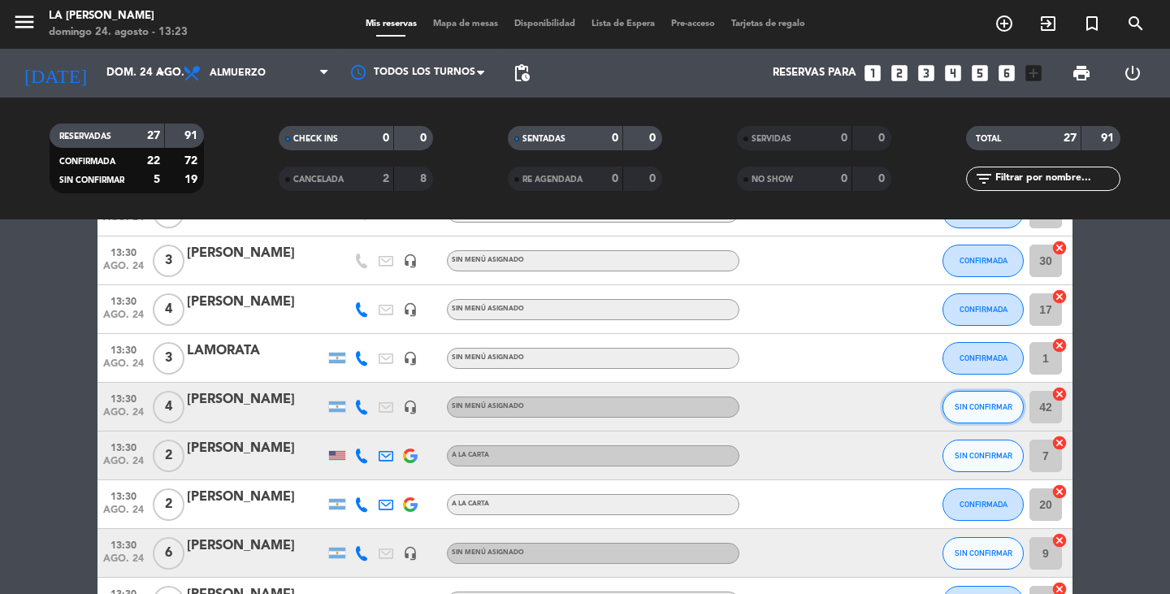
click at [980, 401] on button "SIN CONFIRMAR" at bounding box center [982, 407] width 81 height 32
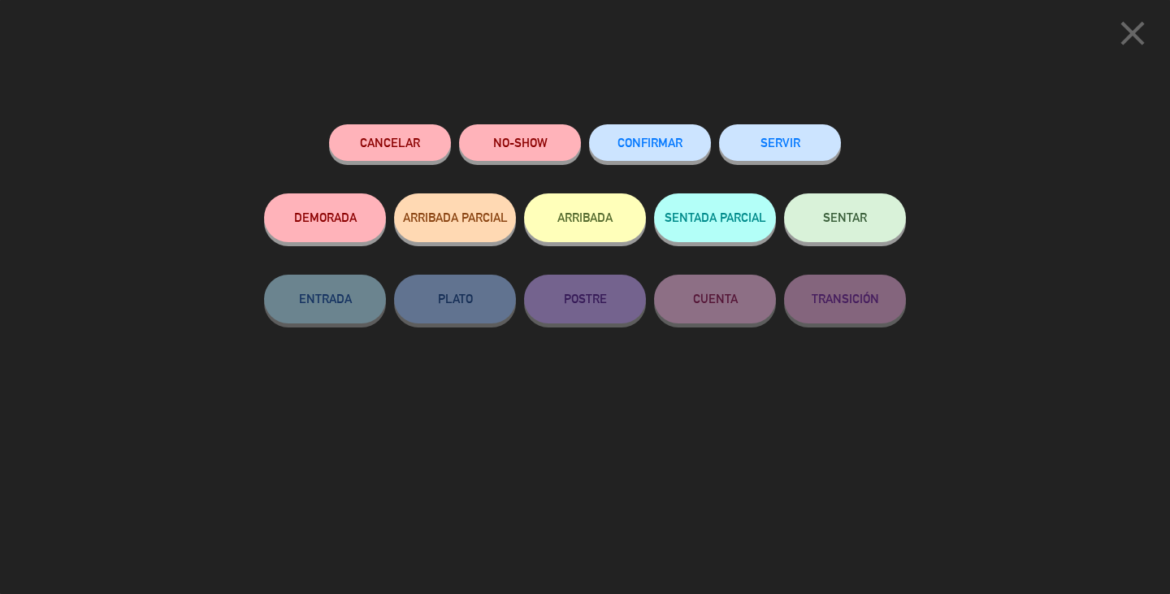
click at [646, 132] on button "CONFIRMAR" at bounding box center [650, 142] width 122 height 37
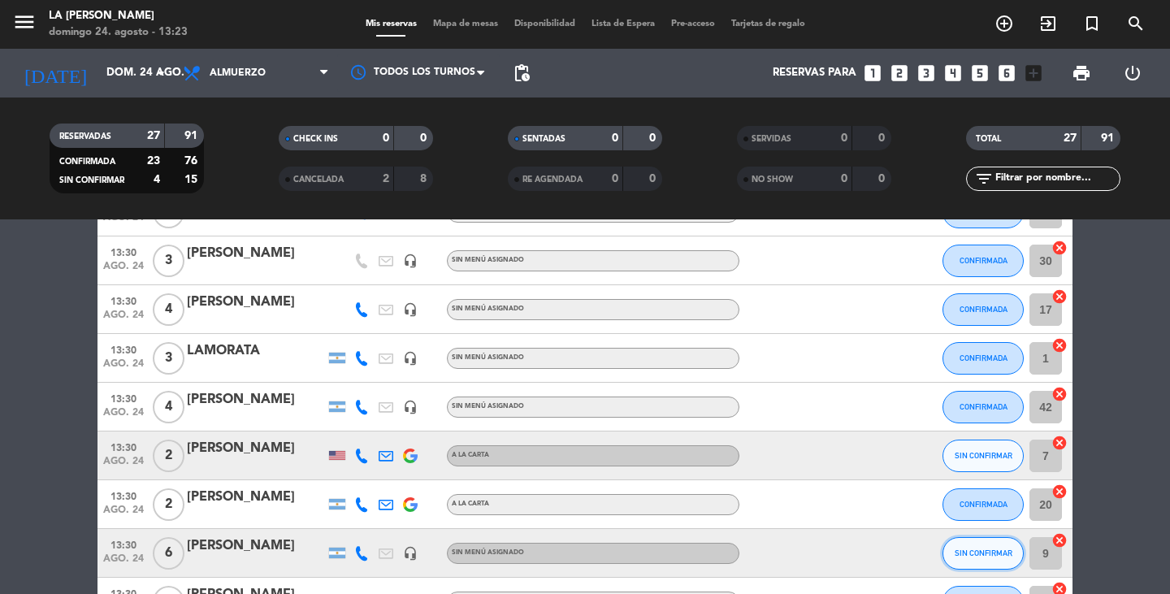
click at [989, 542] on button "SIN CONFIRMAR" at bounding box center [982, 553] width 81 height 32
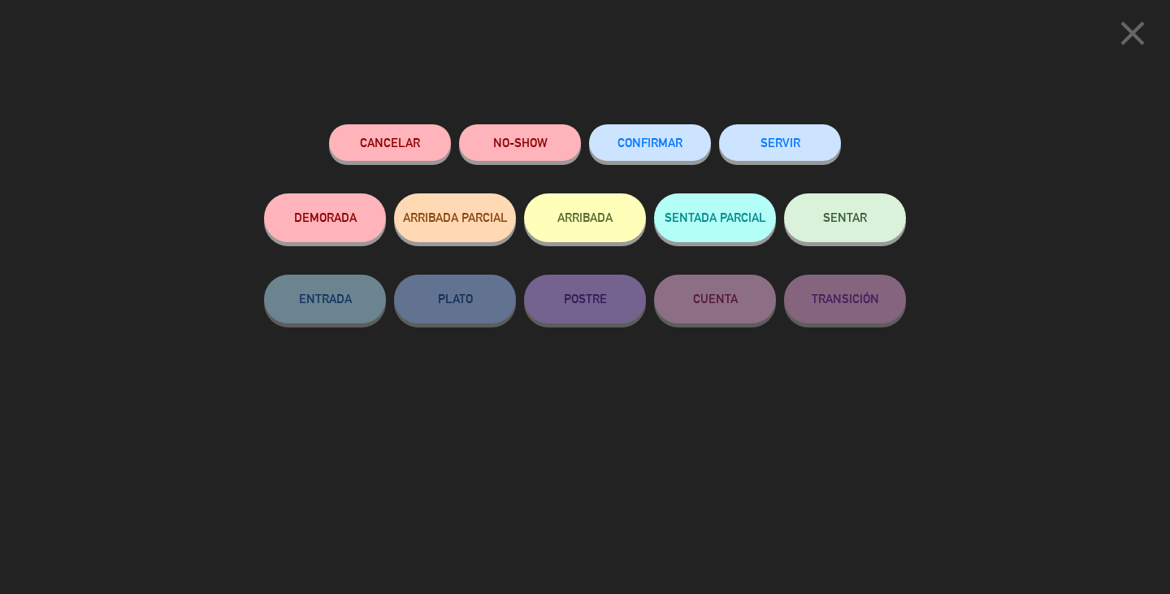
click at [665, 136] on button "CONFIRMAR" at bounding box center [650, 142] width 122 height 37
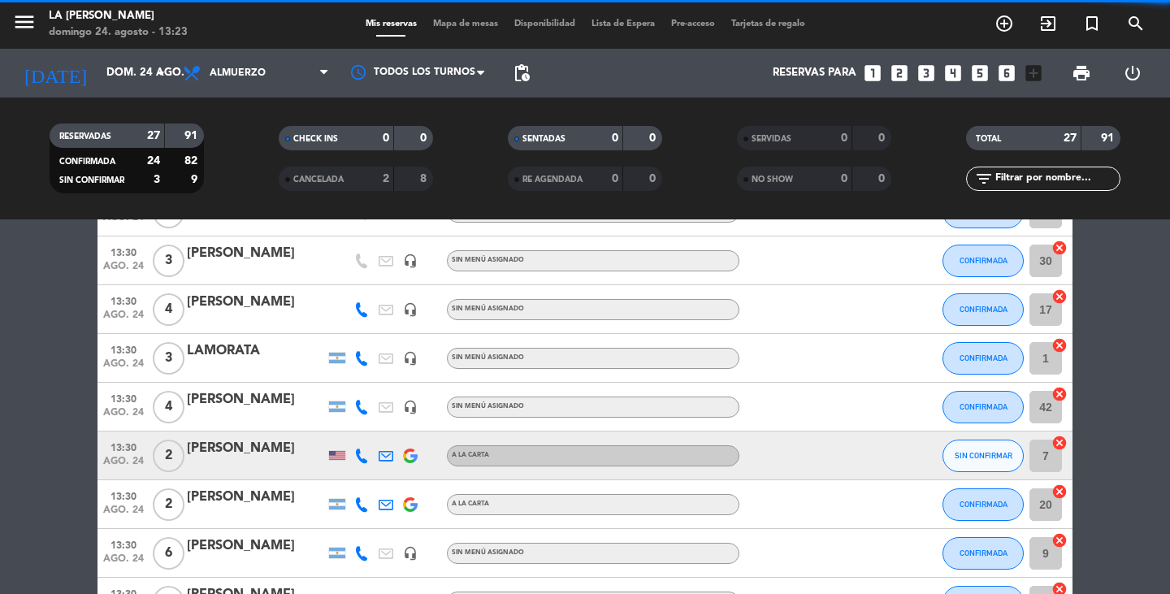
click at [983, 448] on button "SIN CONFIRMAR" at bounding box center [982, 455] width 81 height 32
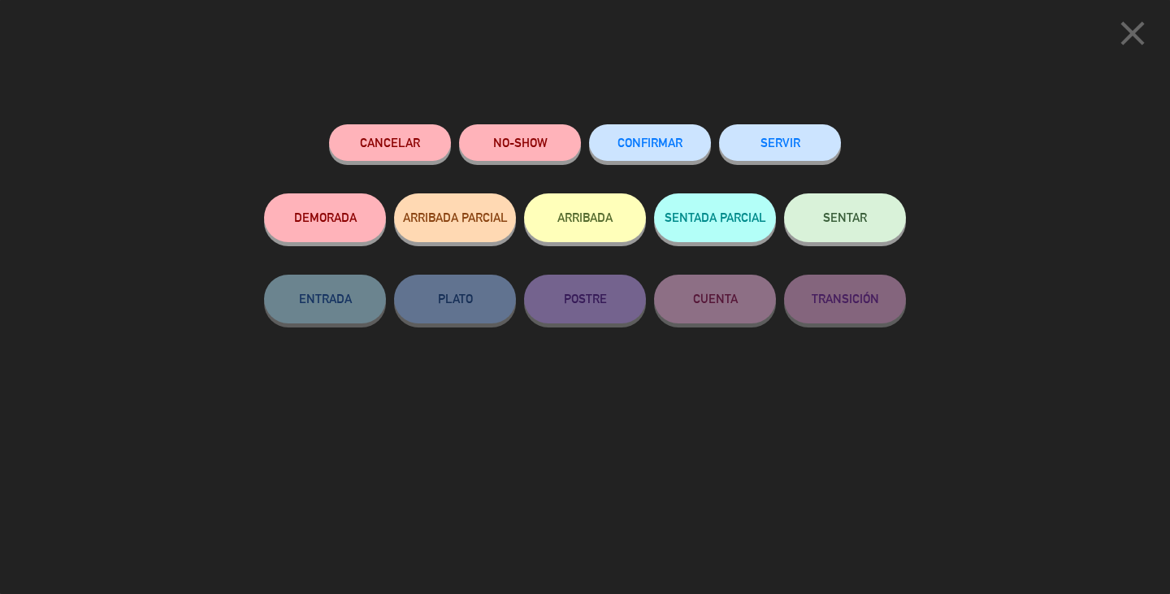
click at [609, 154] on button "CONFIRMAR" at bounding box center [650, 142] width 122 height 37
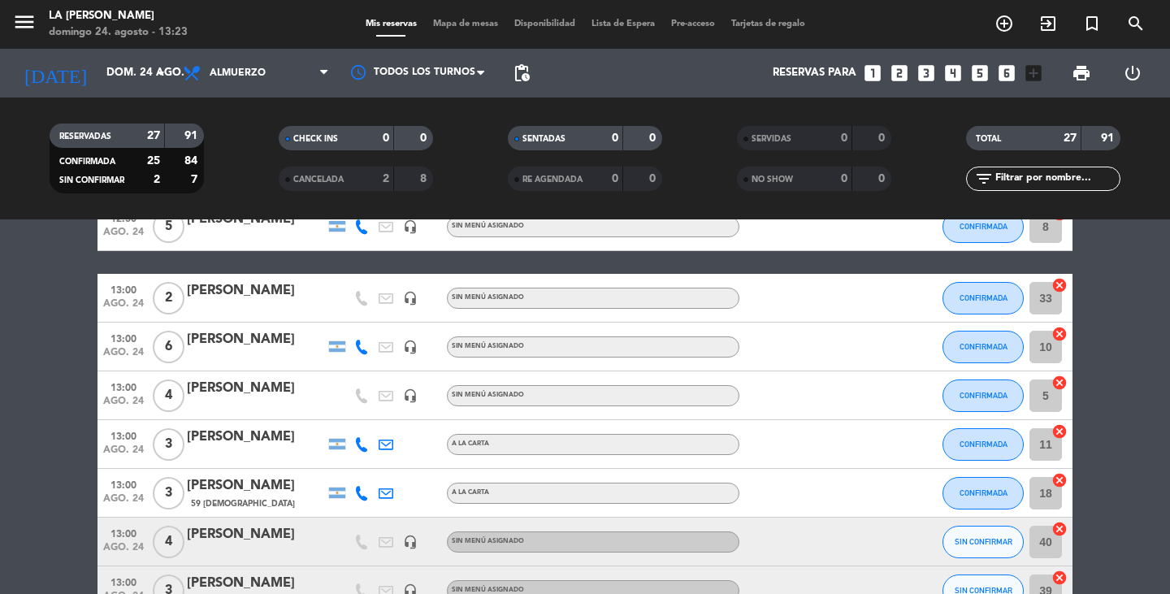
scroll to position [168, 0]
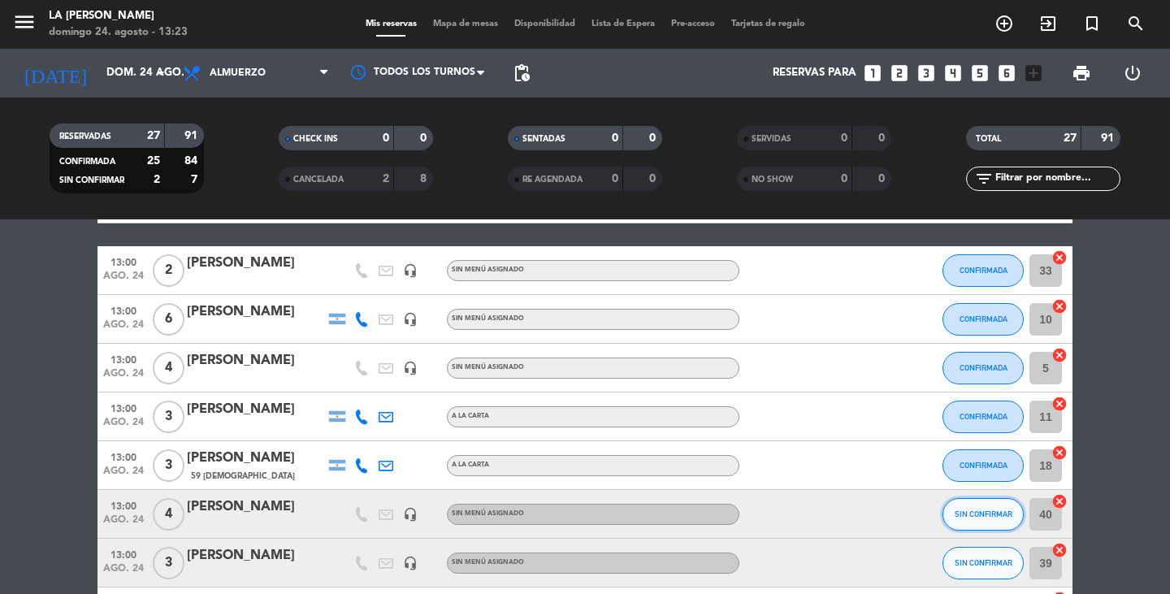
click at [989, 504] on button "SIN CONFIRMAR" at bounding box center [982, 514] width 81 height 32
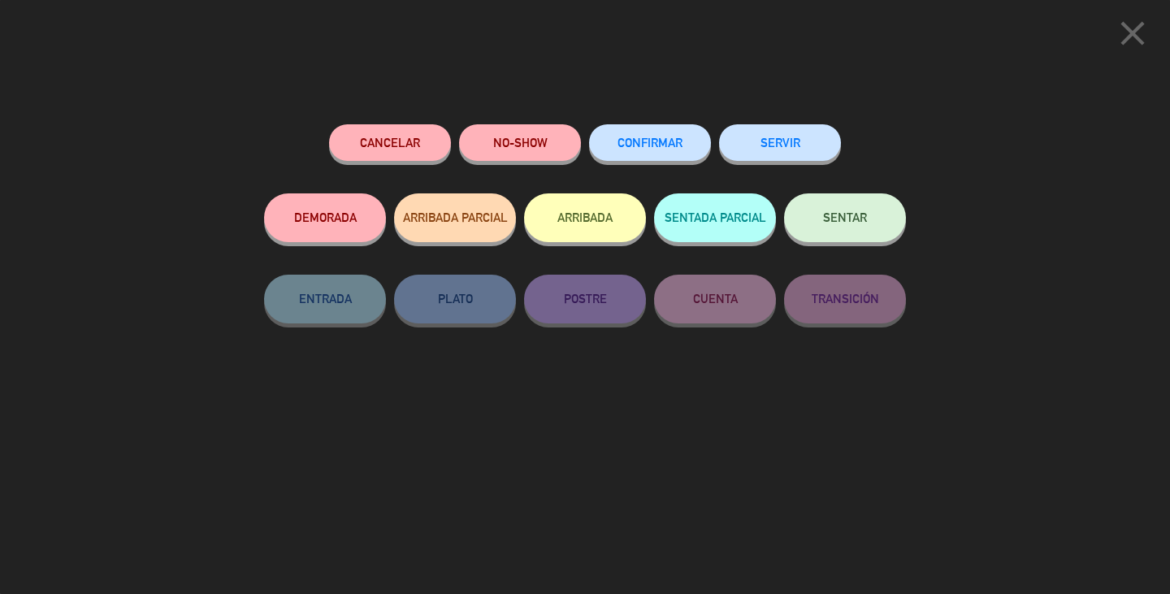
click at [643, 137] on button "CONFIRMAR" at bounding box center [650, 142] width 122 height 37
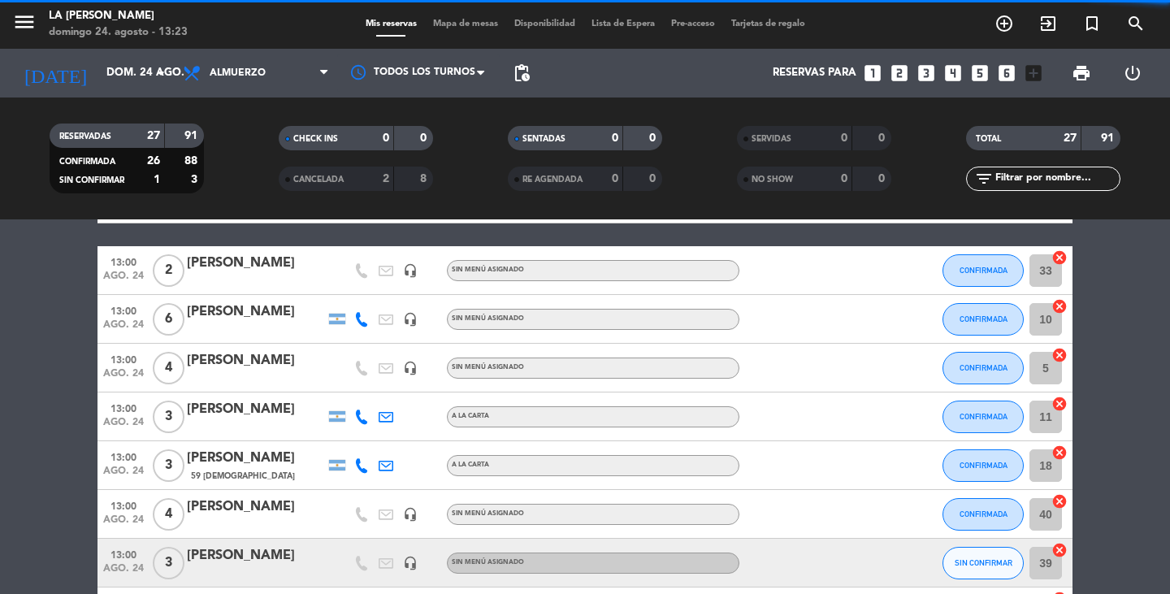
click at [979, 563] on span "SIN CONFIRMAR" at bounding box center [983, 562] width 58 height 9
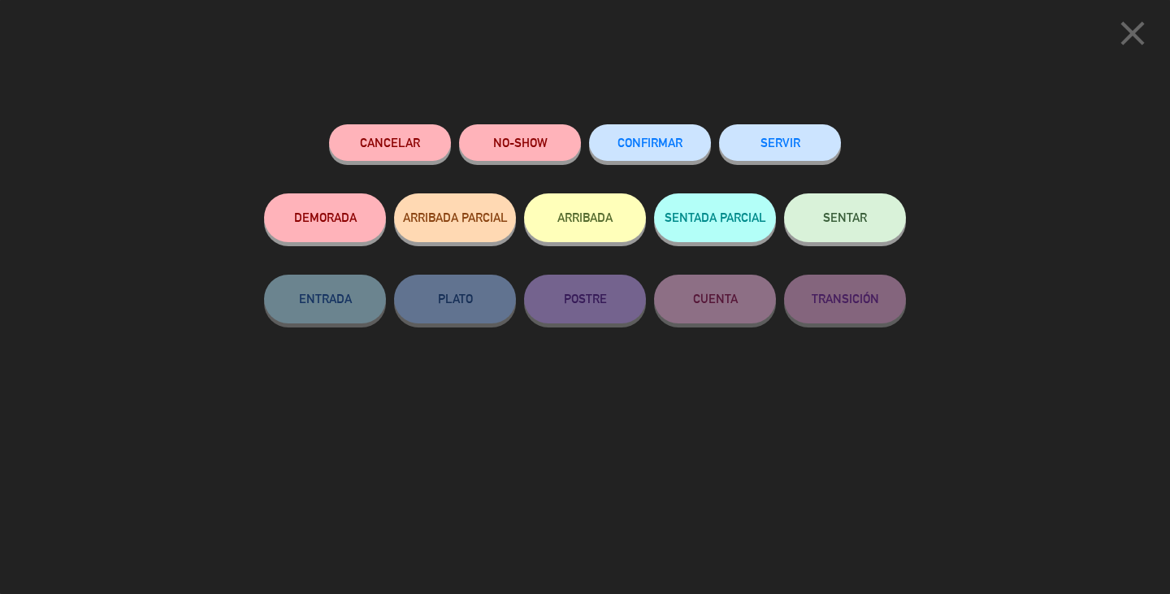
click at [659, 152] on button "CONFIRMAR" at bounding box center [650, 142] width 122 height 37
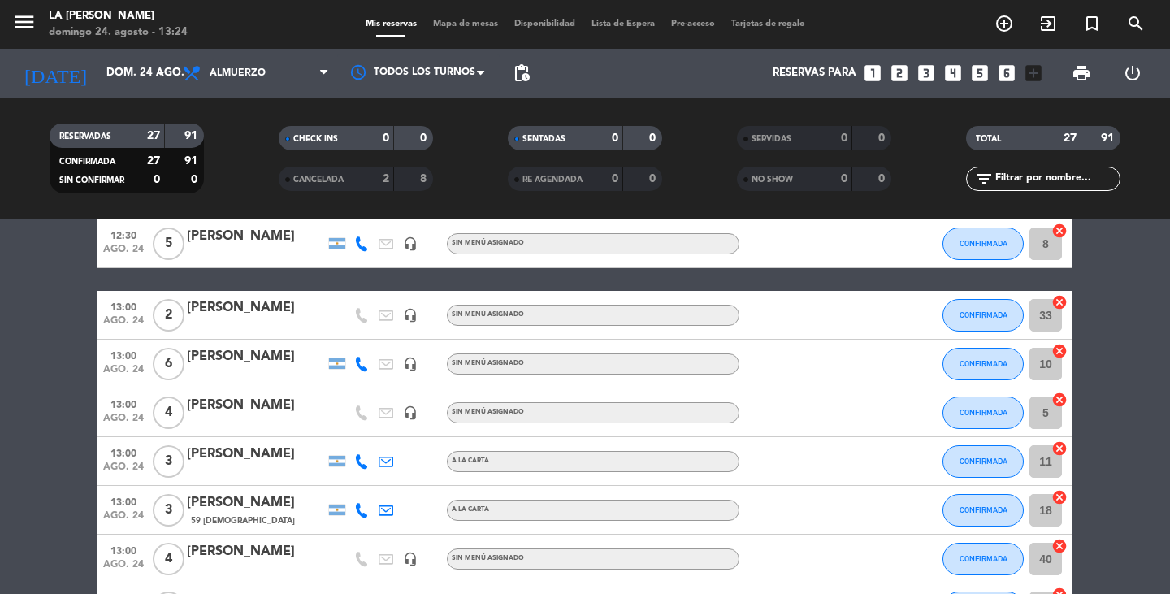
scroll to position [0, 0]
